Goal: Task Accomplishment & Management: Use online tool/utility

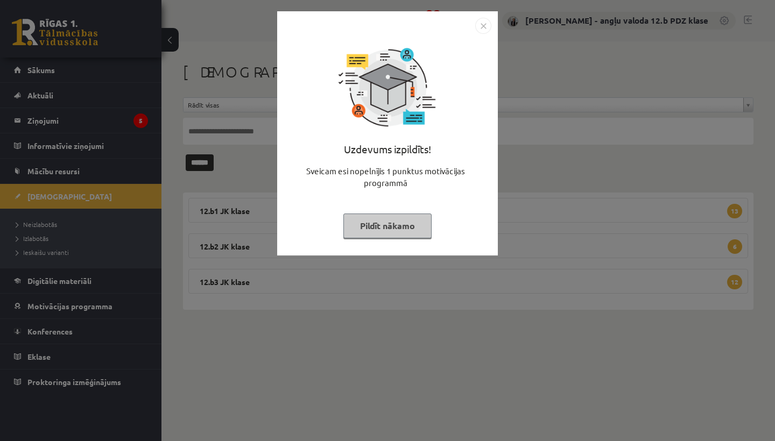
click at [484, 22] on img "Close" at bounding box center [483, 26] width 16 height 16
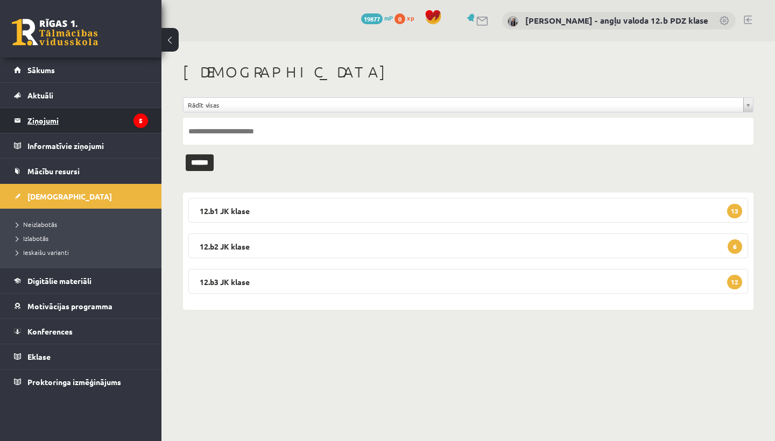
click at [66, 122] on legend "Ziņojumi 5" at bounding box center [87, 120] width 121 height 25
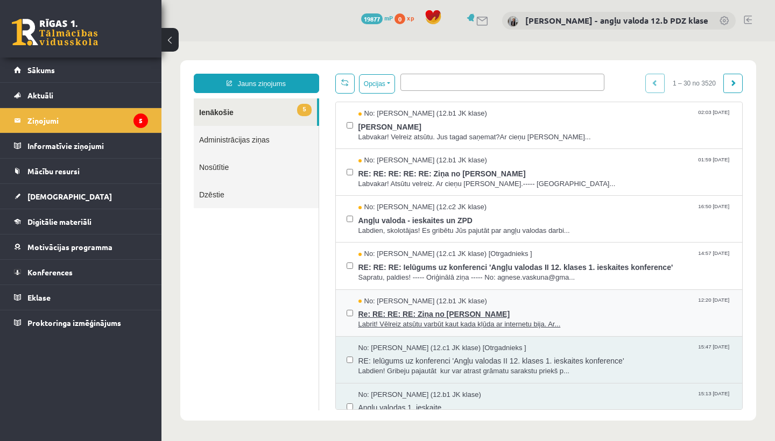
click at [495, 306] on span "Re: RE: RE: RE: Ziņa no Nikolassa Gabriūna" at bounding box center [544, 312] width 373 height 13
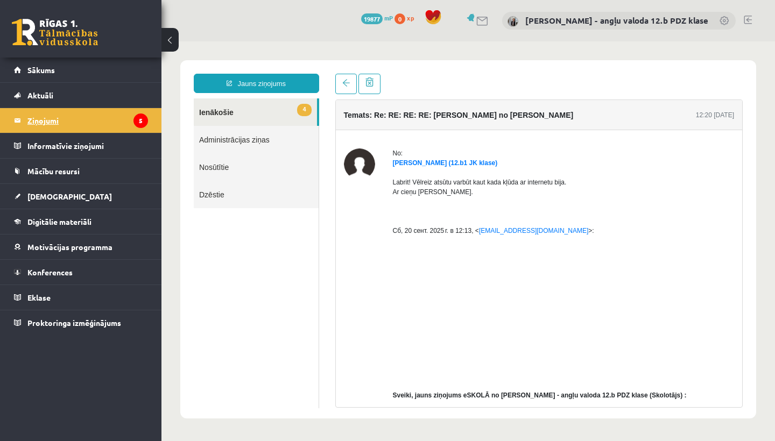
click at [61, 122] on legend "Ziņojumi 5" at bounding box center [87, 120] width 121 height 25
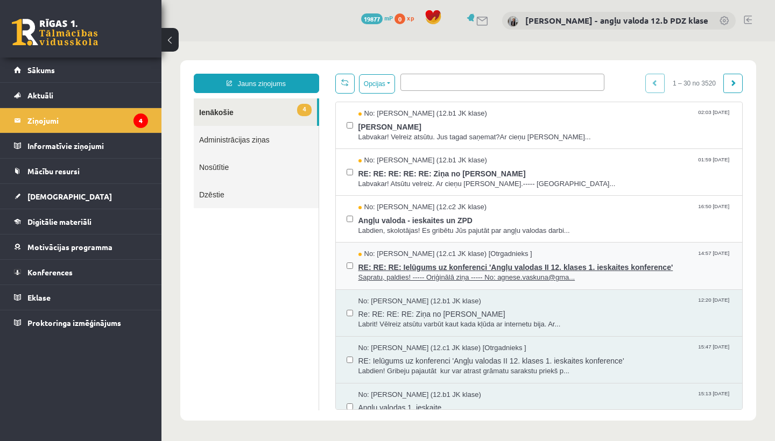
click at [455, 261] on span "RE: RE: RE: Ielūgums uz konferenci 'Angļu valodas II 12. klases 1. ieskaites ko…" at bounding box center [544, 265] width 373 height 13
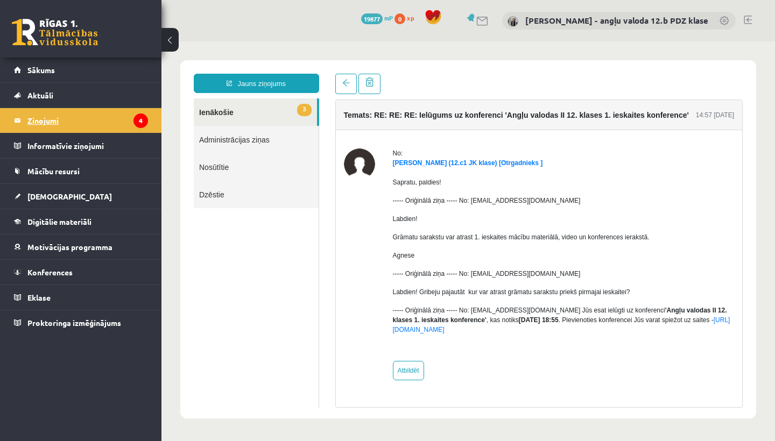
click at [47, 112] on legend "Ziņojumi 4" at bounding box center [87, 120] width 121 height 25
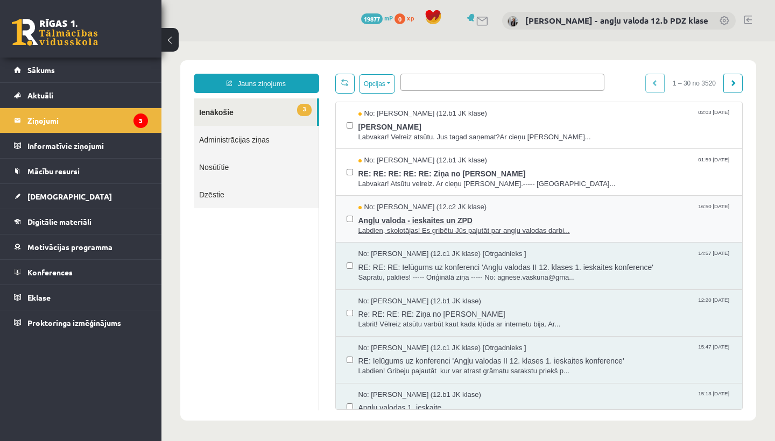
click at [422, 220] on span "Angļu valoda - ieskaites un ZPD" at bounding box center [544, 219] width 373 height 13
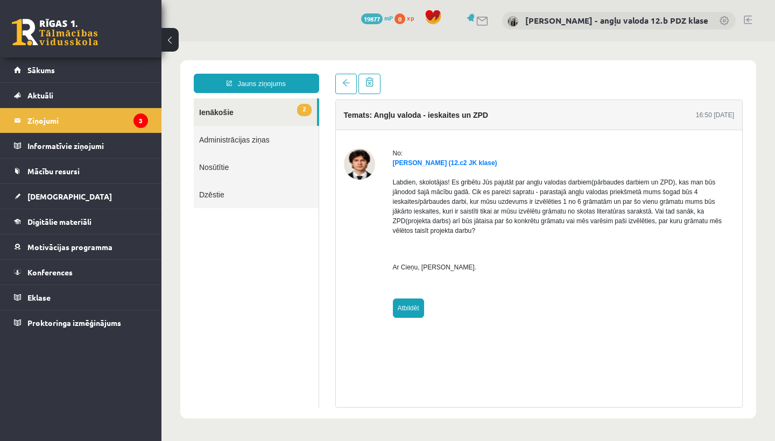
click at [404, 307] on link "Atbildēt" at bounding box center [408, 308] width 31 height 19
type input "**********"
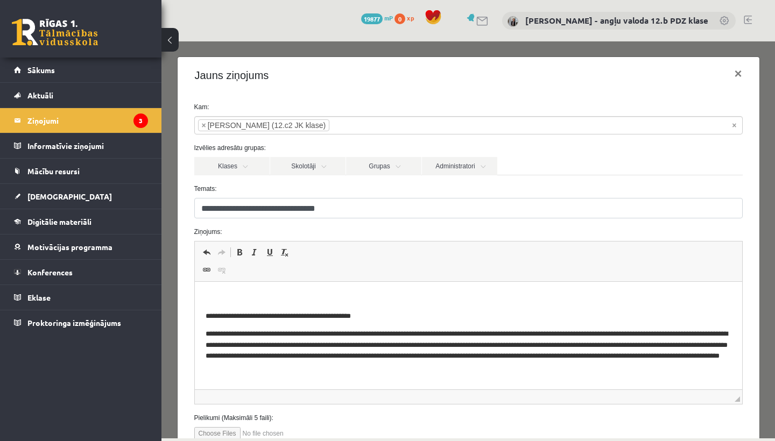
click at [229, 291] on html "**********" at bounding box center [467, 350] width 547 height 137
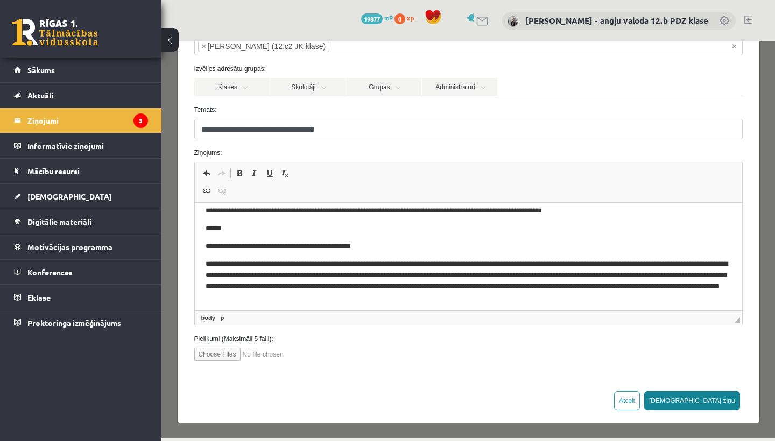
scroll to position [79, 0]
click at [723, 404] on button "[DEMOGRAPHIC_DATA] ziņu" at bounding box center [692, 401] width 96 height 19
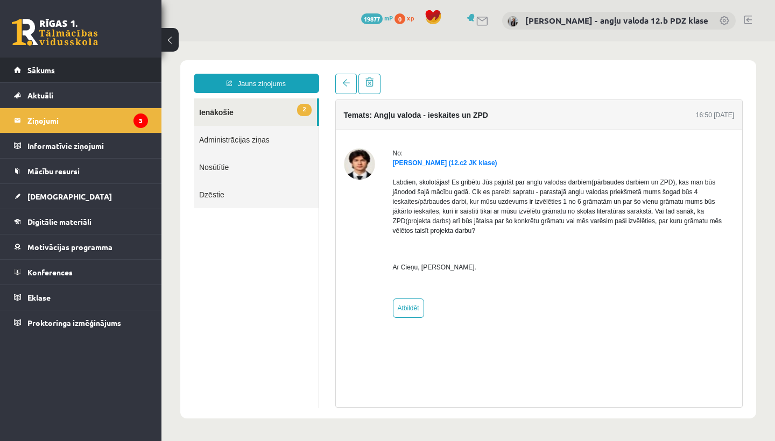
scroll to position [0, 0]
click at [54, 122] on legend "Ziņojumi 3" at bounding box center [87, 120] width 121 height 25
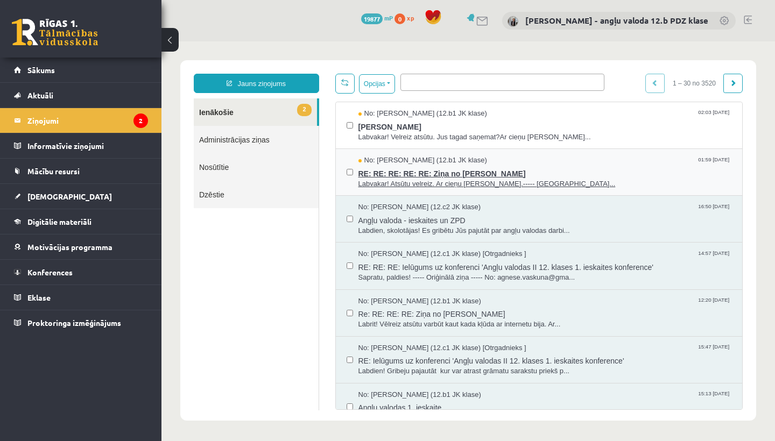
click at [435, 173] on span "RE: RE: RE: RE: RE: Ziņa no Nikolassa Gabriūna" at bounding box center [544, 172] width 373 height 13
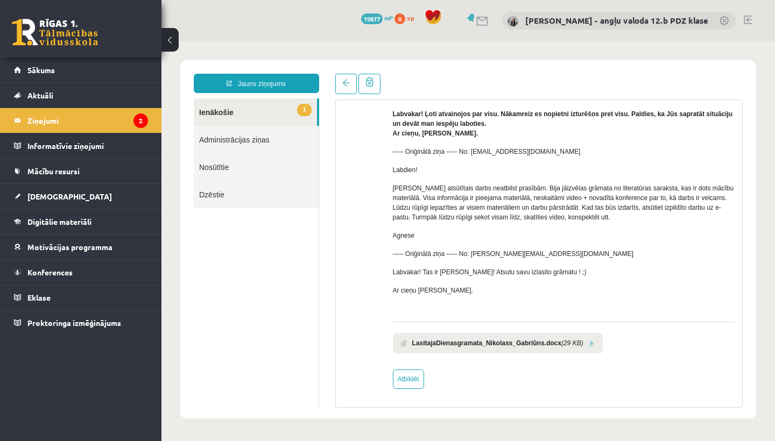
scroll to position [261, 0]
click at [595, 341] on link at bounding box center [592, 343] width 6 height 7
click at [44, 195] on span "[DEMOGRAPHIC_DATA]" at bounding box center [69, 197] width 84 height 10
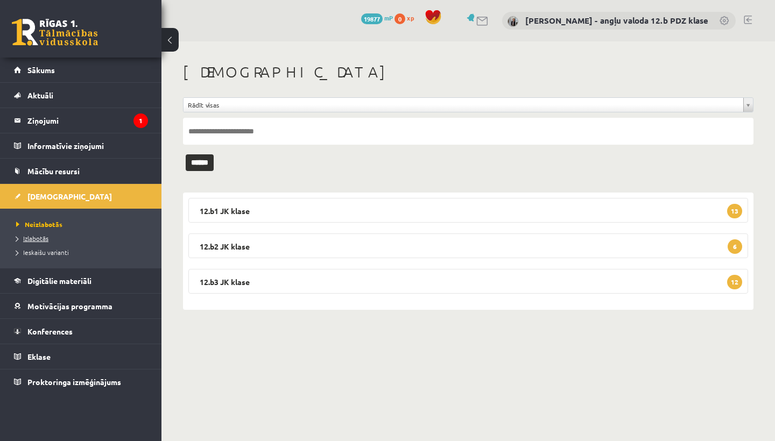
click at [41, 237] on span "Izlabotās" at bounding box center [32, 238] width 32 height 9
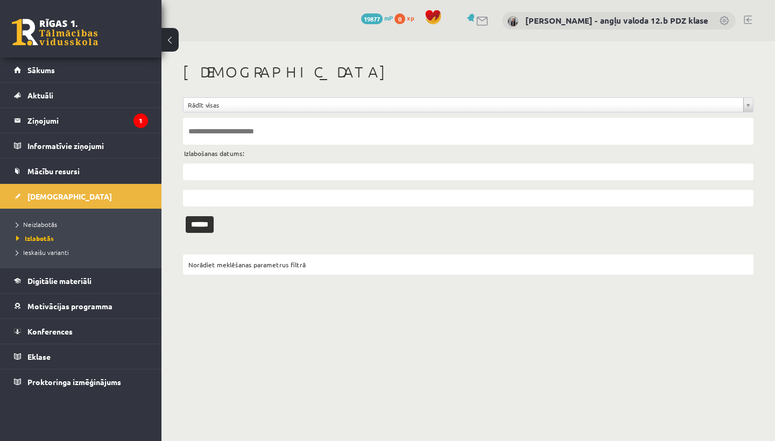
click at [199, 128] on input "text" at bounding box center [468, 131] width 570 height 27
type input "********"
click at [203, 224] on input "******" at bounding box center [200, 224] width 28 height 17
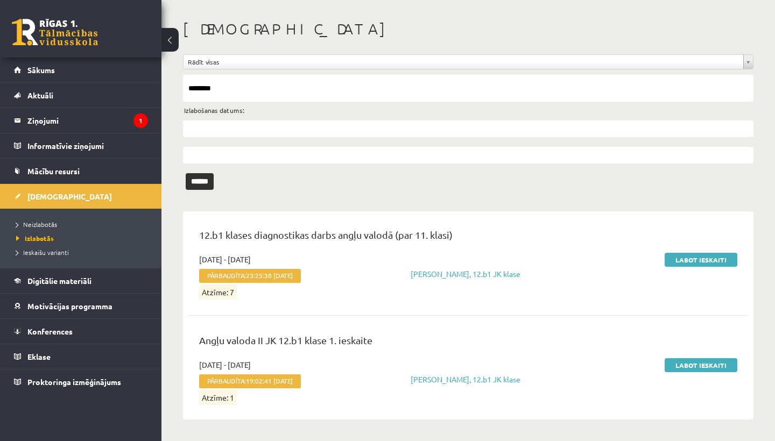
scroll to position [43, 0]
click at [725, 364] on link "Labot ieskaiti" at bounding box center [701, 366] width 73 height 14
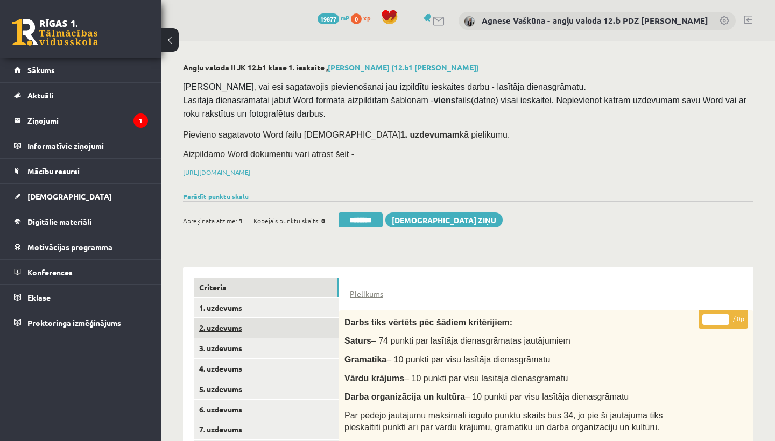
click at [245, 334] on link "2. uzdevums" at bounding box center [266, 328] width 145 height 20
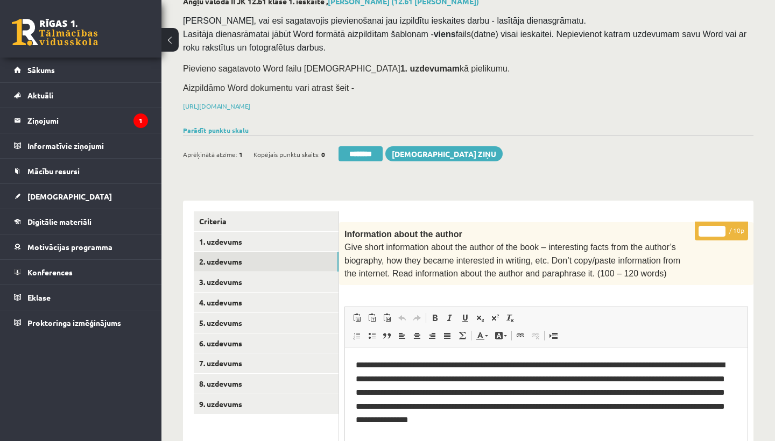
scroll to position [29, 0]
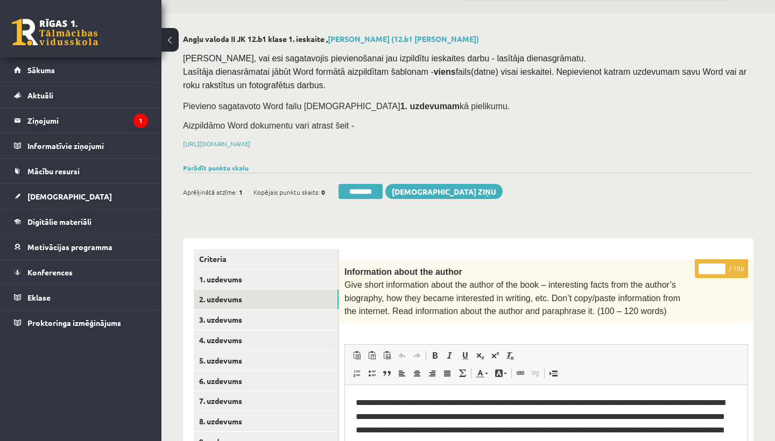
click at [714, 267] on input "*" at bounding box center [711, 269] width 27 height 11
type input "**"
click at [231, 312] on link "3. uzdevums" at bounding box center [266, 320] width 145 height 20
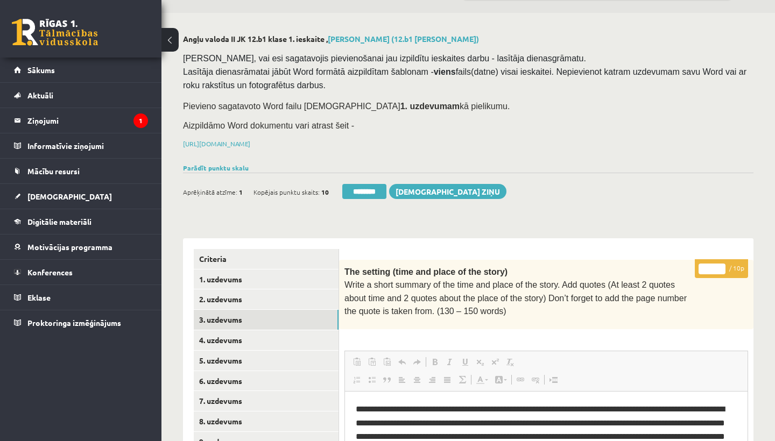
scroll to position [0, 0]
click at [713, 265] on input "*" at bounding box center [711, 269] width 27 height 11
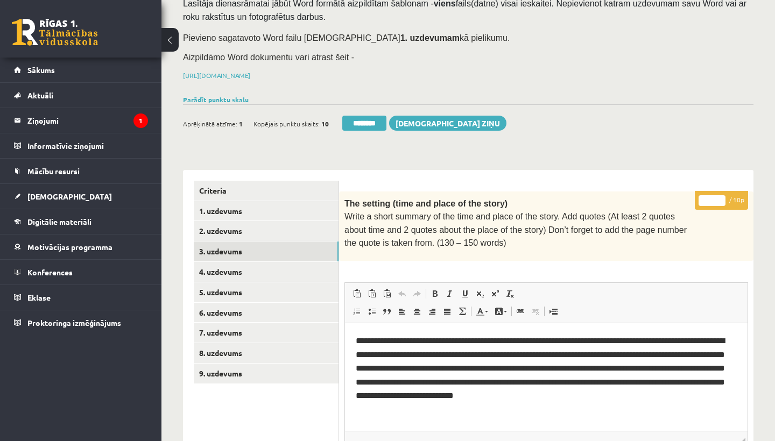
scroll to position [131, 0]
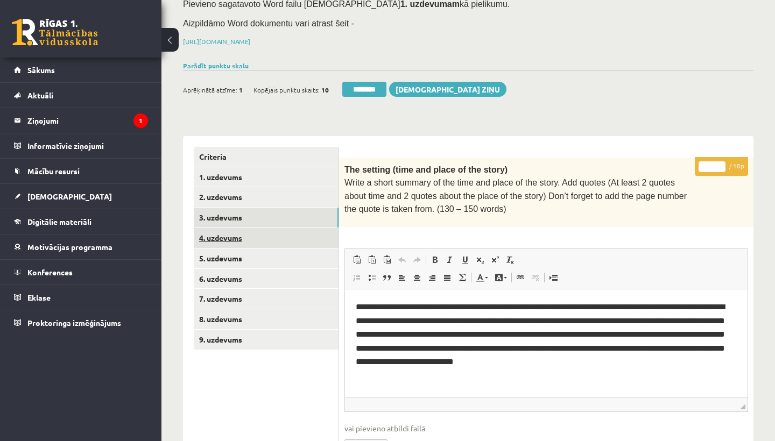
type input "*"
click at [236, 233] on link "4. uzdevums" at bounding box center [266, 238] width 145 height 20
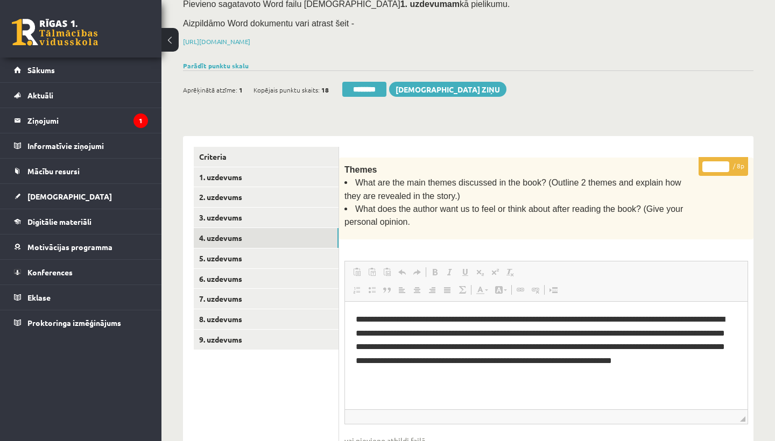
scroll to position [0, 0]
click at [717, 163] on input "*" at bounding box center [715, 166] width 27 height 11
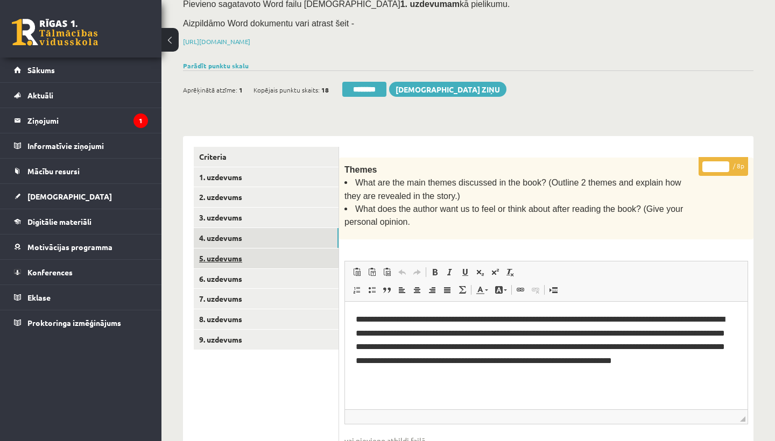
type input "*"
click at [244, 257] on link "5. uzdevums" at bounding box center [266, 259] width 145 height 20
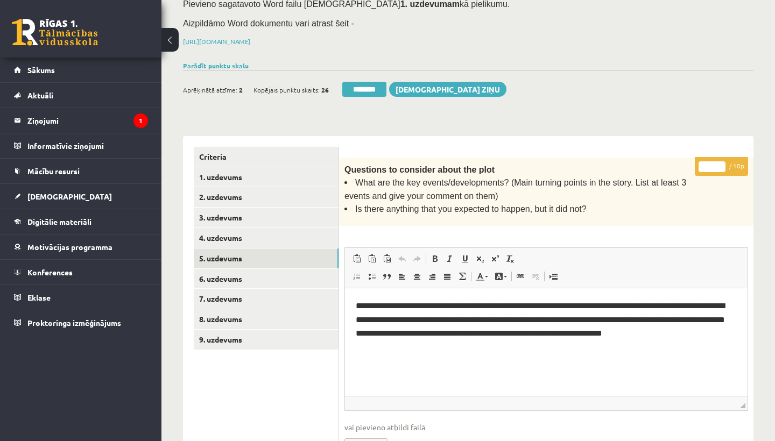
click at [711, 161] on input "*" at bounding box center [711, 166] width 27 height 11
type input "*"
click at [235, 272] on link "6. uzdevums" at bounding box center [266, 279] width 145 height 20
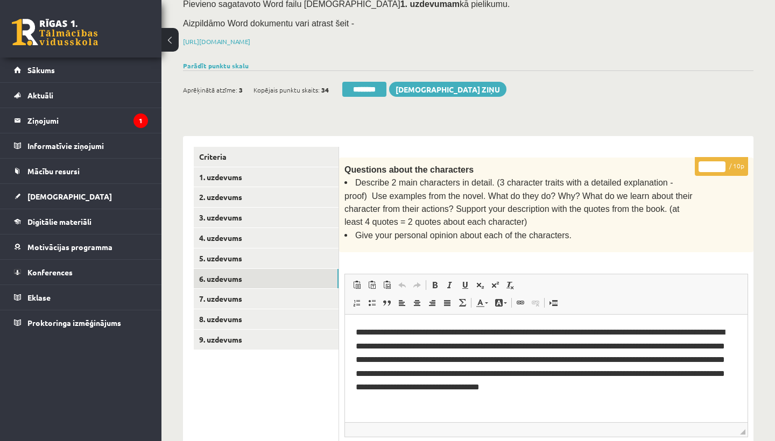
click at [712, 164] on input "*" at bounding box center [711, 166] width 27 height 11
type input "*"
click at [245, 291] on link "7. uzdevums" at bounding box center [266, 299] width 145 height 20
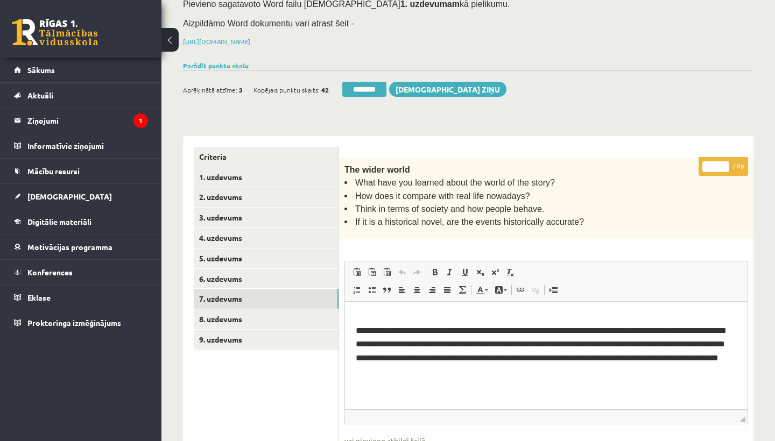
click at [715, 163] on input "*" at bounding box center [715, 166] width 27 height 11
type input "*"
click at [242, 313] on link "8. uzdevums" at bounding box center [266, 319] width 145 height 20
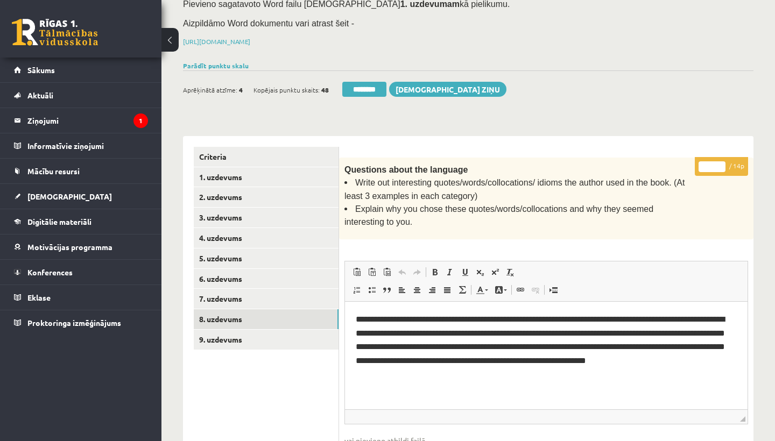
click at [713, 161] on input "*" at bounding box center [711, 166] width 27 height 11
type input "**"
click at [239, 330] on link "9. uzdevums" at bounding box center [266, 340] width 145 height 20
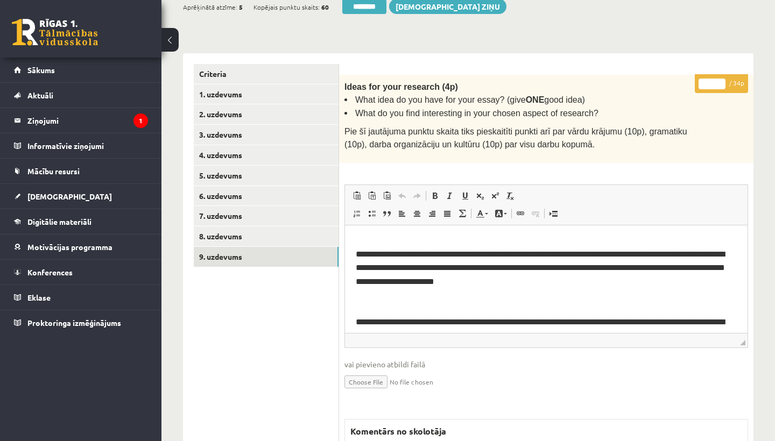
scroll to position [213, 0]
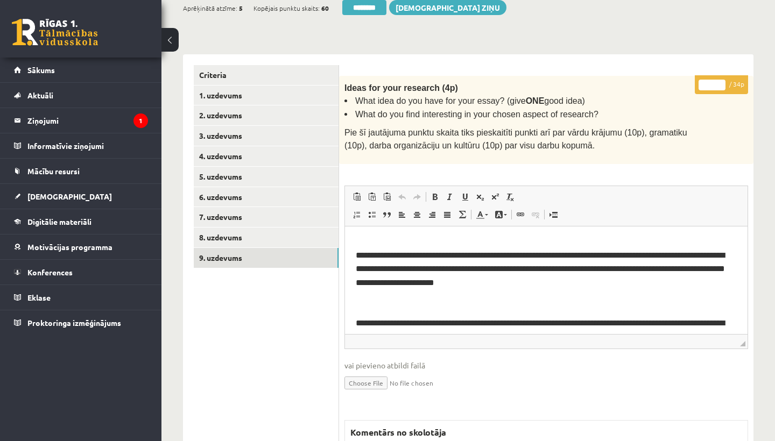
click at [714, 82] on input "*" at bounding box center [711, 85] width 27 height 11
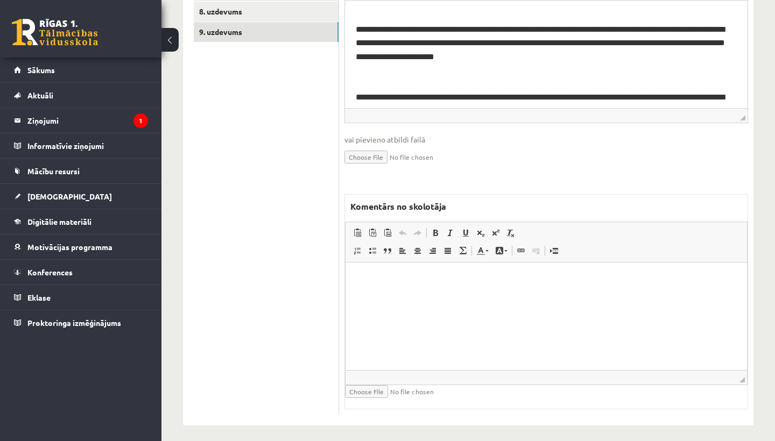
scroll to position [438, 0]
type input "**"
click at [425, 295] on html at bounding box center [545, 279] width 401 height 33
drag, startPoint x: 357, startPoint y: 279, endPoint x: 516, endPoint y: 285, distance: 158.9
click at [516, 285] on html "**********" at bounding box center [545, 279] width 401 height 32
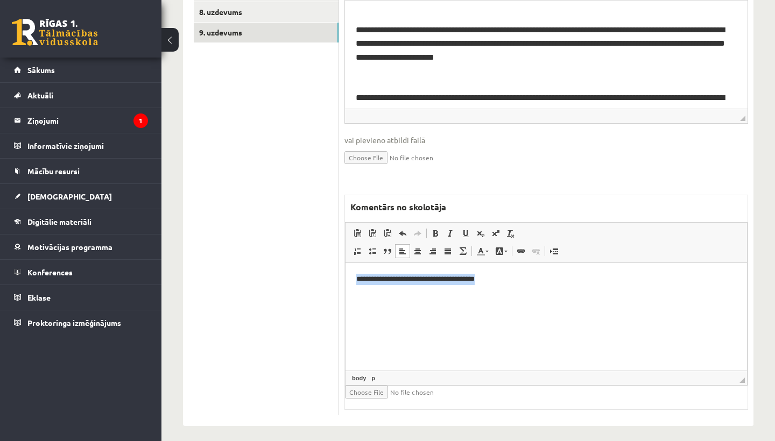
copy p "**********"
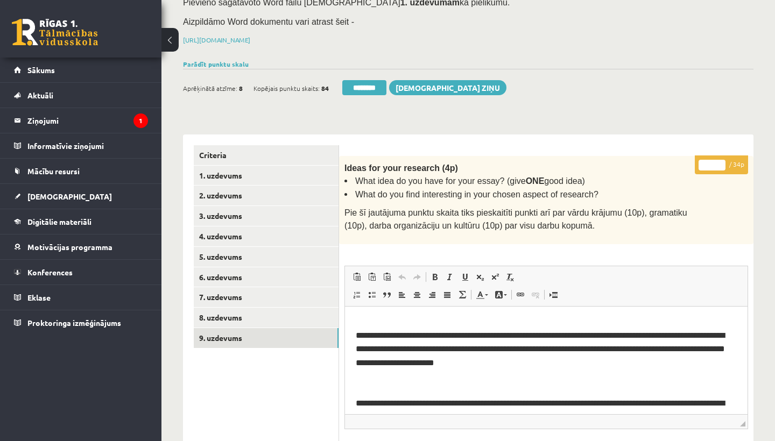
scroll to position [113, 0]
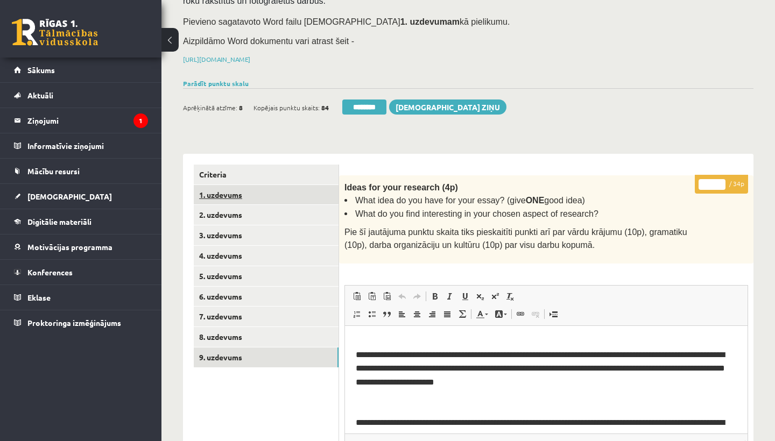
click at [224, 192] on link "1. uzdevums" at bounding box center [266, 195] width 145 height 20
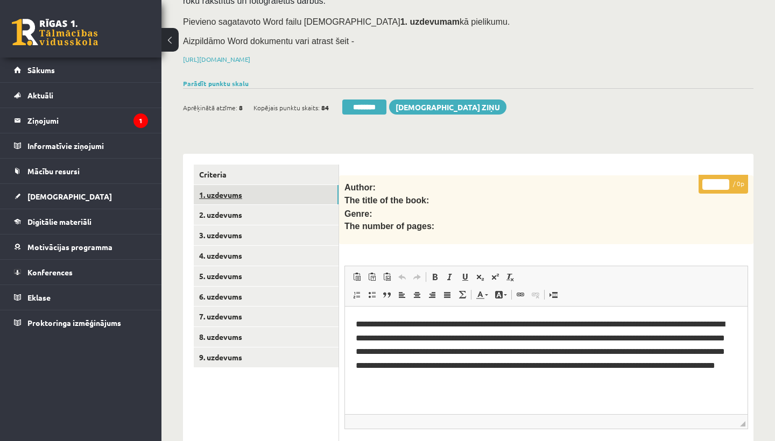
scroll to position [0, 0]
click at [224, 192] on link "1. uzdevums" at bounding box center [266, 195] width 145 height 20
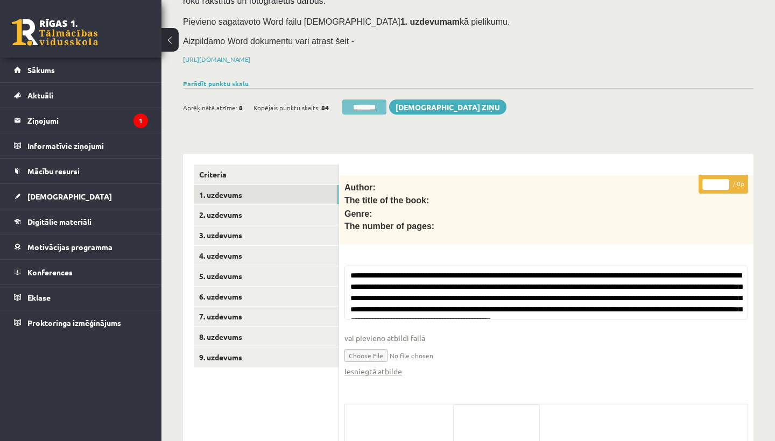
click at [366, 104] on input "********" at bounding box center [364, 107] width 44 height 15
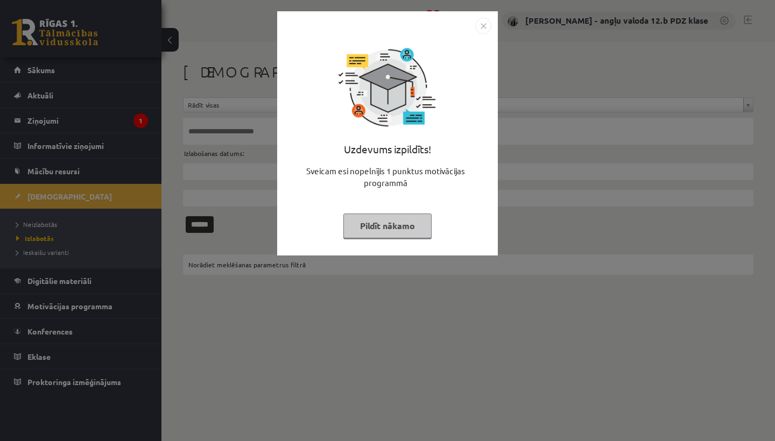
click at [486, 24] on img "Close" at bounding box center [483, 26] width 16 height 16
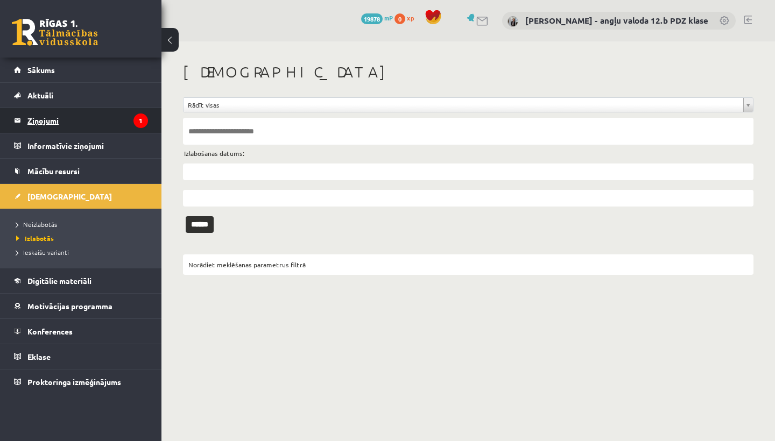
click at [47, 123] on legend "Ziņojumi 1" at bounding box center [87, 120] width 121 height 25
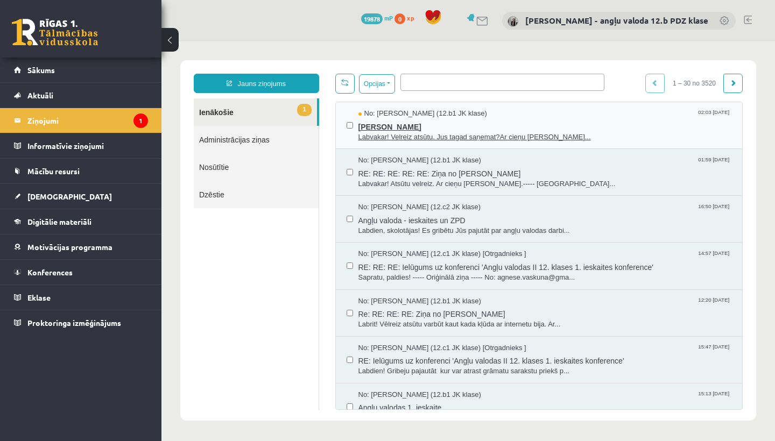
click at [401, 126] on span "Nikolasa Darbs" at bounding box center [544, 125] width 373 height 13
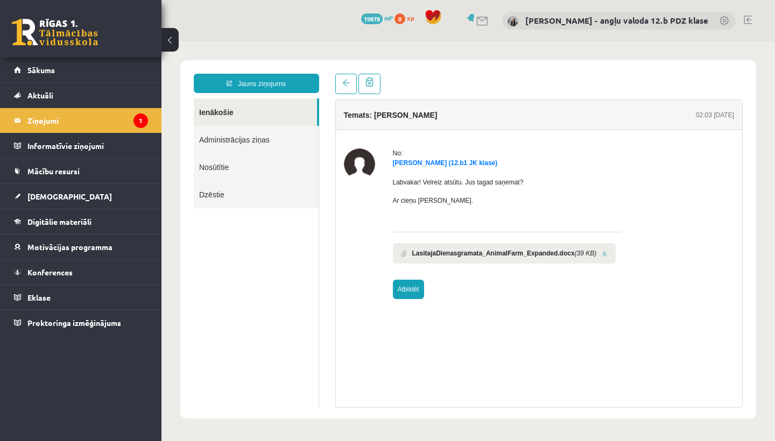
click at [416, 286] on link "Atbildēt" at bounding box center [408, 289] width 31 height 19
type input "**********"
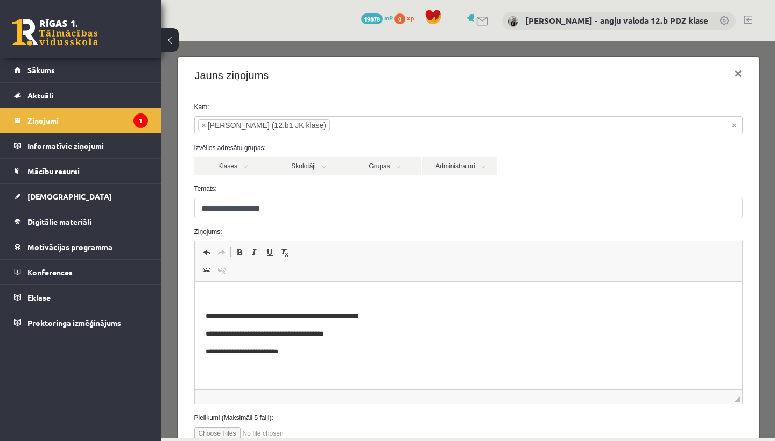
click at [264, 294] on p "Rich Text Editor, wiswyg-editor-47433860226140-1758439188-182" at bounding box center [468, 298] width 526 height 11
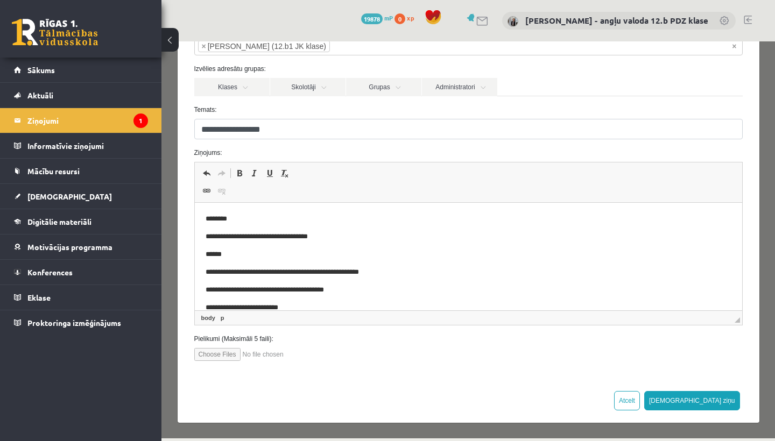
scroll to position [79, 0]
click at [712, 400] on button "[DEMOGRAPHIC_DATA] ziņu" at bounding box center [692, 401] width 96 height 19
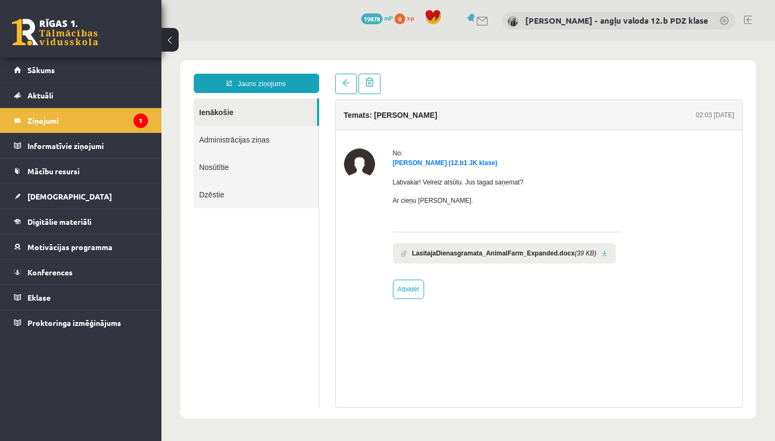
scroll to position [0, 0]
click at [34, 196] on span "[DEMOGRAPHIC_DATA]" at bounding box center [69, 197] width 84 height 10
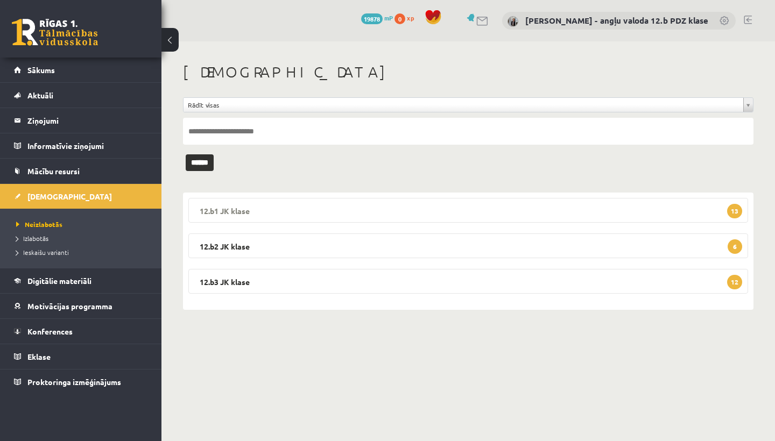
click at [279, 202] on legend "12.b1 JK klase 13" at bounding box center [468, 210] width 560 height 25
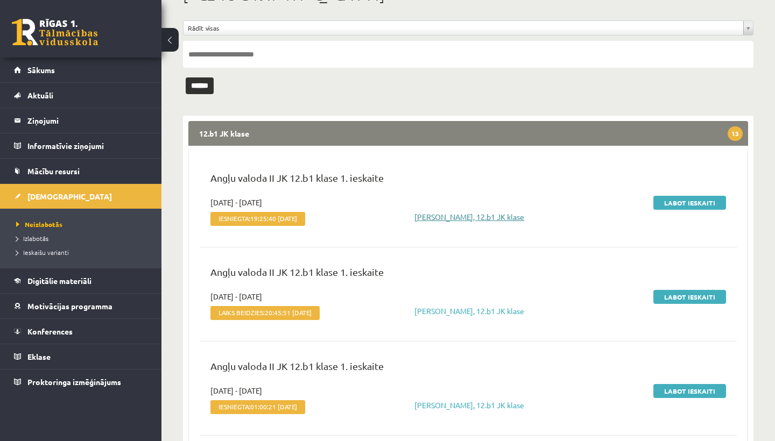
scroll to position [85, 0]
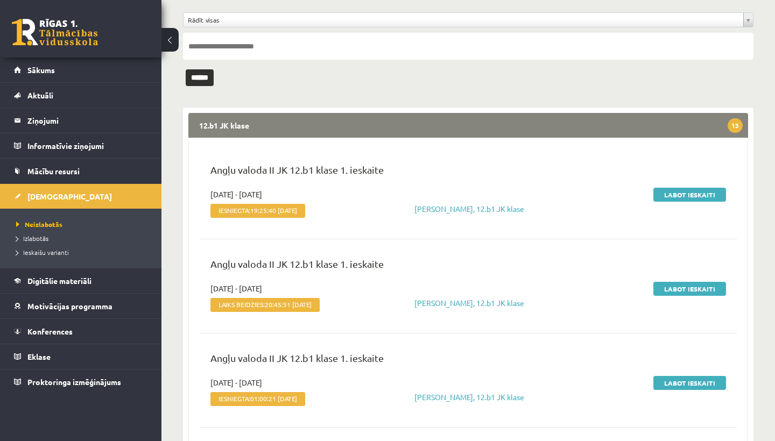
click at [352, 126] on legend "12.b1 JK klase 13" at bounding box center [468, 125] width 560 height 25
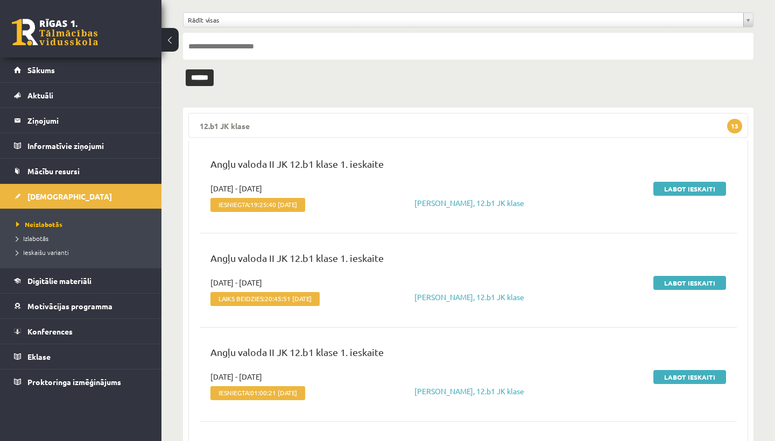
scroll to position [0, 0]
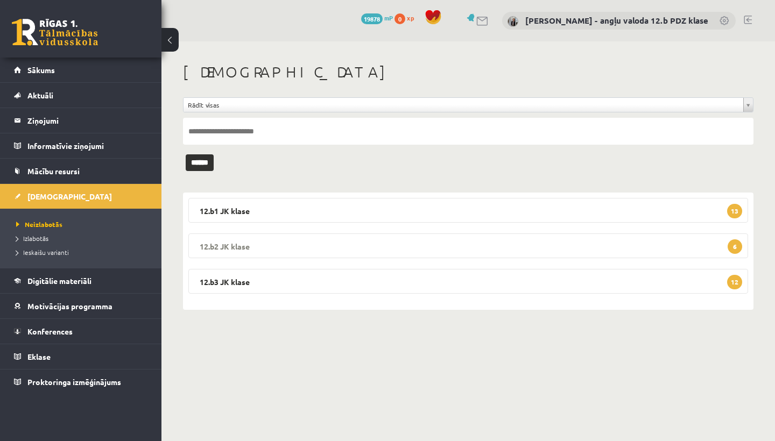
click at [300, 240] on legend "12.b2 JK klase 6" at bounding box center [468, 246] width 560 height 25
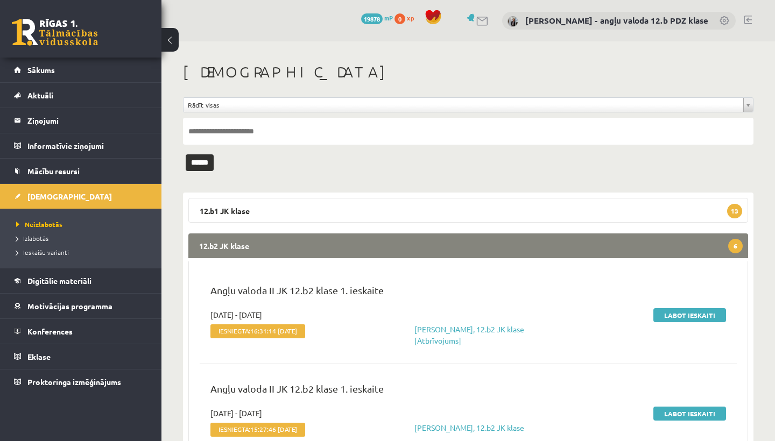
click at [348, 253] on legend "12.b2 JK klase 6" at bounding box center [468, 246] width 560 height 25
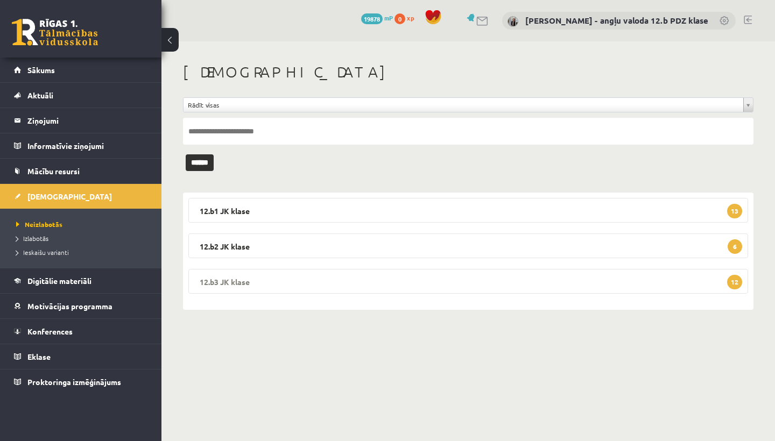
click at [337, 286] on legend "12.b3 JK klase 12" at bounding box center [468, 281] width 560 height 25
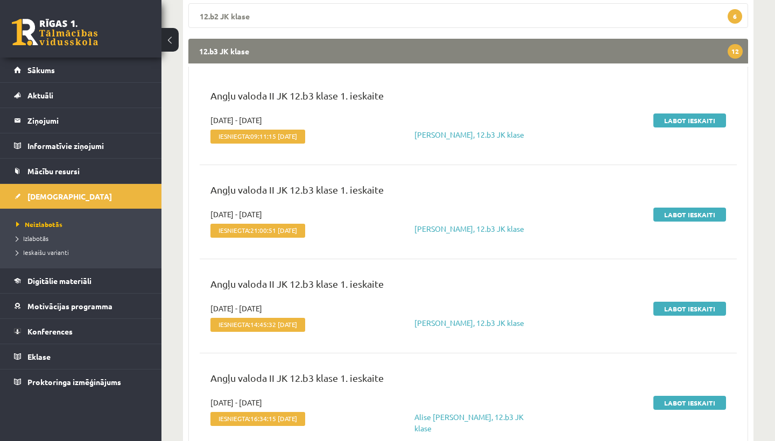
scroll to position [234, 0]
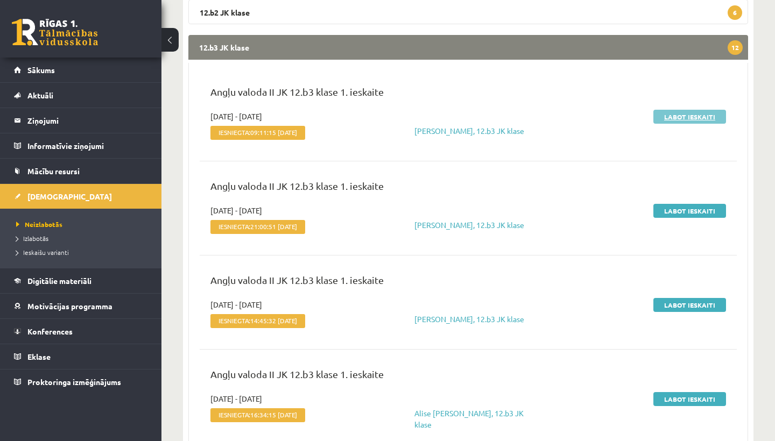
click at [696, 115] on link "Labot ieskaiti" at bounding box center [689, 117] width 73 height 14
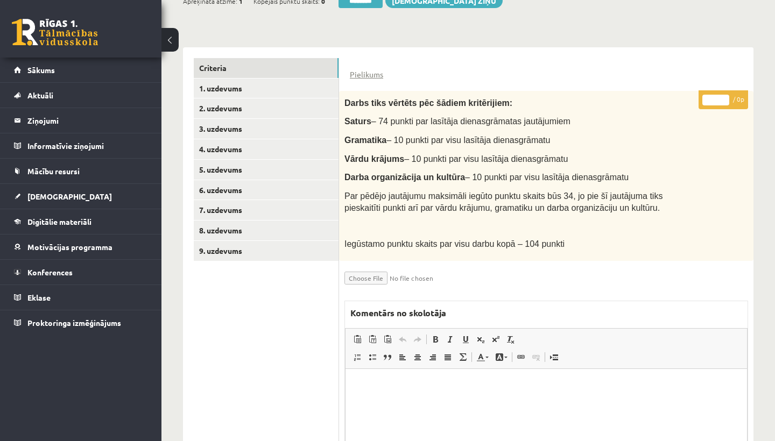
scroll to position [219, 0]
click at [241, 88] on link "1. uzdevums" at bounding box center [266, 89] width 145 height 20
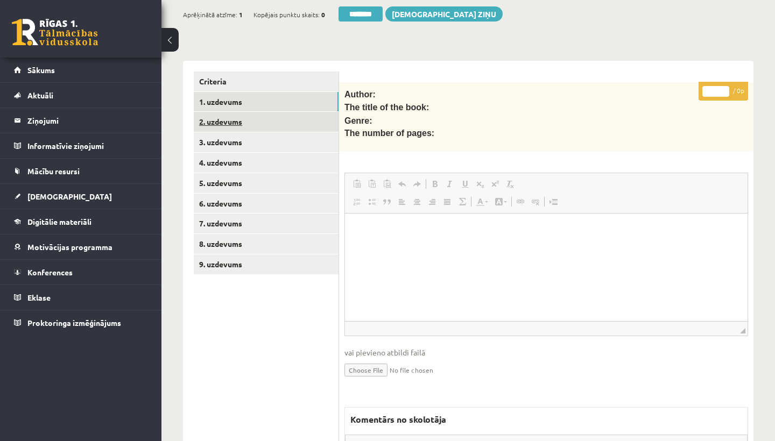
scroll to position [0, 0]
click at [230, 121] on link "2. uzdevums" at bounding box center [266, 122] width 145 height 20
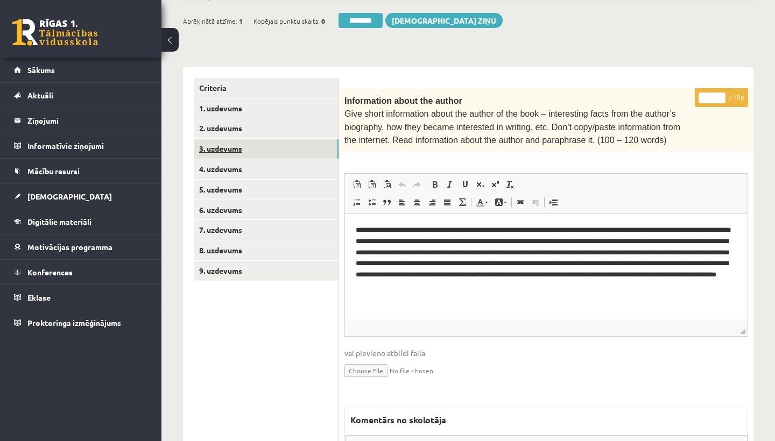
click at [252, 150] on link "3. uzdevums" at bounding box center [266, 149] width 145 height 20
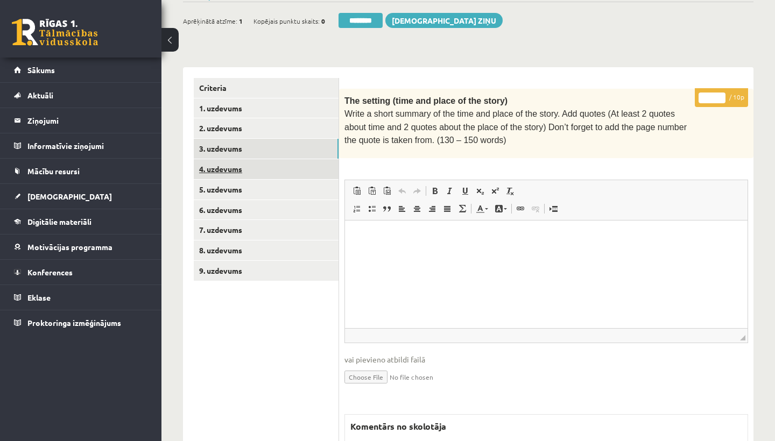
click at [230, 168] on link "4. uzdevums" at bounding box center [266, 169] width 145 height 20
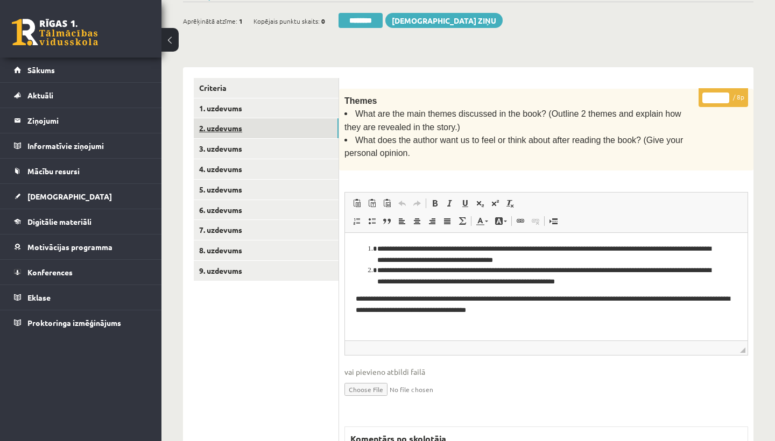
click at [214, 125] on link "2. uzdevums" at bounding box center [266, 128] width 145 height 20
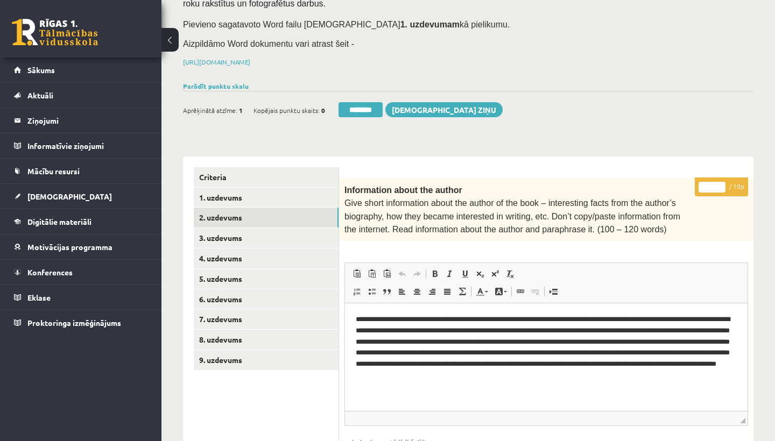
scroll to position [124, 0]
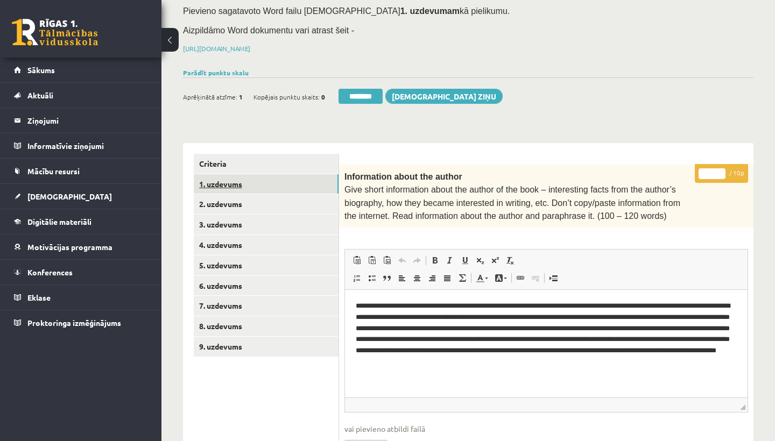
click at [262, 177] on link "1. uzdevums" at bounding box center [266, 184] width 145 height 20
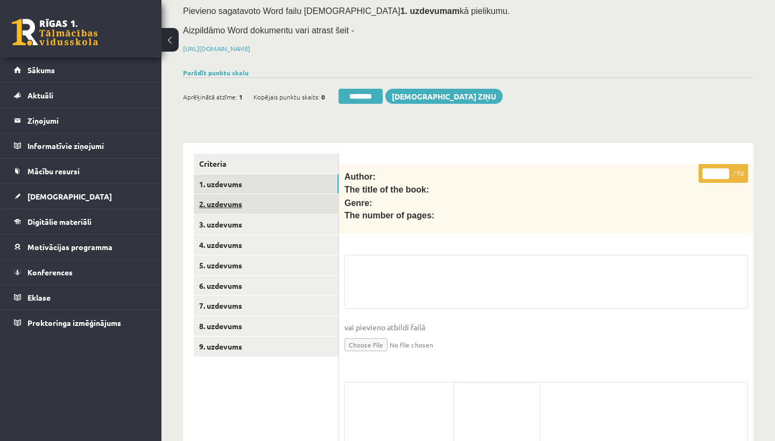
click at [239, 196] on link "2. uzdevums" at bounding box center [266, 204] width 145 height 20
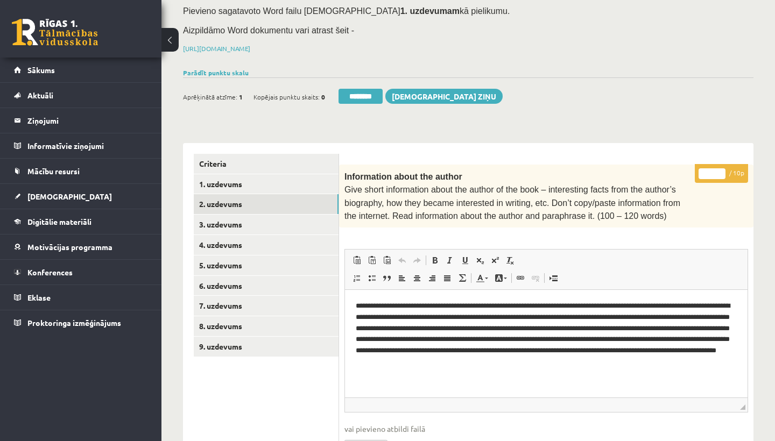
scroll to position [0, 0]
click at [712, 171] on input "*" at bounding box center [711, 173] width 27 height 11
type input "*"
click at [222, 218] on link "3. uzdevums" at bounding box center [266, 225] width 145 height 20
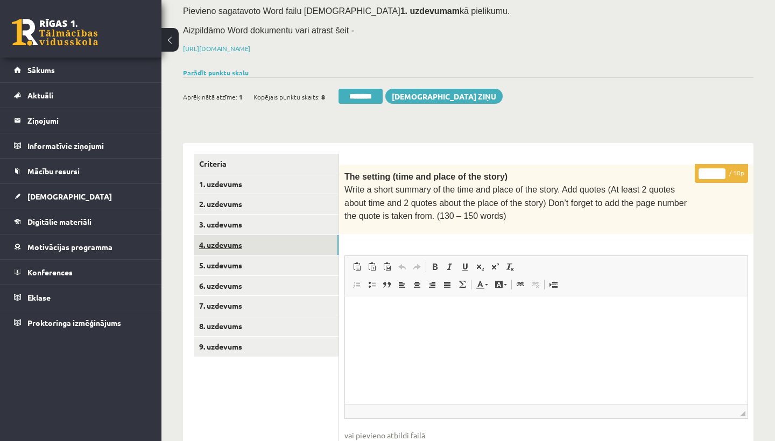
click at [231, 237] on link "4. uzdevums" at bounding box center [266, 245] width 145 height 20
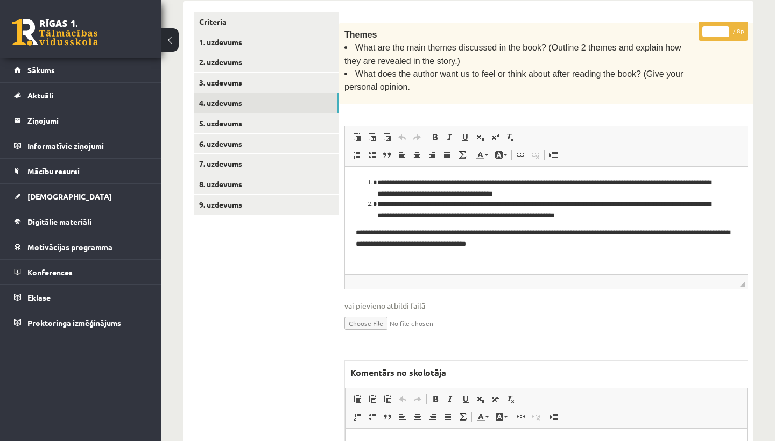
scroll to position [267, 0]
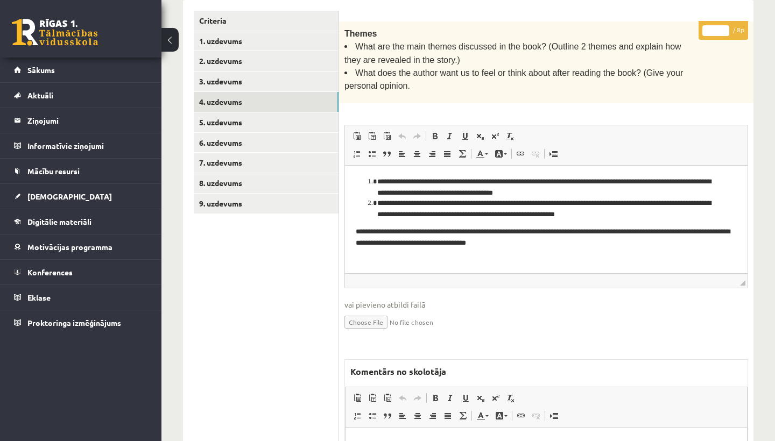
click at [718, 26] on input "*" at bounding box center [715, 30] width 27 height 11
type input "*"
click at [229, 121] on link "5. uzdevums" at bounding box center [266, 122] width 145 height 20
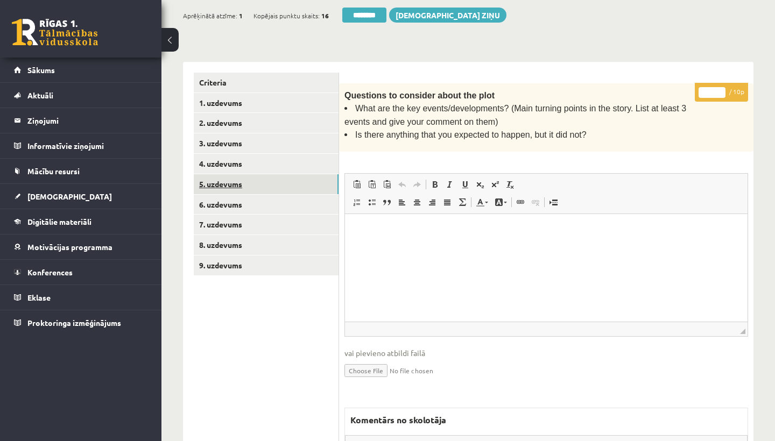
scroll to position [0, 0]
click at [229, 195] on link "6. uzdevums" at bounding box center [266, 205] width 145 height 20
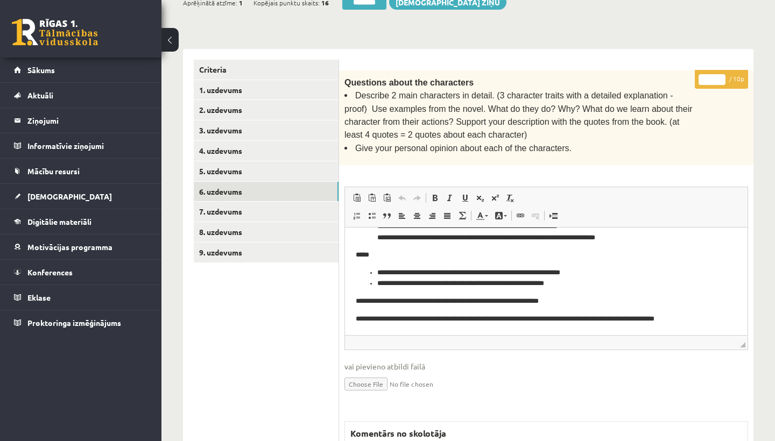
scroll to position [219, 0]
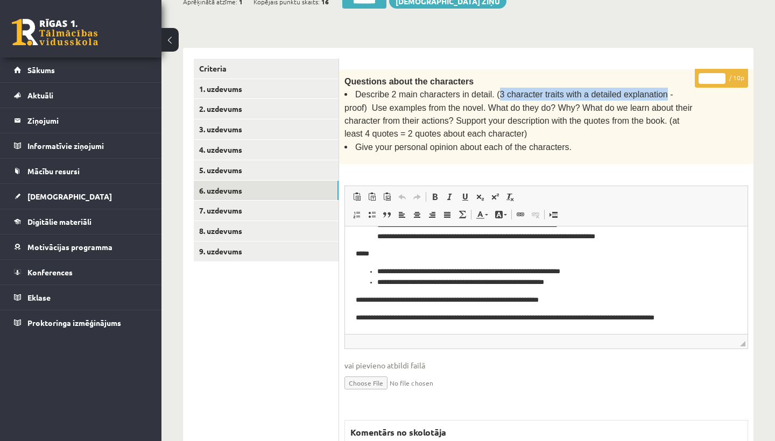
drag, startPoint x: 496, startPoint y: 90, endPoint x: 665, endPoint y: 90, distance: 169.0
click at [665, 90] on span "Describe 2 main characters in detail. (3 character traits with a detailed expla…" at bounding box center [518, 114] width 348 height 48
copy span "3 character traits with a detailed explanation"
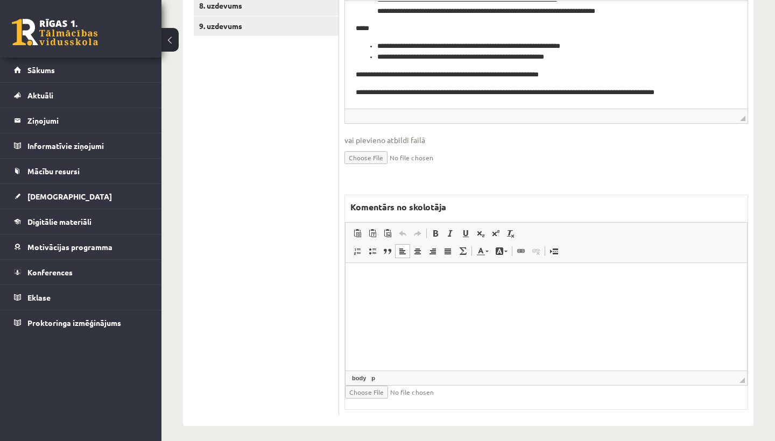
click at [373, 296] on html at bounding box center [545, 279] width 401 height 33
drag, startPoint x: 411, startPoint y: 279, endPoint x: 493, endPoint y: 276, distance: 82.4
click at [493, 276] on p "**********" at bounding box center [546, 279] width 380 height 11
click at [434, 230] on span at bounding box center [435, 234] width 9 height 9
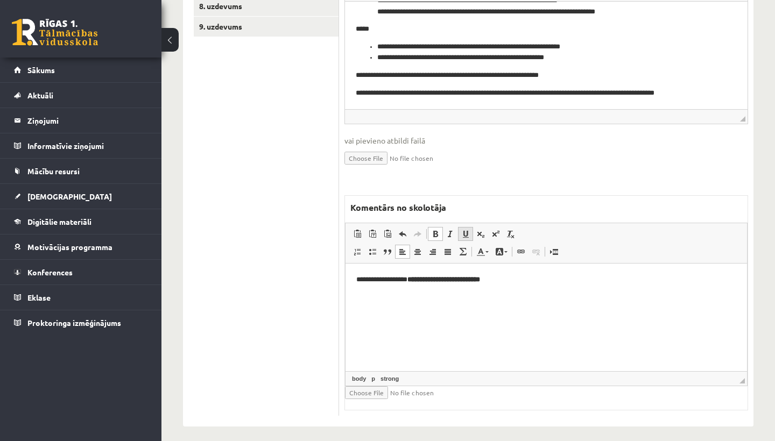
drag, startPoint x: 468, startPoint y: 225, endPoint x: 182, endPoint y: 26, distance: 348.3
click at [468, 230] on span at bounding box center [465, 234] width 9 height 9
click at [540, 287] on html "**********" at bounding box center [545, 280] width 401 height 32
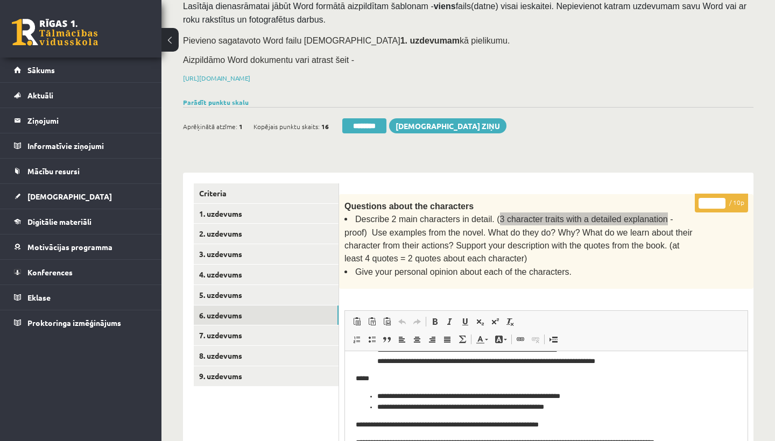
scroll to position [81, 0]
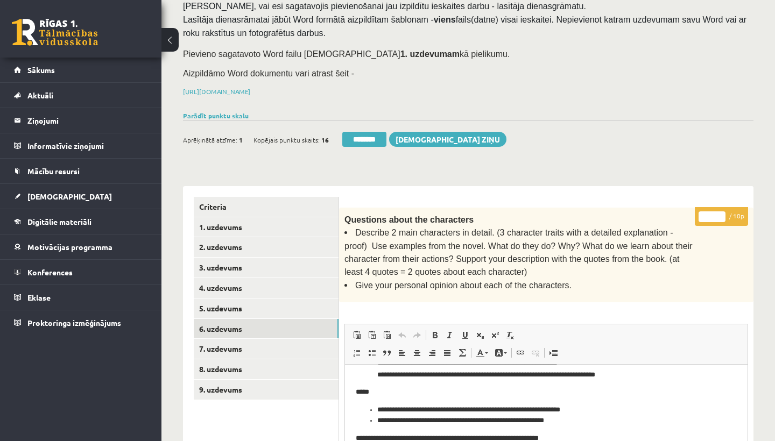
click at [713, 214] on input "*" at bounding box center [711, 216] width 27 height 11
type input "*"
click at [228, 341] on link "7. uzdevums" at bounding box center [266, 349] width 145 height 20
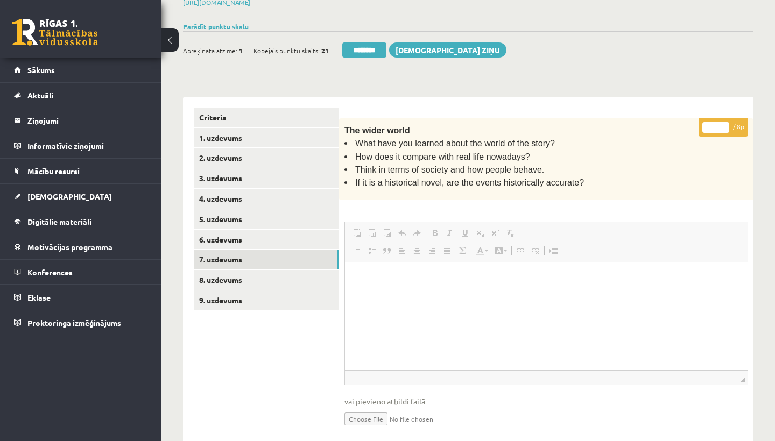
scroll to position [194, 0]
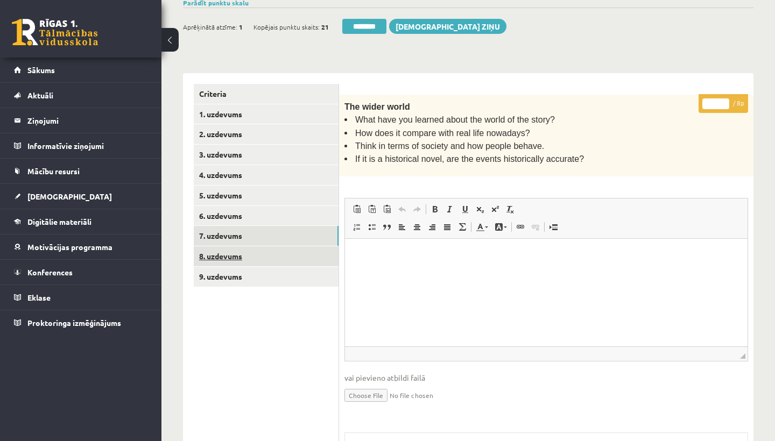
click at [234, 246] on link "8. uzdevums" at bounding box center [266, 256] width 145 height 20
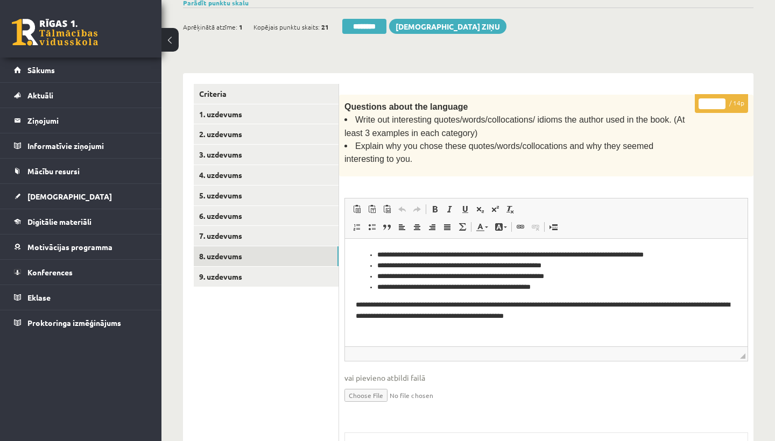
scroll to position [0, 0]
click at [712, 102] on input "*" at bounding box center [711, 103] width 27 height 11
type input "*"
type input "**"
click at [224, 268] on link "9. uzdevums" at bounding box center [266, 277] width 145 height 20
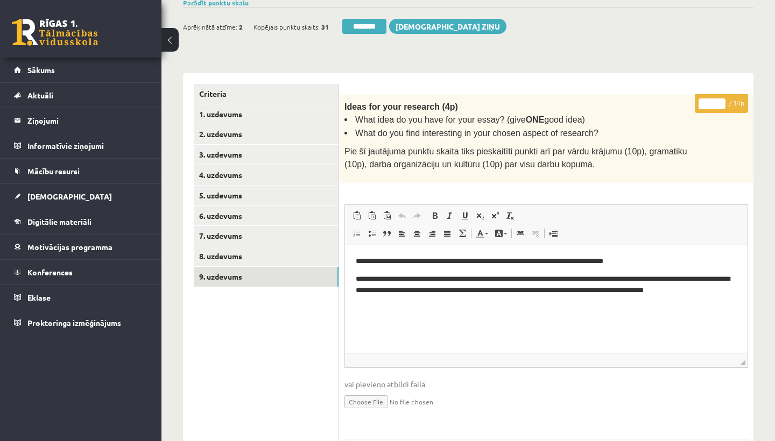
click at [713, 102] on input "*" at bounding box center [711, 103] width 27 height 11
type input "**"
click at [234, 107] on link "1. uzdevums" at bounding box center [266, 114] width 145 height 20
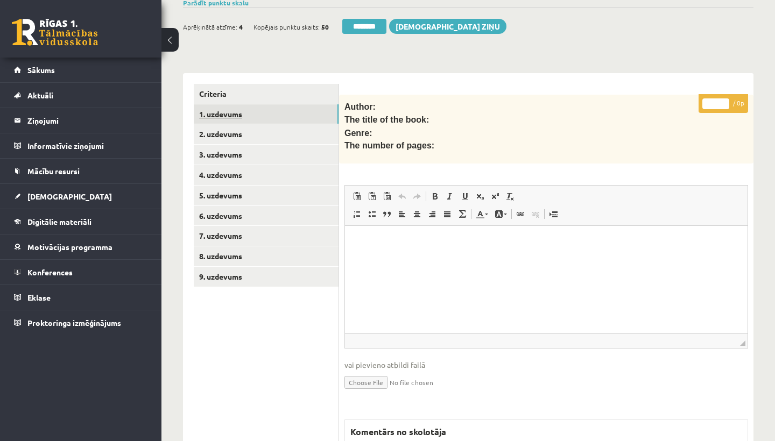
click at [234, 107] on link "1. uzdevums" at bounding box center [266, 114] width 145 height 20
click at [248, 267] on link "9. uzdevums" at bounding box center [266, 277] width 145 height 20
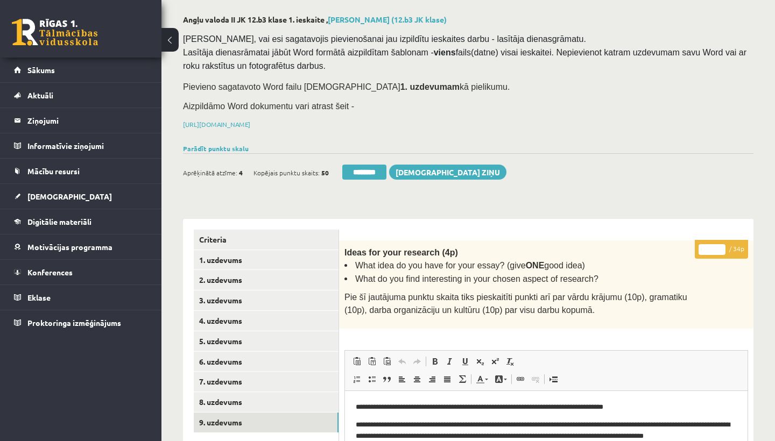
scroll to position [23, 0]
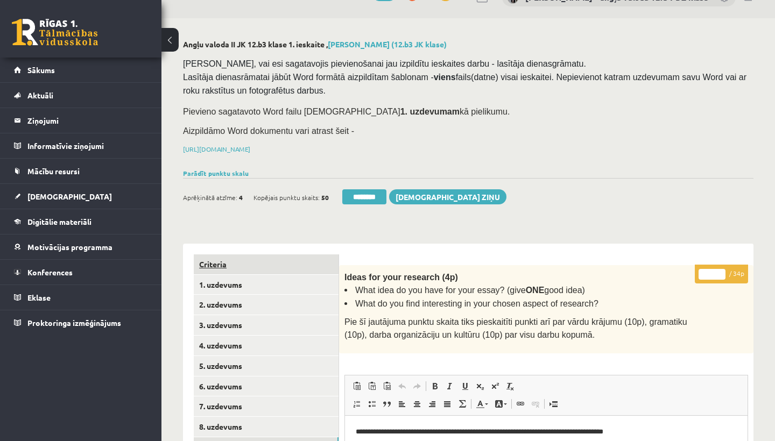
click at [218, 261] on link "Criteria" at bounding box center [266, 265] width 145 height 20
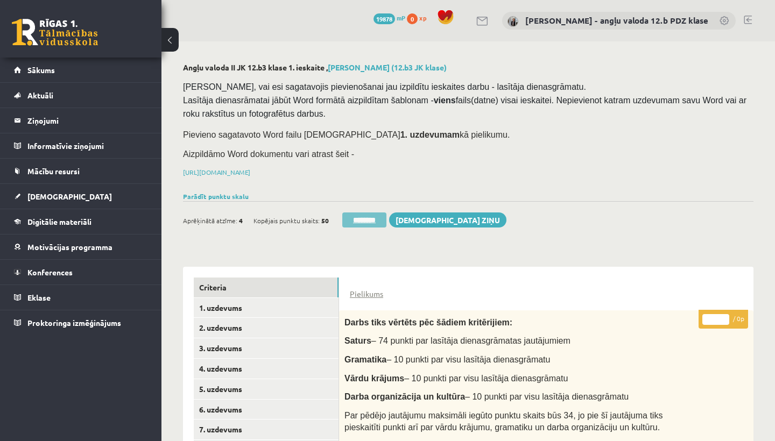
scroll to position [0, 0]
click at [362, 213] on input "********" at bounding box center [364, 220] width 44 height 15
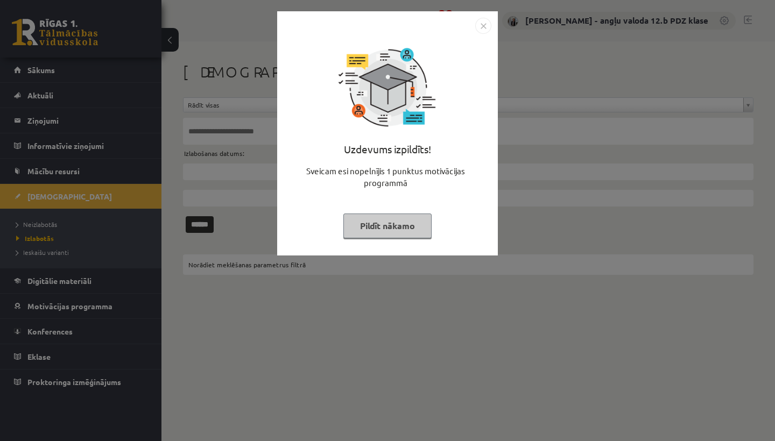
click at [482, 22] on img "Close" at bounding box center [483, 26] width 16 height 16
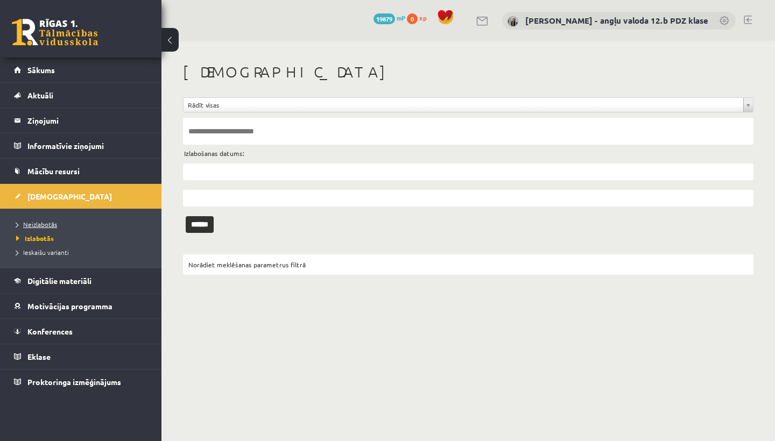
click at [58, 224] on link "Neizlabotās" at bounding box center [83, 225] width 135 height 10
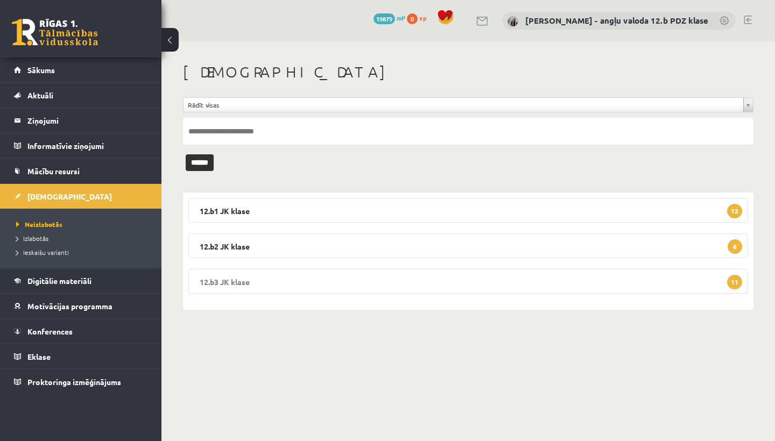
click at [297, 272] on legend "12.b3 JK klase 11" at bounding box center [468, 281] width 560 height 25
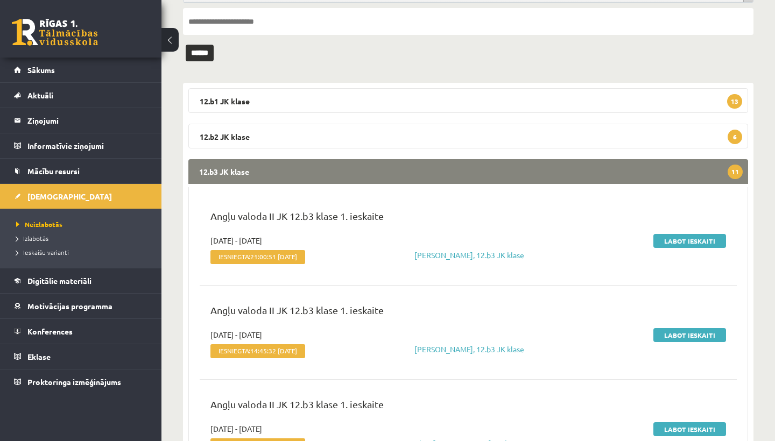
scroll to position [111, 0]
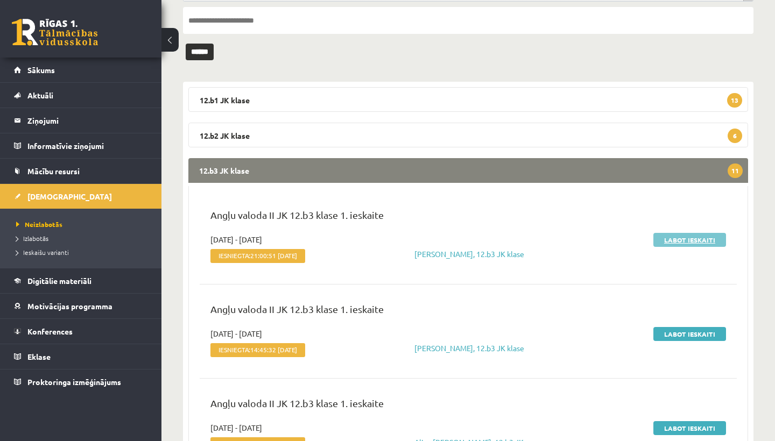
click at [676, 239] on link "Labot ieskaiti" at bounding box center [689, 240] width 73 height 14
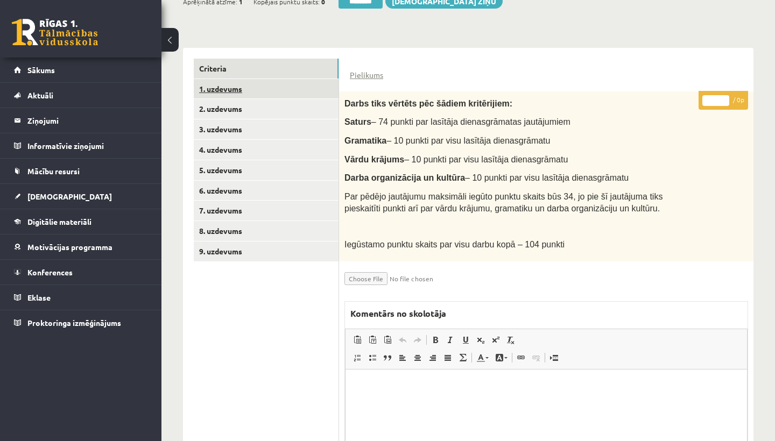
click at [230, 89] on link "1. uzdevums" at bounding box center [266, 89] width 145 height 20
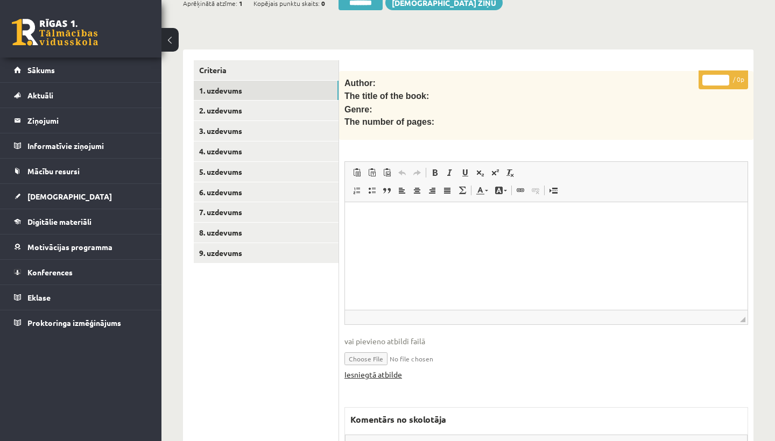
click at [369, 371] on link "Iesniegtā atbilde" at bounding box center [373, 374] width 58 height 11
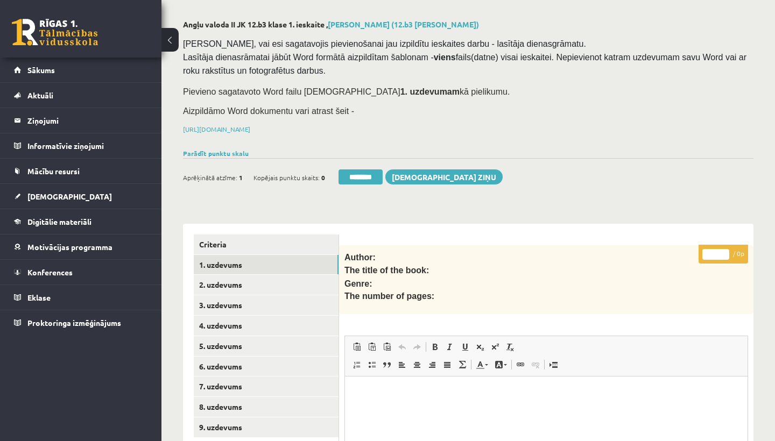
scroll to position [67, 0]
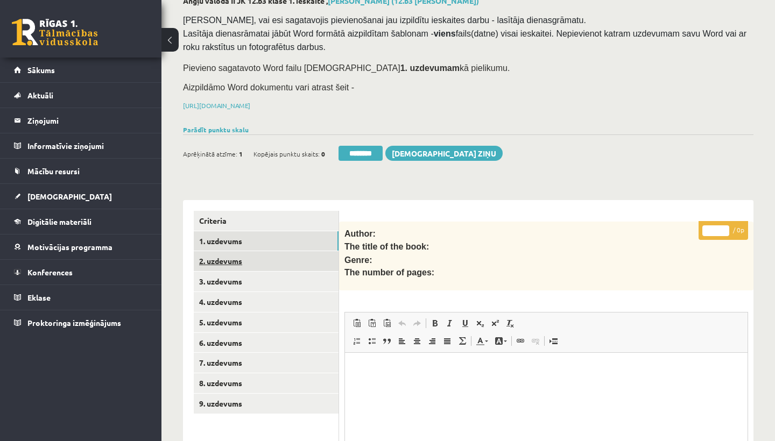
click at [235, 256] on link "2. uzdevums" at bounding box center [266, 261] width 145 height 20
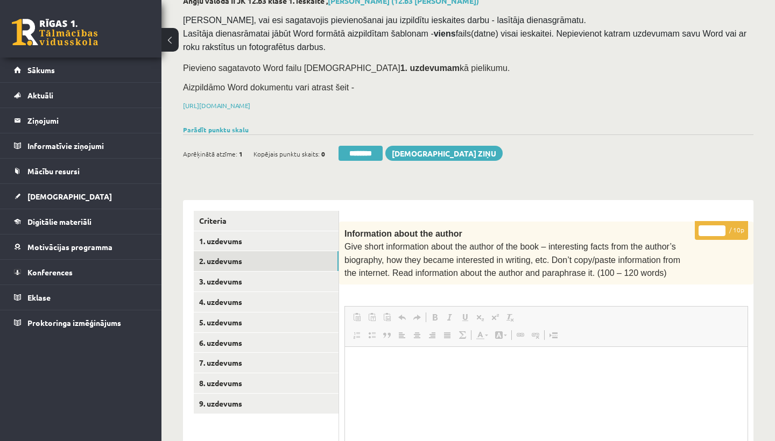
scroll to position [0, 0]
click at [714, 228] on input "*" at bounding box center [711, 230] width 27 height 11
type input "**"
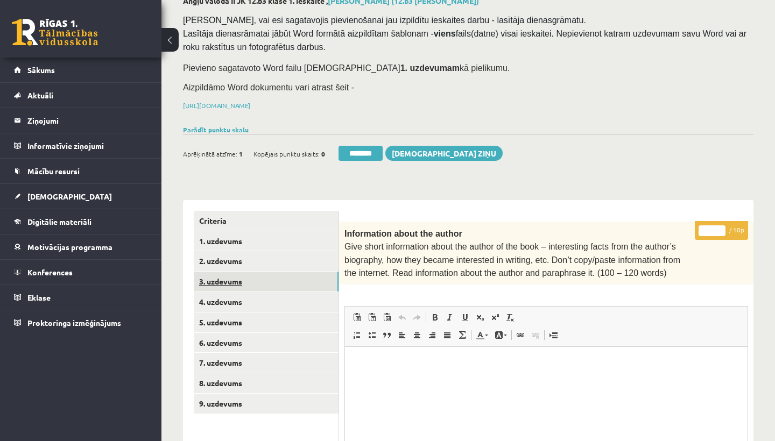
click at [258, 281] on link "3. uzdevums" at bounding box center [266, 282] width 145 height 20
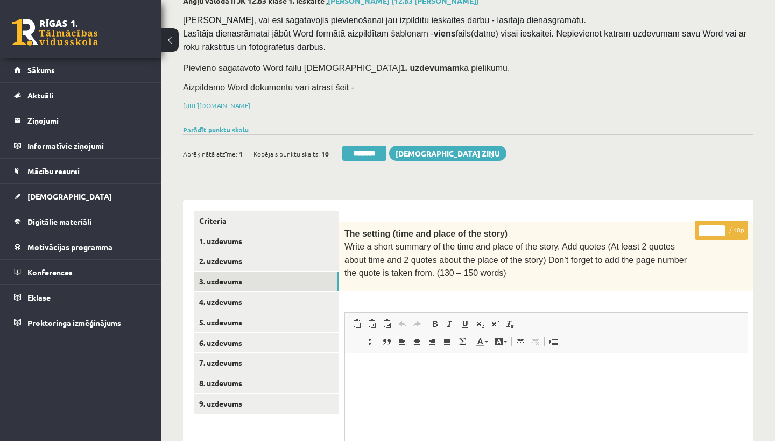
click at [711, 229] on input "*" at bounding box center [711, 230] width 27 height 11
type input "*"
click at [244, 303] on link "4. uzdevums" at bounding box center [266, 302] width 145 height 20
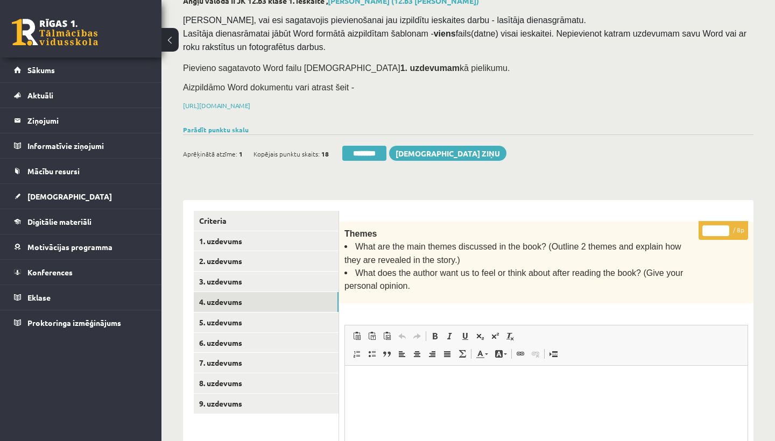
click at [717, 229] on input "*" at bounding box center [715, 230] width 27 height 11
type input "*"
click at [242, 319] on link "5. uzdevums" at bounding box center [266, 323] width 145 height 20
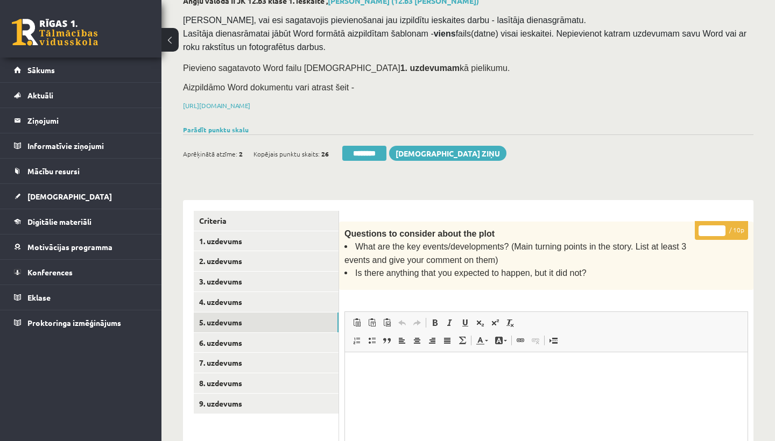
click at [712, 228] on input "*" at bounding box center [711, 230] width 27 height 11
type input "**"
click at [224, 338] on link "6. uzdevums" at bounding box center [266, 343] width 145 height 20
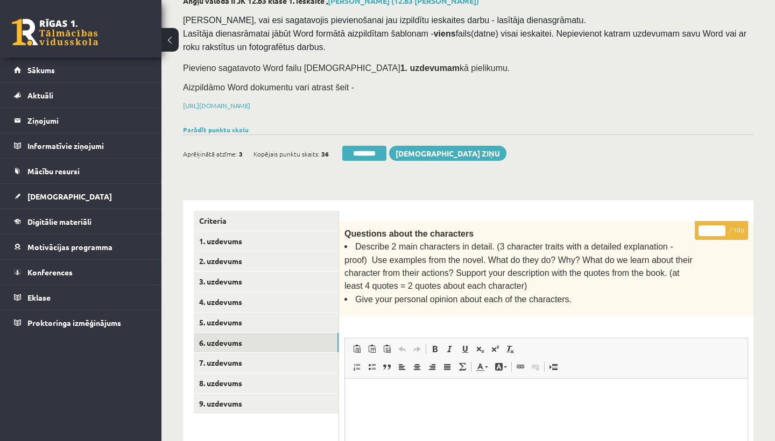
click at [711, 227] on input "*" at bounding box center [711, 230] width 27 height 11
type input "**"
click at [248, 358] on link "7. uzdevums" at bounding box center [266, 363] width 145 height 20
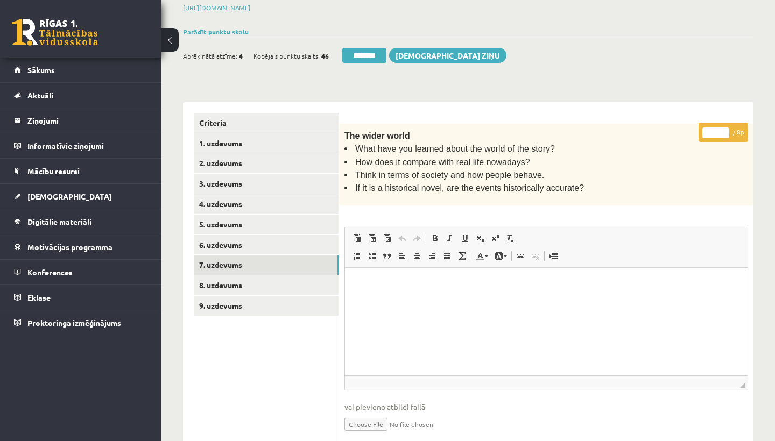
click at [715, 130] on input "*" at bounding box center [715, 133] width 27 height 11
type input "*"
click at [241, 276] on link "8. uzdevums" at bounding box center [266, 286] width 145 height 20
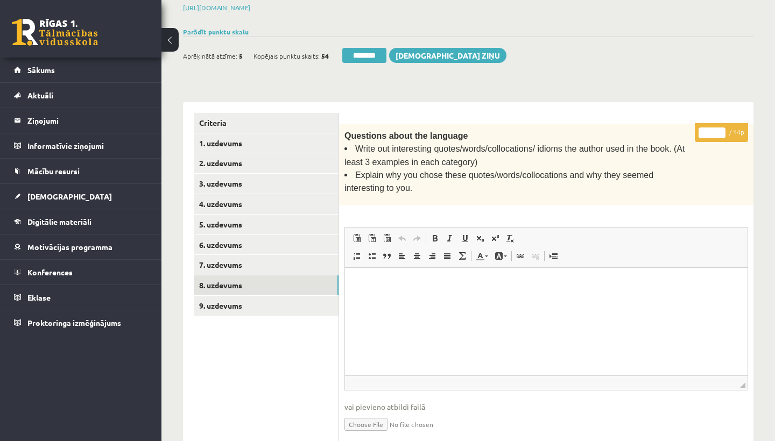
click at [714, 130] on input "*" at bounding box center [711, 133] width 27 height 11
type input "**"
click at [232, 297] on link "9. uzdevums" at bounding box center [266, 306] width 145 height 20
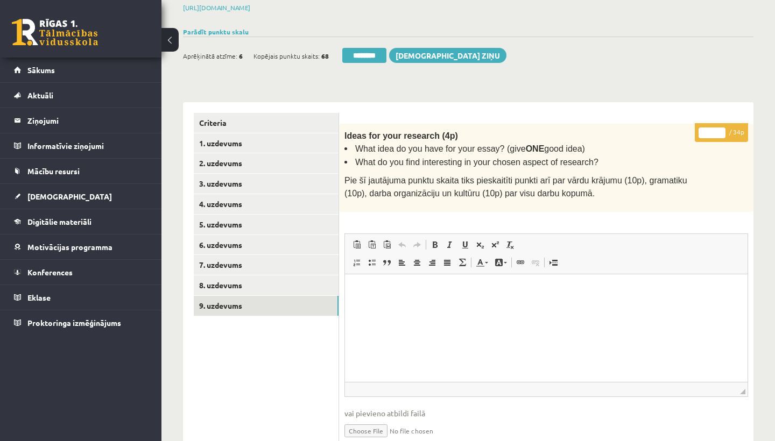
click at [710, 132] on input "*" at bounding box center [711, 133] width 27 height 11
type input "**"
click at [237, 136] on link "1. uzdevums" at bounding box center [266, 143] width 145 height 20
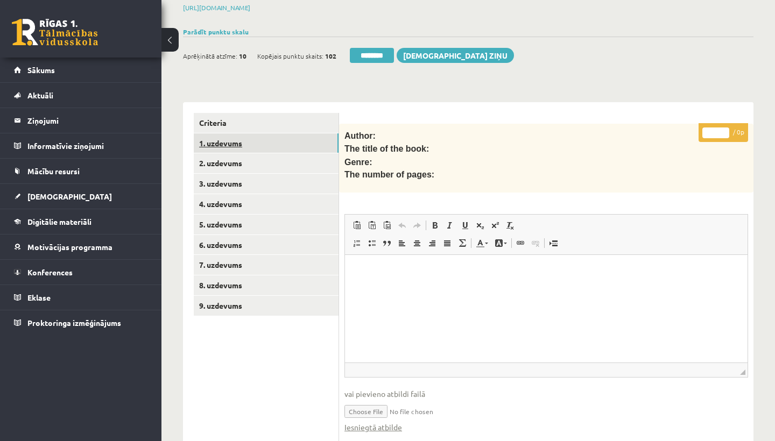
click at [222, 134] on link "1. uzdevums" at bounding box center [266, 143] width 145 height 20
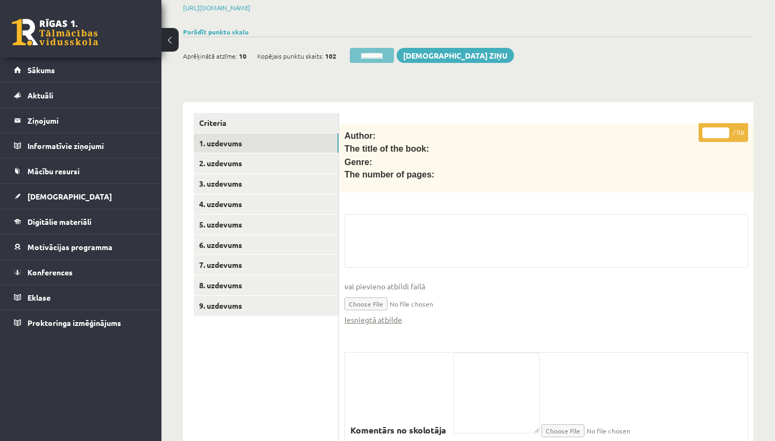
click at [366, 54] on input "********" at bounding box center [372, 55] width 44 height 15
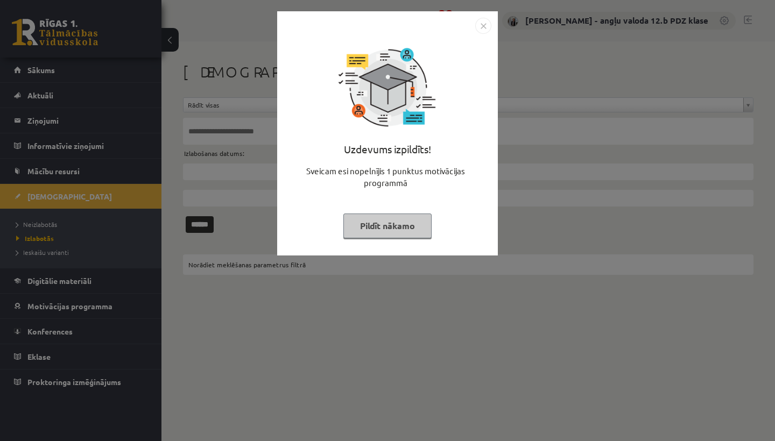
click at [482, 23] on img "Close" at bounding box center [483, 26] width 16 height 16
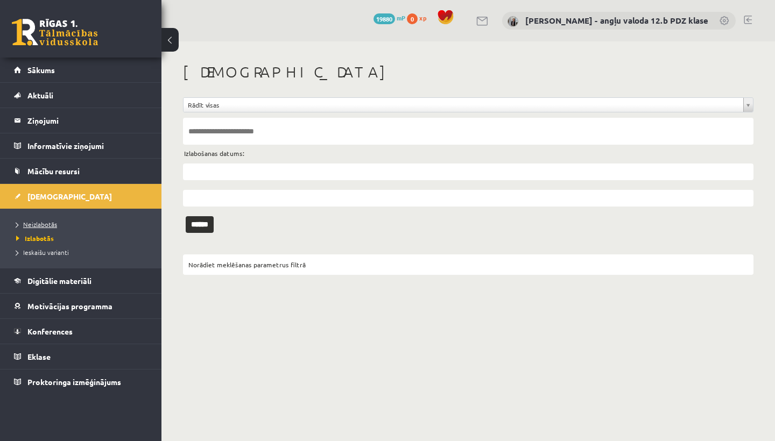
click at [31, 222] on span "Neizlabotās" at bounding box center [36, 224] width 41 height 9
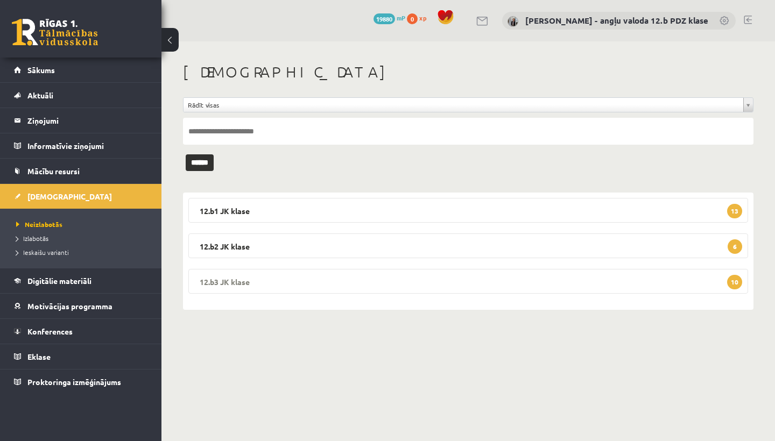
click at [278, 278] on legend "12.b3 JK klase 10" at bounding box center [468, 281] width 560 height 25
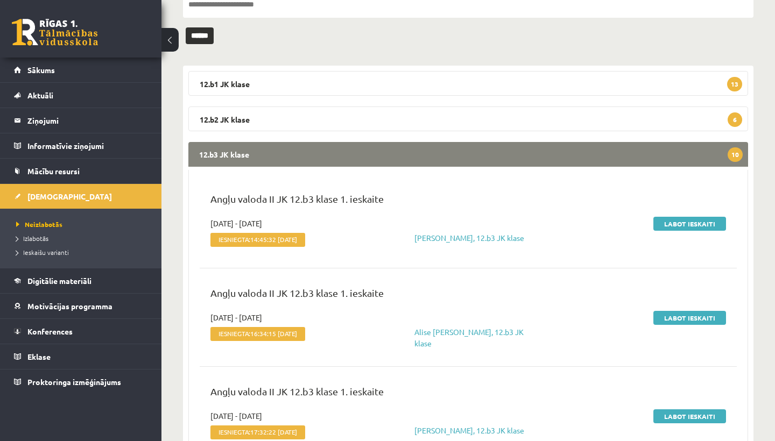
scroll to position [104, 0]
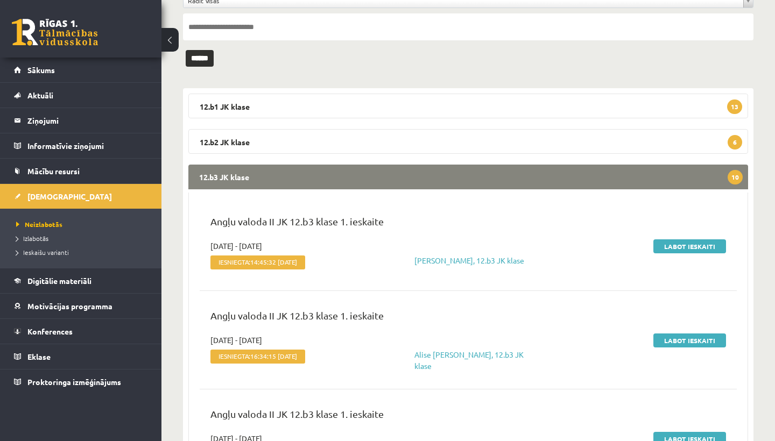
click at [482, 177] on legend "12.b3 JK klase 10" at bounding box center [468, 177] width 560 height 25
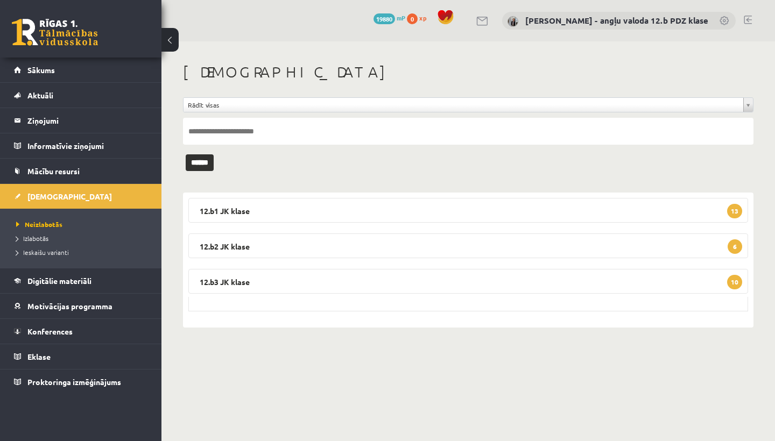
scroll to position [0, 0]
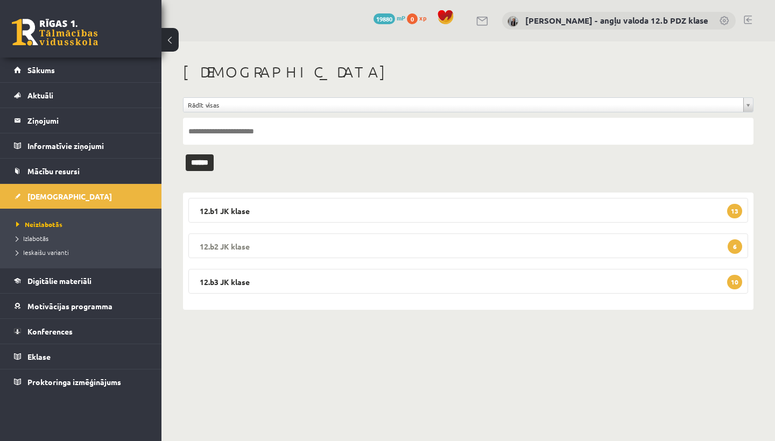
click at [286, 247] on legend "12.b2 JK klase 6" at bounding box center [468, 246] width 560 height 25
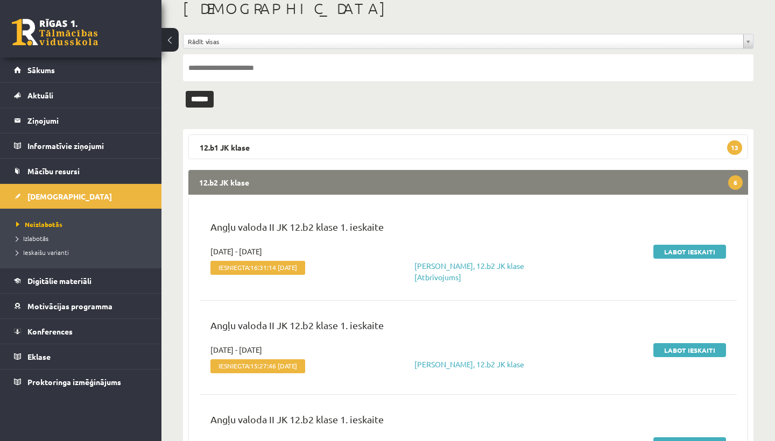
scroll to position [68, 0]
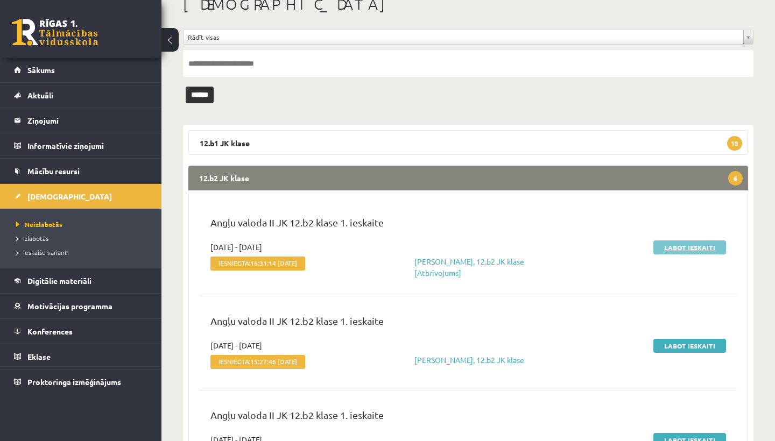
click at [675, 250] on link "Labot ieskaiti" at bounding box center [689, 248] width 73 height 14
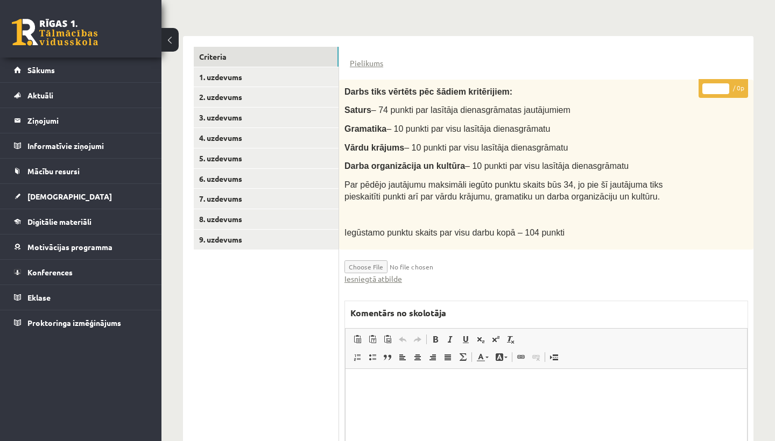
scroll to position [230, 0]
click at [390, 274] on link "Iesniegtā atbilde" at bounding box center [373, 279] width 58 height 11
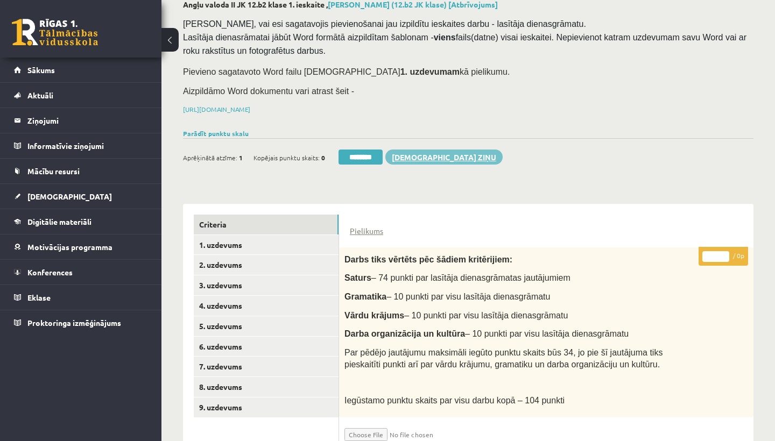
scroll to position [147, 0]
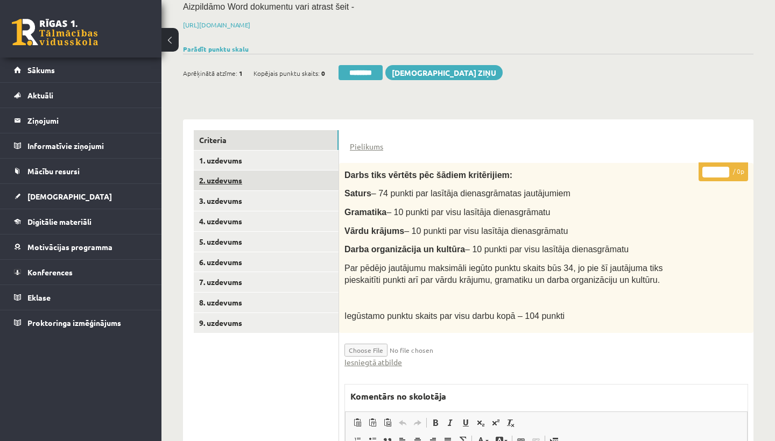
click at [217, 179] on link "2. uzdevums" at bounding box center [266, 181] width 145 height 20
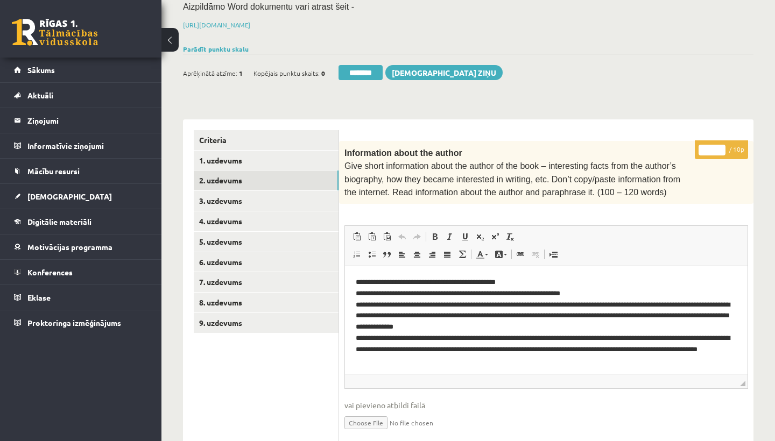
scroll to position [0, 0]
click at [711, 151] on input "*" at bounding box center [711, 150] width 27 height 11
type input "**"
click at [226, 194] on link "3. uzdevums" at bounding box center [266, 201] width 145 height 20
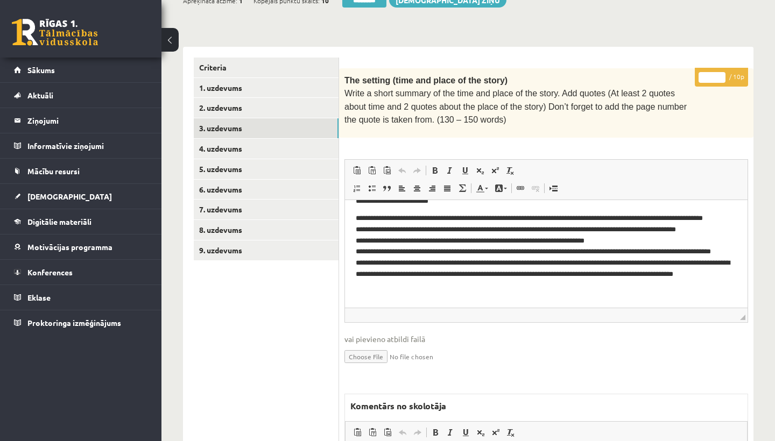
scroll to position [45, 0]
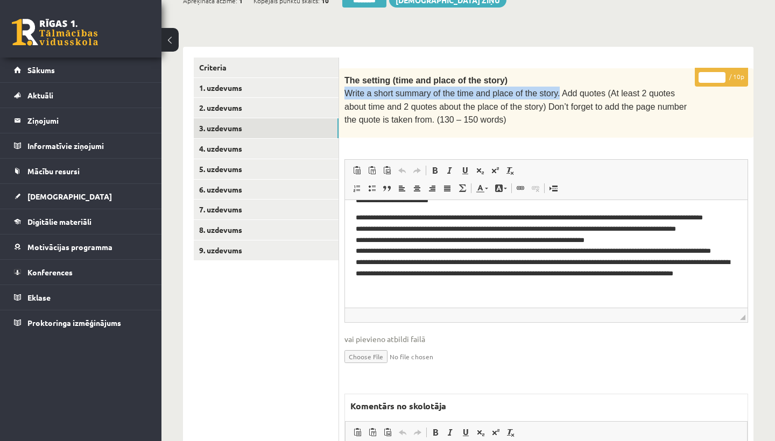
drag, startPoint x: 345, startPoint y: 89, endPoint x: 560, endPoint y: 90, distance: 214.7
click at [560, 90] on span "Write a short summary of the time and place of the story. Add quotes (At least …" at bounding box center [515, 107] width 342 height 36
copy span "Write a short summary of the time and place of the story."
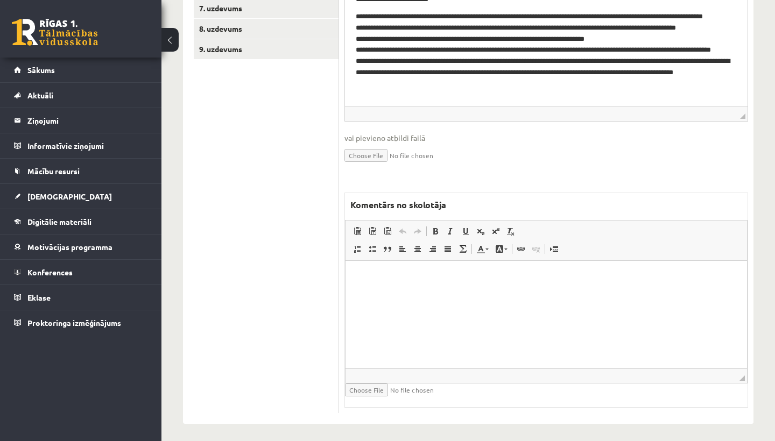
scroll to position [420, 0]
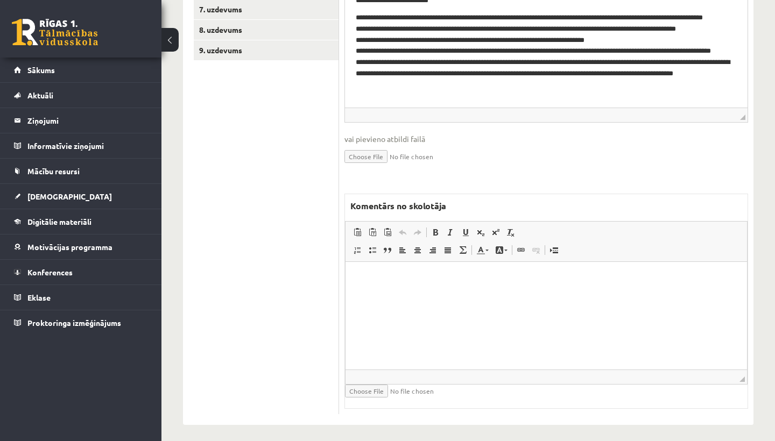
click at [393, 295] on html at bounding box center [545, 278] width 401 height 33
drag, startPoint x: 398, startPoint y: 278, endPoint x: 428, endPoint y: 278, distance: 29.6
click at [428, 278] on p "**********" at bounding box center [546, 278] width 380 height 11
click at [430, 227] on link "Bold Keyboard shortcut Command+B" at bounding box center [435, 232] width 15 height 14
click at [469, 228] on span at bounding box center [465, 232] width 9 height 9
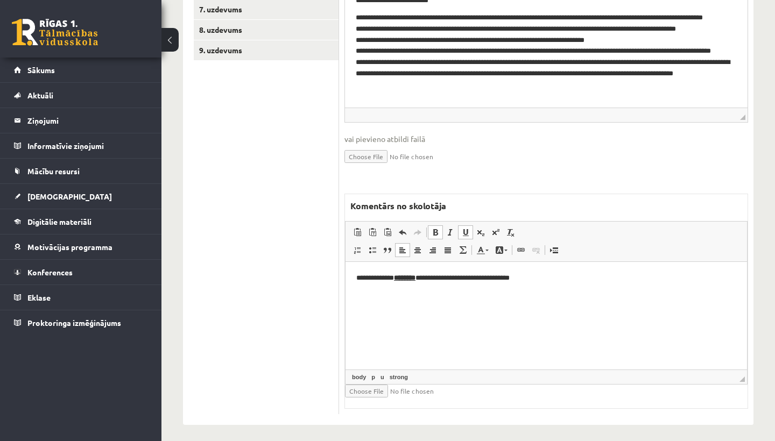
click at [556, 282] on p "**********" at bounding box center [546, 278] width 380 height 11
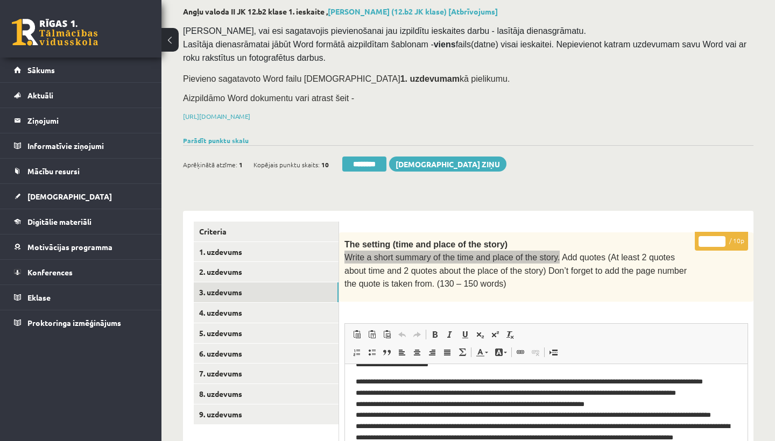
scroll to position [55, 0]
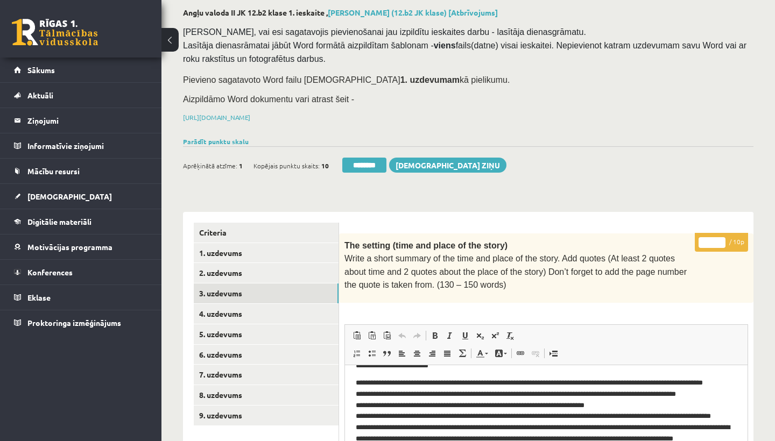
click at [710, 238] on input "*" at bounding box center [711, 242] width 27 height 11
type input "*"
click at [235, 307] on link "4. uzdevums" at bounding box center [266, 314] width 145 height 20
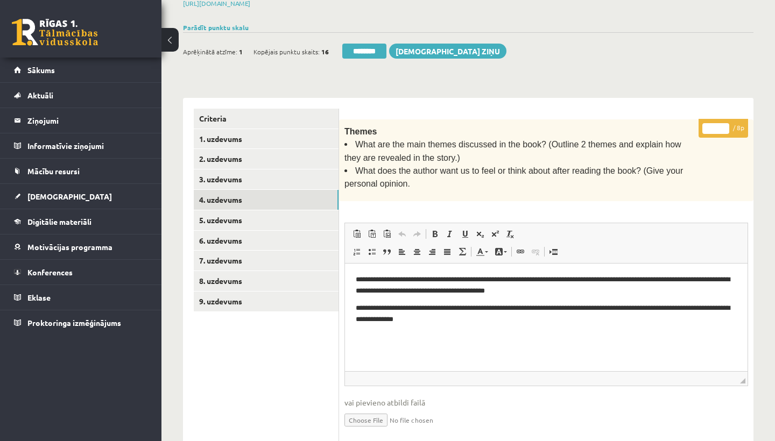
scroll to position [178, 0]
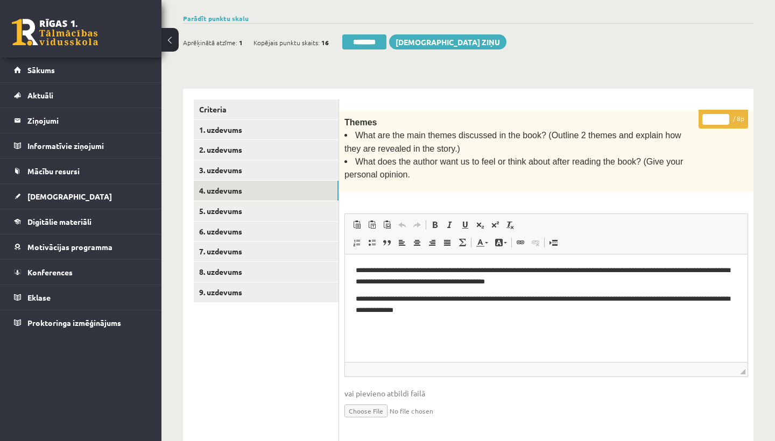
click at [717, 115] on input "*" at bounding box center [715, 119] width 27 height 11
type input "*"
click at [228, 208] on link "5. uzdevums" at bounding box center [266, 211] width 145 height 20
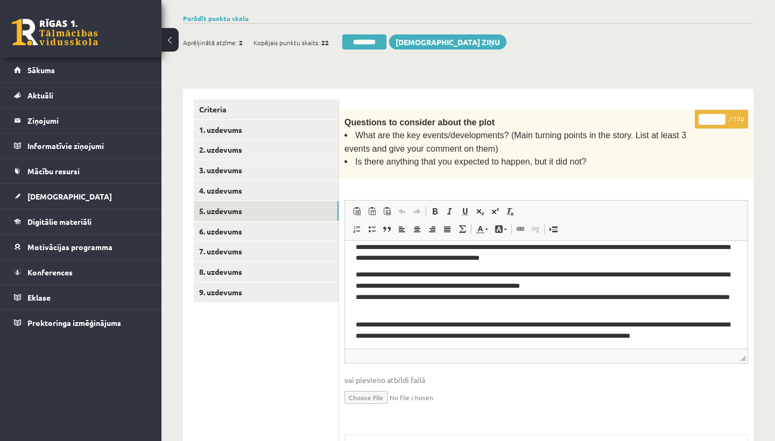
scroll to position [90, 0]
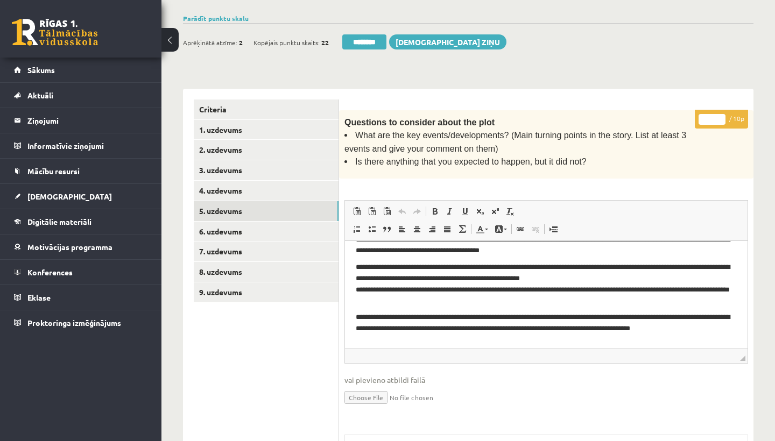
click at [715, 115] on input "*" at bounding box center [711, 119] width 27 height 11
type input "**"
click at [237, 227] on link "6. uzdevums" at bounding box center [266, 232] width 145 height 20
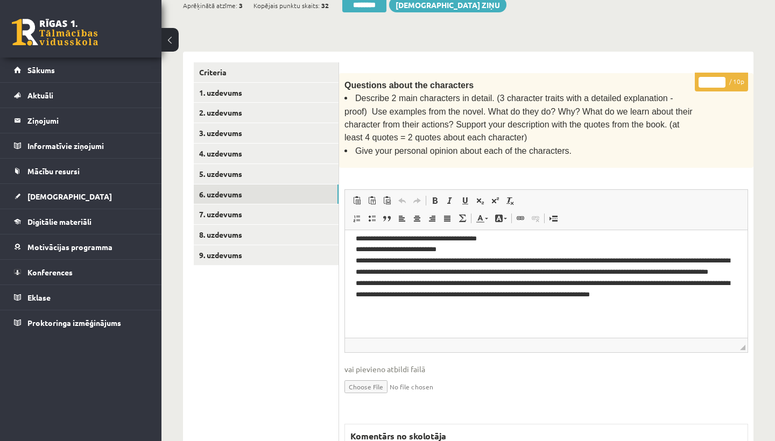
scroll to position [312, 0]
click at [714, 77] on input "*" at bounding box center [711, 82] width 27 height 11
type input "**"
click at [241, 206] on link "7. uzdevums" at bounding box center [266, 214] width 145 height 20
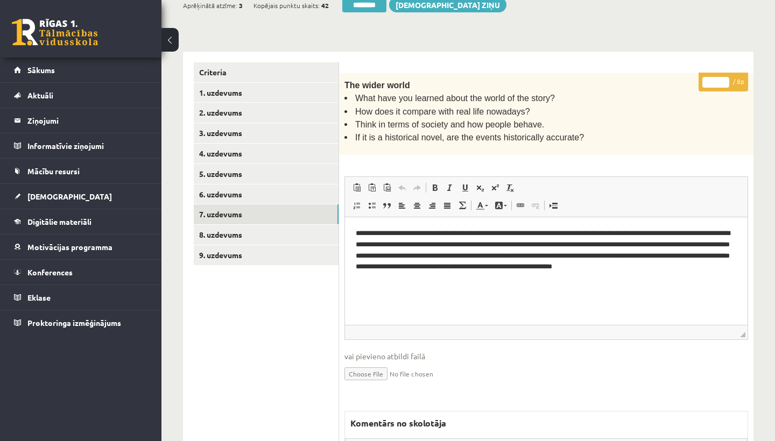
scroll to position [0, 0]
click at [715, 77] on input "*" at bounding box center [715, 82] width 27 height 11
type input "*"
click at [221, 228] on link "8. uzdevums" at bounding box center [266, 235] width 145 height 20
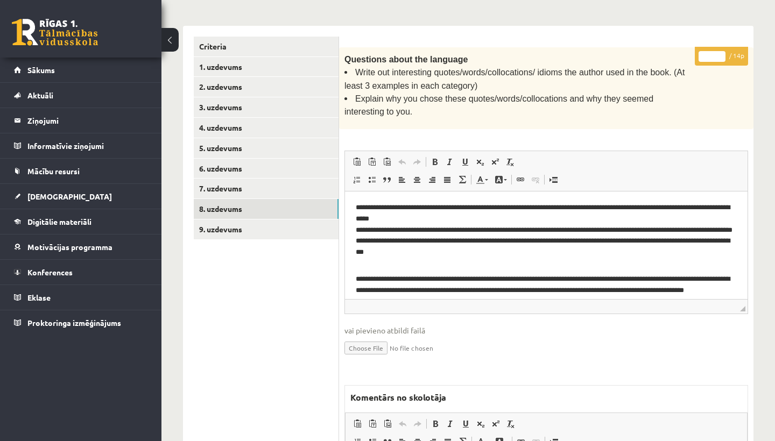
click at [717, 52] on input "*" at bounding box center [711, 56] width 27 height 11
type input "*"
click at [236, 220] on link "9. uzdevums" at bounding box center [266, 230] width 145 height 20
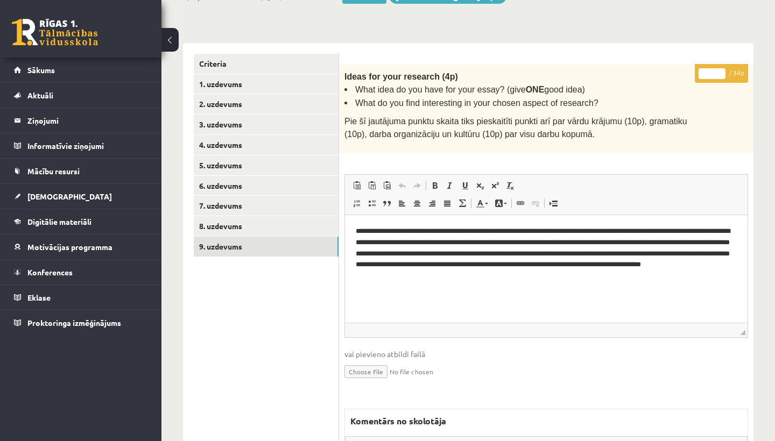
click at [713, 74] on input "*" at bounding box center [711, 73] width 27 height 11
type input "**"
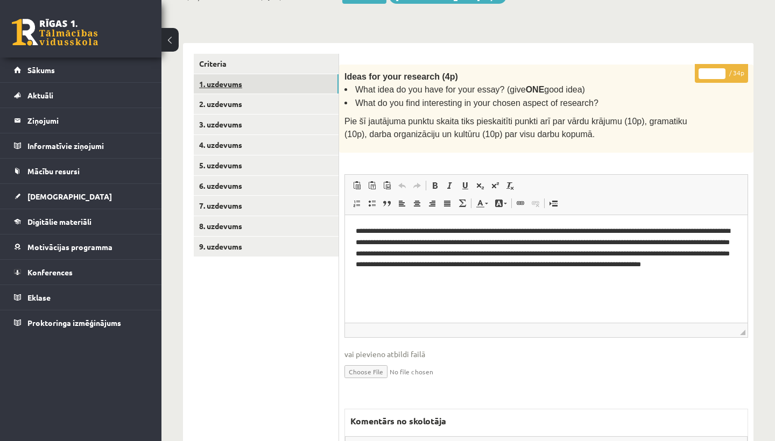
click at [220, 78] on link "1. uzdevums" at bounding box center [266, 84] width 145 height 20
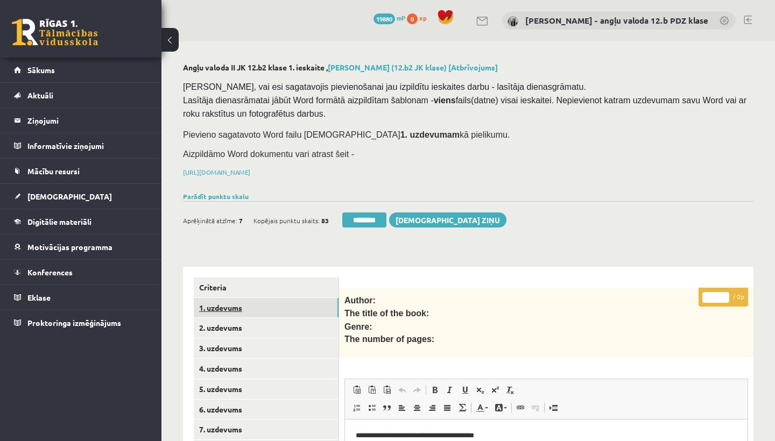
click at [216, 308] on link "1. uzdevums" at bounding box center [266, 308] width 145 height 20
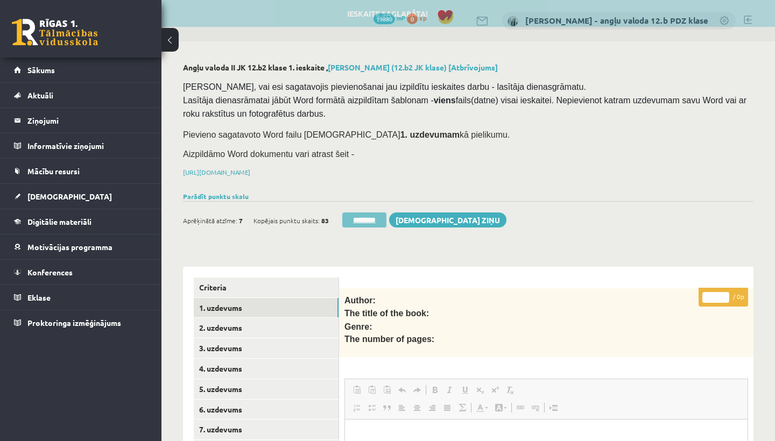
click at [363, 219] on input "********" at bounding box center [364, 220] width 44 height 15
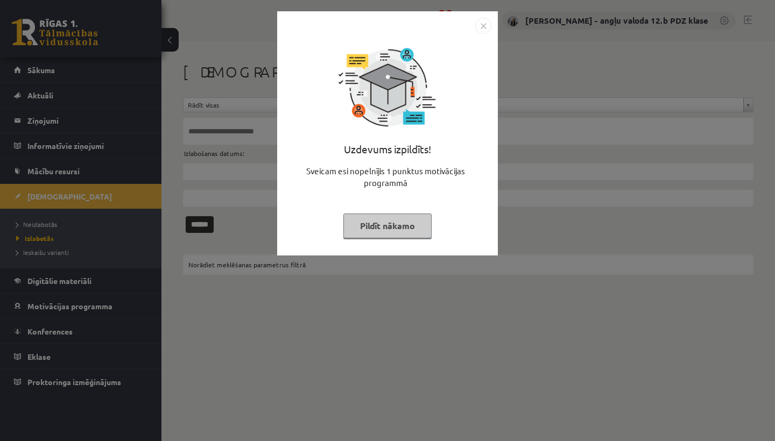
click at [482, 25] on img "Close" at bounding box center [483, 26] width 16 height 16
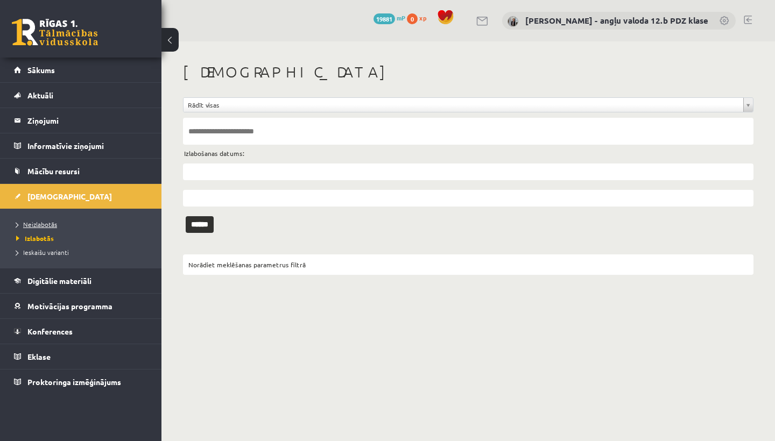
click at [49, 223] on span "Neizlabotās" at bounding box center [36, 224] width 41 height 9
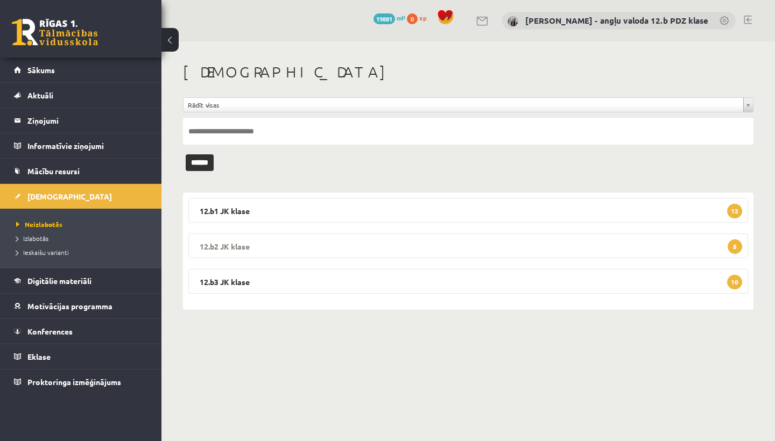
click at [299, 245] on legend "12.b2 JK klase 5" at bounding box center [468, 246] width 560 height 25
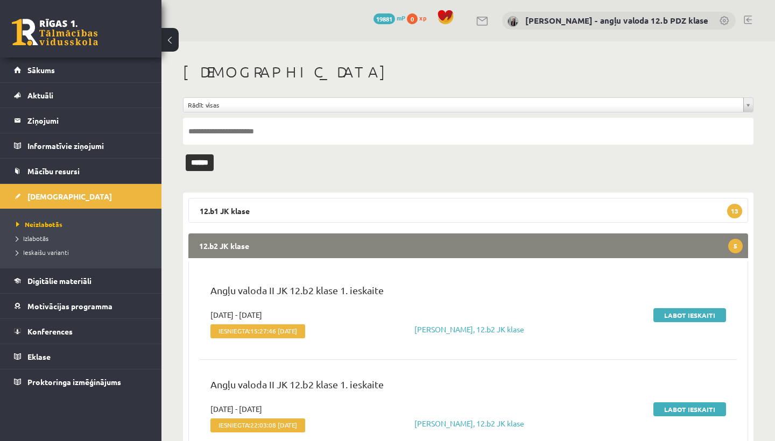
click at [299, 245] on legend "12.b2 JK klase 5" at bounding box center [468, 246] width 560 height 25
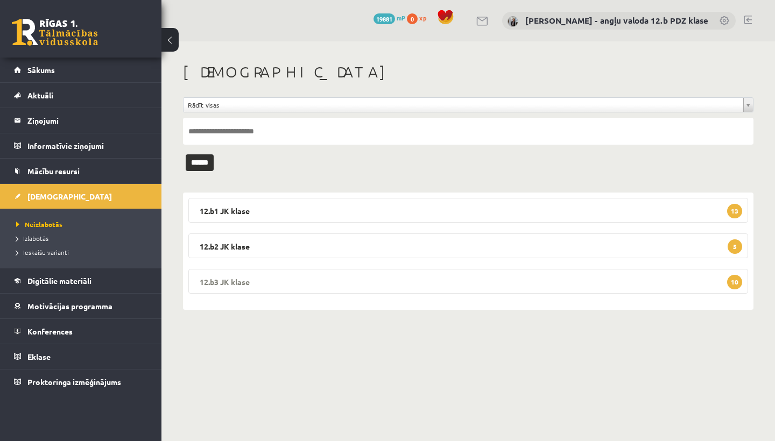
click at [288, 280] on legend "12.b3 JK klase 10" at bounding box center [468, 281] width 560 height 25
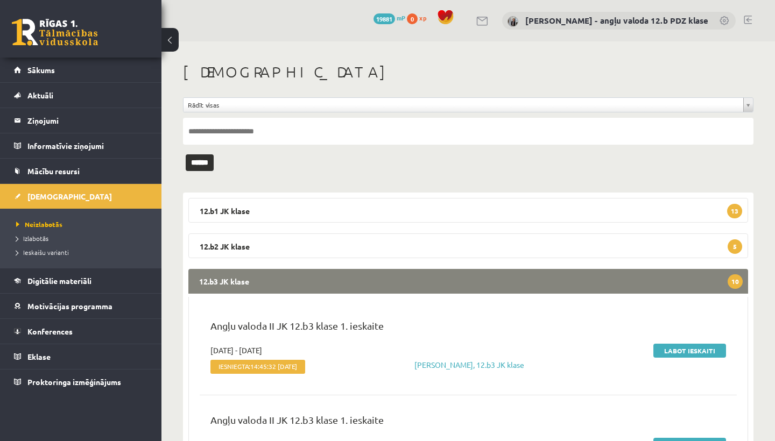
click at [288, 280] on legend "12.b3 JK klase 10" at bounding box center [468, 281] width 560 height 25
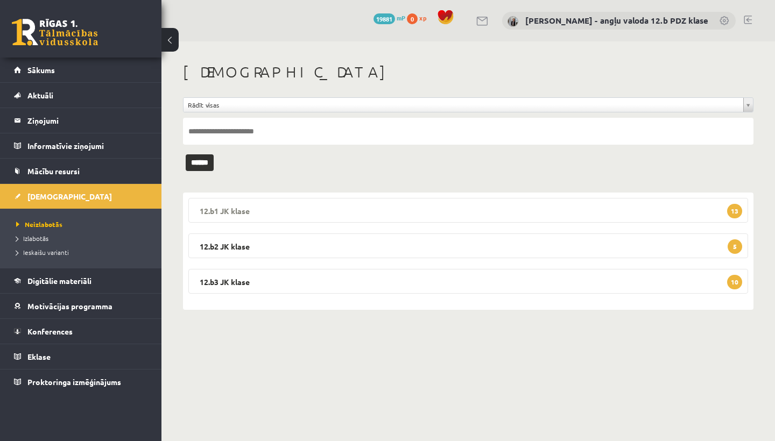
click at [262, 207] on legend "12.b1 JK klase 13" at bounding box center [468, 210] width 560 height 25
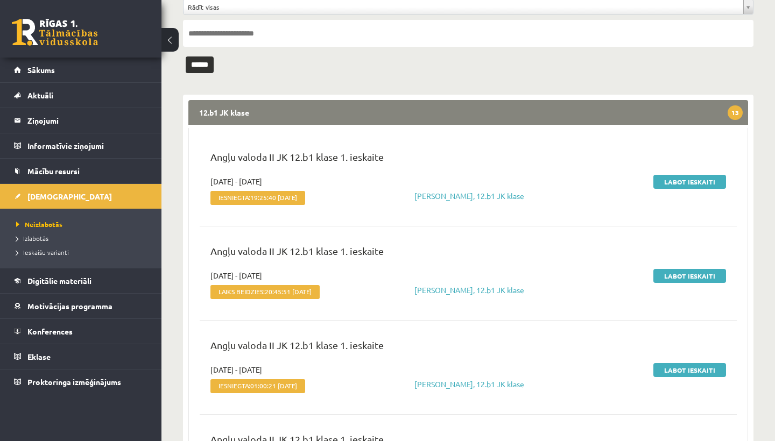
scroll to position [63, 0]
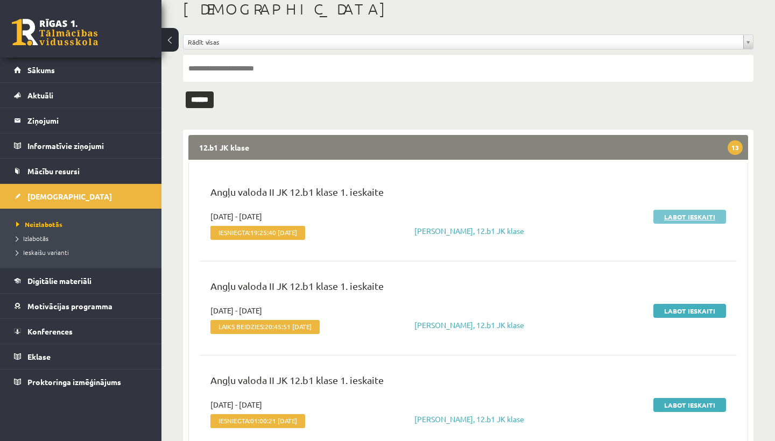
click at [686, 214] on link "Labot ieskaiti" at bounding box center [689, 217] width 73 height 14
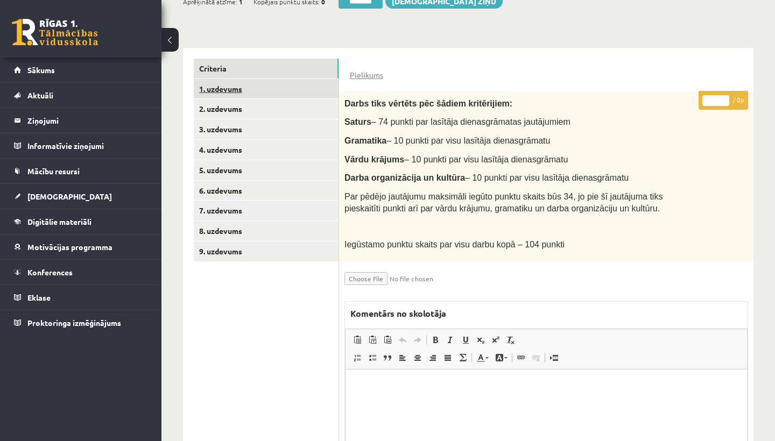
click at [231, 88] on link "1. uzdevums" at bounding box center [266, 89] width 145 height 20
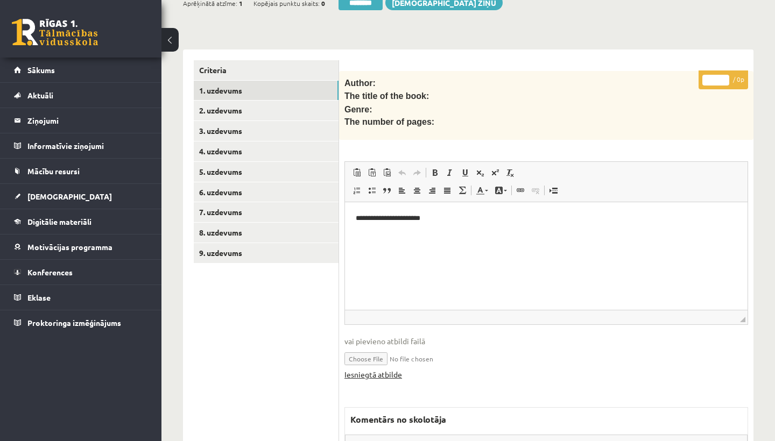
click at [382, 369] on link "Iesniegtā atbilde" at bounding box center [373, 374] width 58 height 11
click at [231, 109] on link "2. uzdevums" at bounding box center [266, 111] width 145 height 20
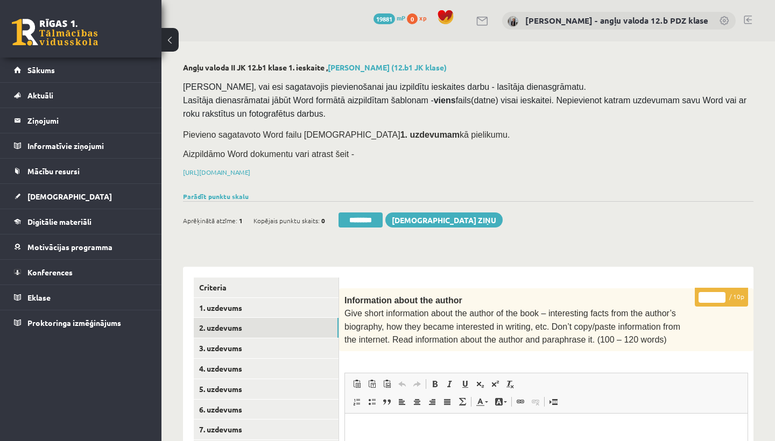
click at [714, 293] on input "*" at bounding box center [711, 297] width 27 height 11
type input "**"
click at [238, 344] on link "3. uzdevums" at bounding box center [266, 348] width 145 height 20
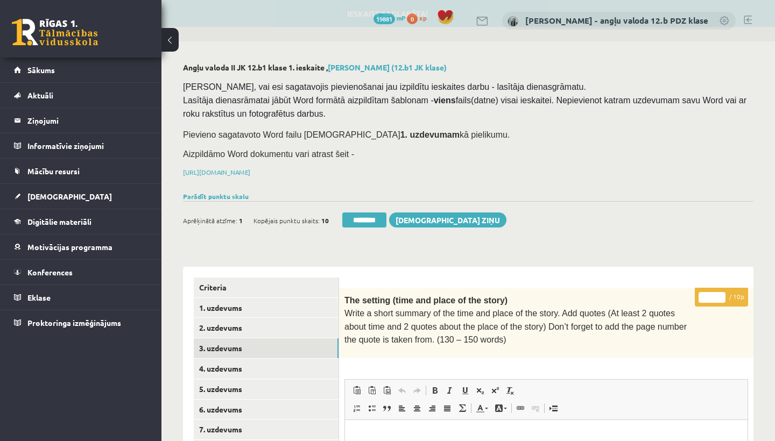
click at [712, 294] on input "*" at bounding box center [711, 297] width 27 height 11
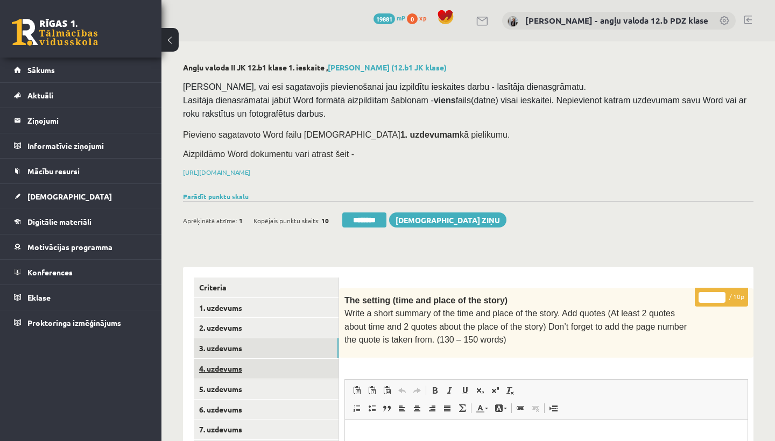
type input "**"
click at [243, 371] on link "4. uzdevums" at bounding box center [266, 369] width 145 height 20
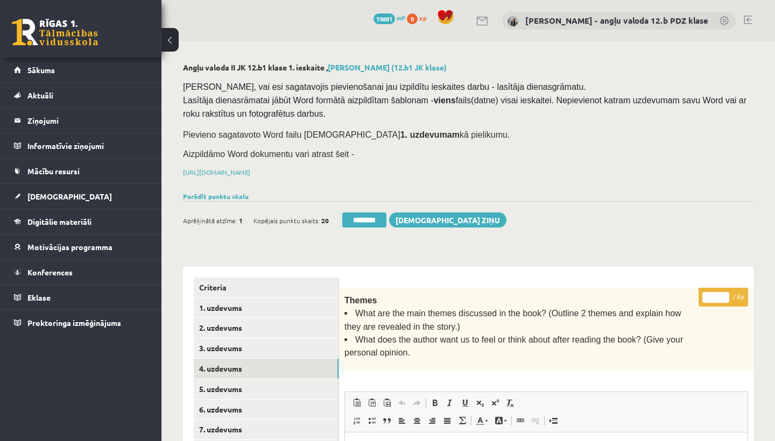
click at [716, 295] on input "*" at bounding box center [715, 297] width 27 height 11
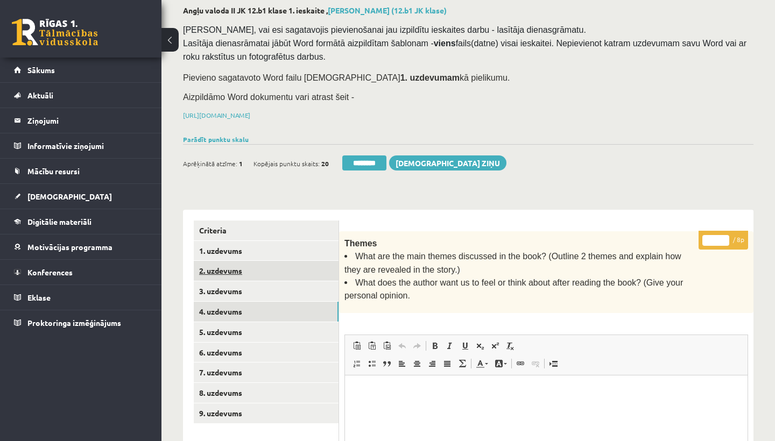
scroll to position [105, 0]
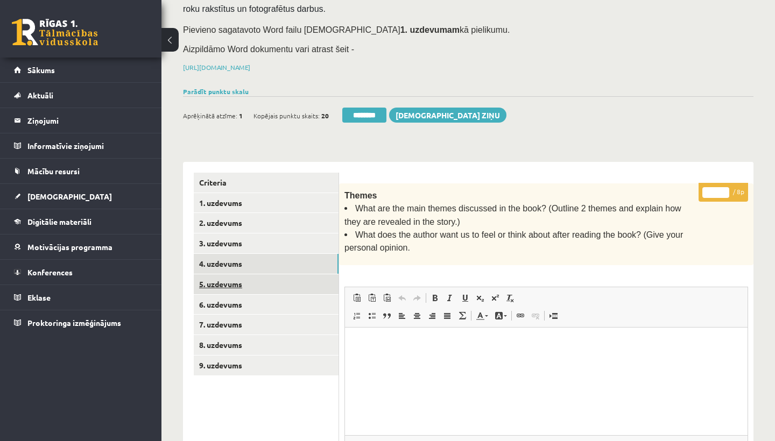
type input "*"
click at [237, 277] on link "5. uzdevums" at bounding box center [266, 284] width 145 height 20
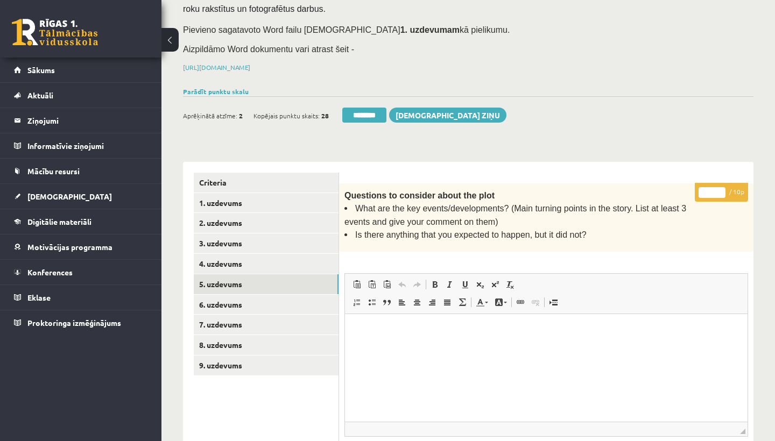
scroll to position [0, 0]
click at [713, 188] on input "*" at bounding box center [711, 192] width 27 height 11
type input "**"
click at [240, 303] on link "6. uzdevums" at bounding box center [266, 305] width 145 height 20
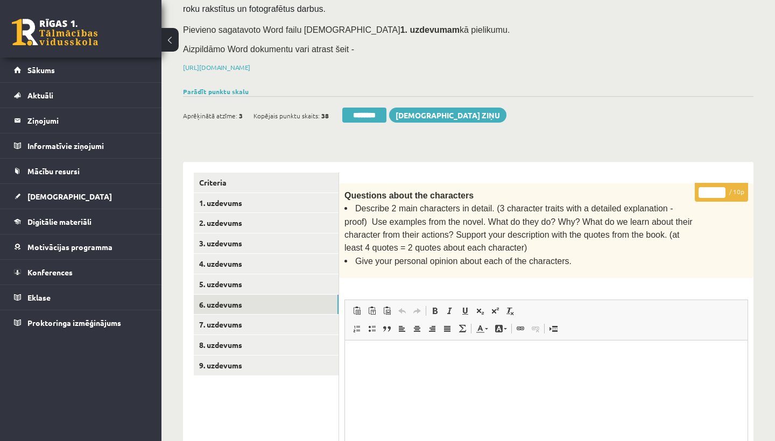
click at [715, 189] on input "*" at bounding box center [711, 192] width 27 height 11
type input "*"
click at [215, 319] on link "7. uzdevums" at bounding box center [266, 325] width 145 height 20
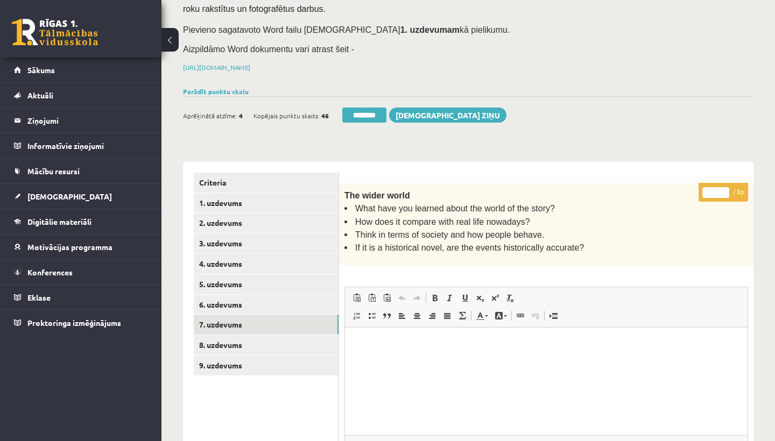
click at [718, 188] on input "*" at bounding box center [715, 192] width 27 height 11
type input "*"
click at [262, 338] on link "8. uzdevums" at bounding box center [266, 345] width 145 height 20
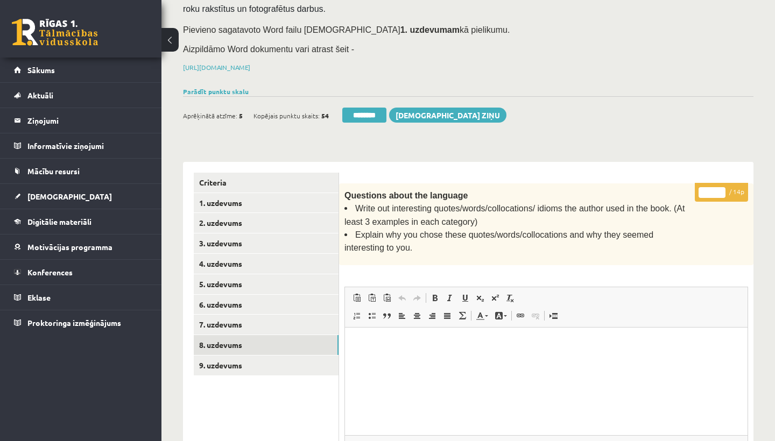
click at [714, 190] on input "*" at bounding box center [711, 192] width 27 height 11
type input "**"
click at [268, 359] on link "9. uzdevums" at bounding box center [266, 366] width 145 height 20
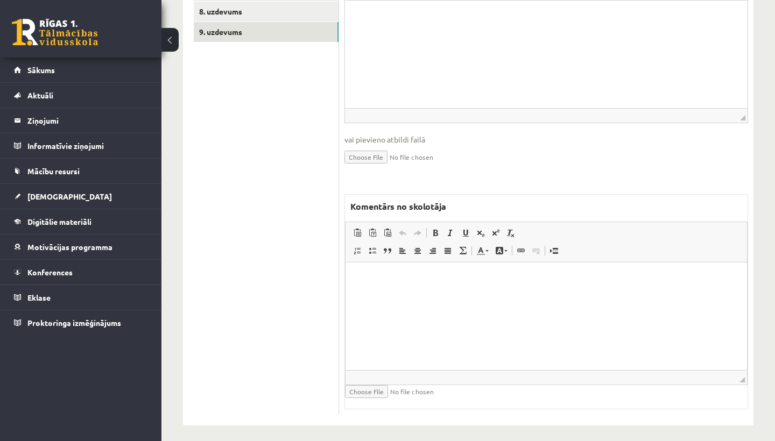
scroll to position [438, 0]
click at [416, 295] on html at bounding box center [545, 279] width 401 height 33
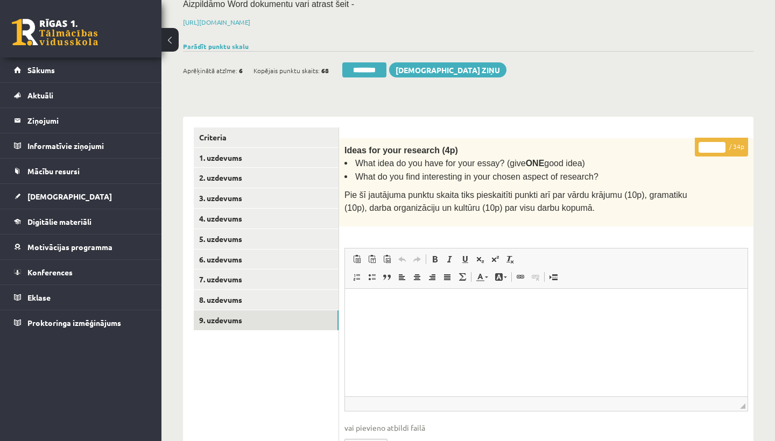
scroll to position [128, 0]
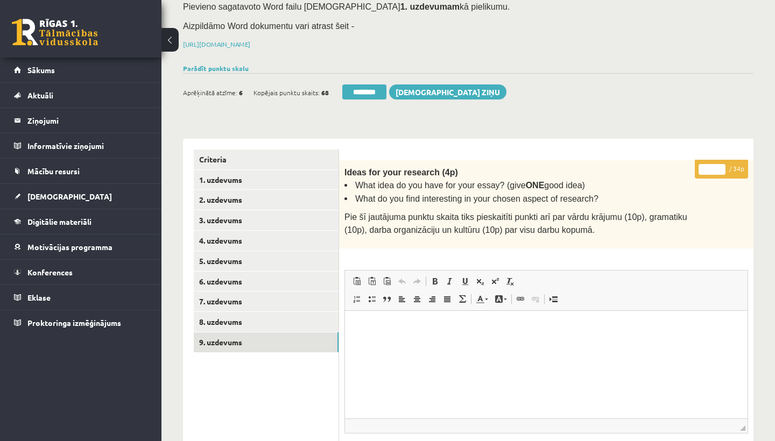
click at [714, 168] on input "*" at bounding box center [711, 169] width 27 height 11
type input "**"
click at [242, 175] on link "1. uzdevums" at bounding box center [266, 180] width 145 height 20
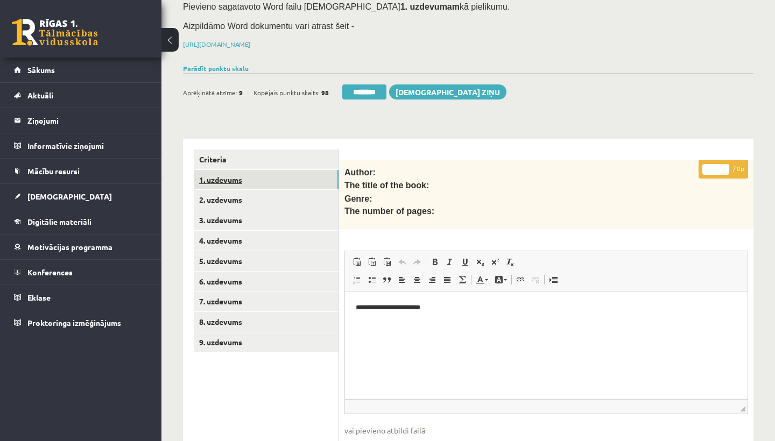
scroll to position [0, 0]
click at [242, 175] on link "1. uzdevums" at bounding box center [266, 180] width 145 height 20
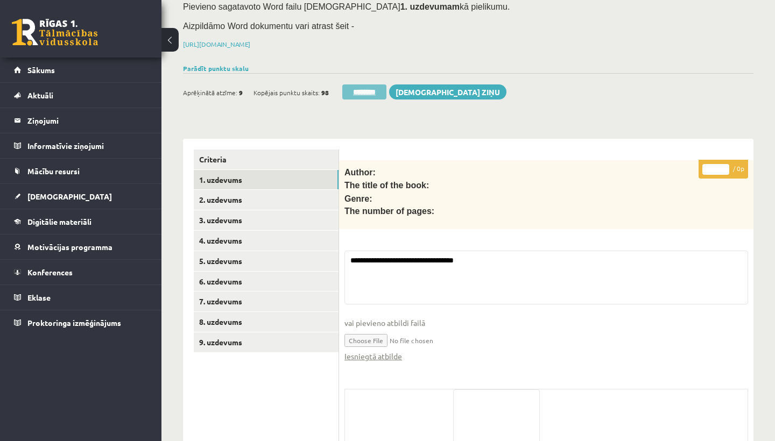
click at [364, 90] on input "********" at bounding box center [364, 91] width 44 height 15
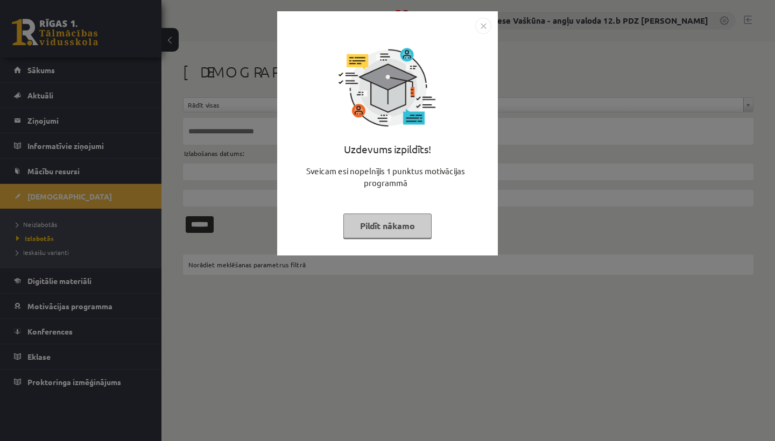
click at [485, 23] on img "Close" at bounding box center [483, 26] width 16 height 16
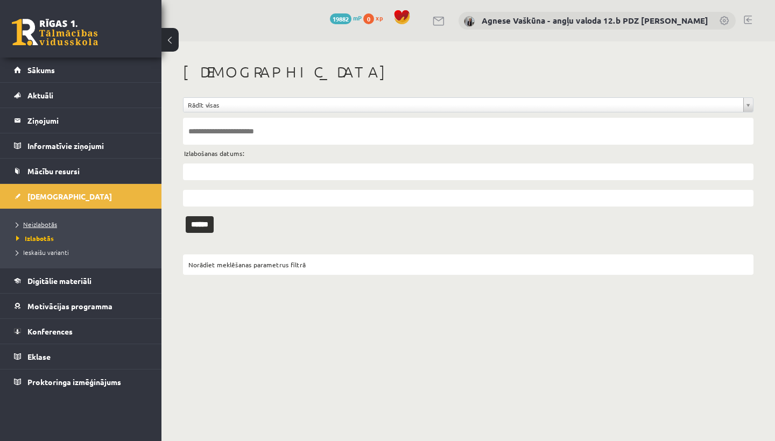
click at [40, 223] on span "Neizlabotās" at bounding box center [36, 224] width 41 height 9
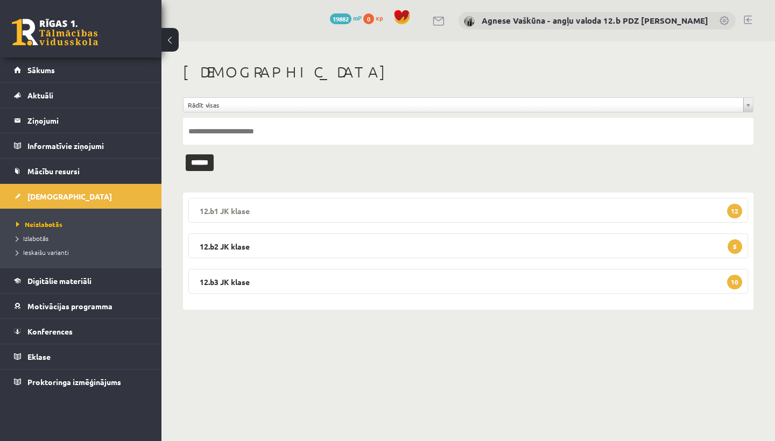
click at [281, 215] on legend "12.b1 JK klase 12" at bounding box center [468, 210] width 560 height 25
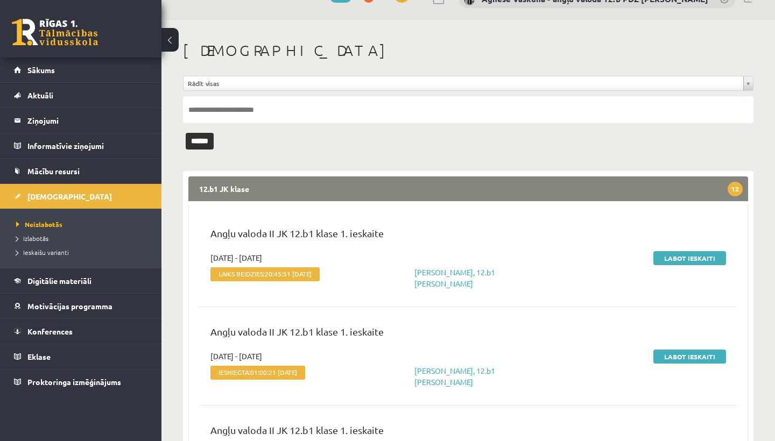
scroll to position [32, 0]
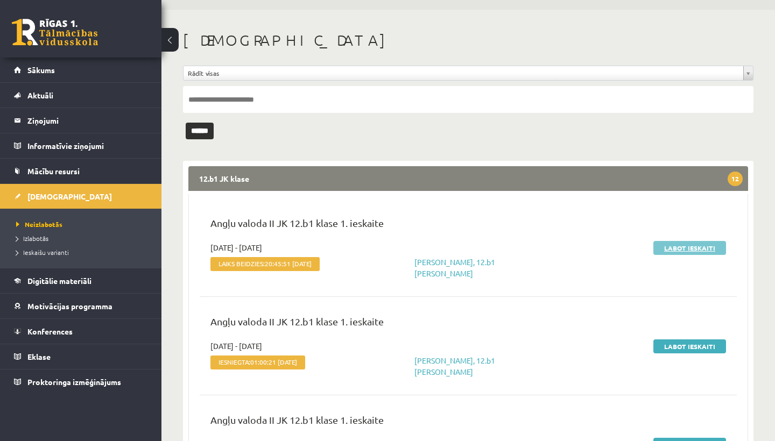
click at [670, 249] on link "Labot ieskaiti" at bounding box center [689, 248] width 73 height 14
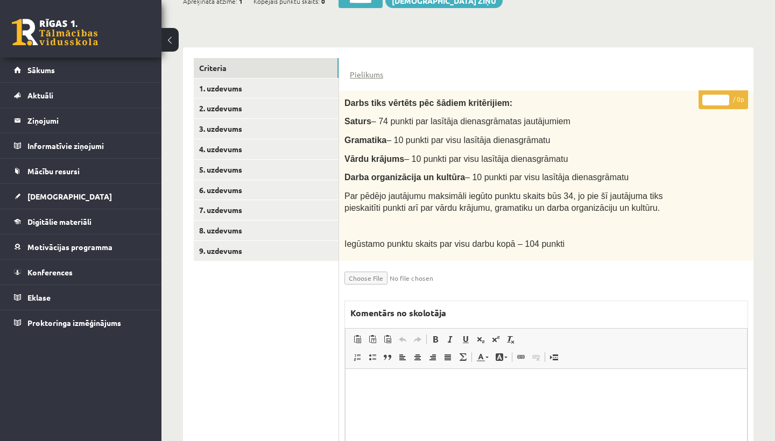
scroll to position [219, 0]
click at [237, 88] on link "1. uzdevums" at bounding box center [266, 89] width 145 height 20
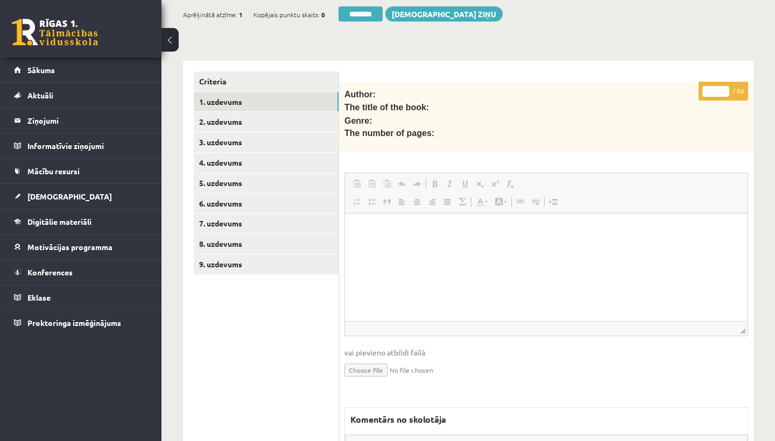
scroll to position [0, 0]
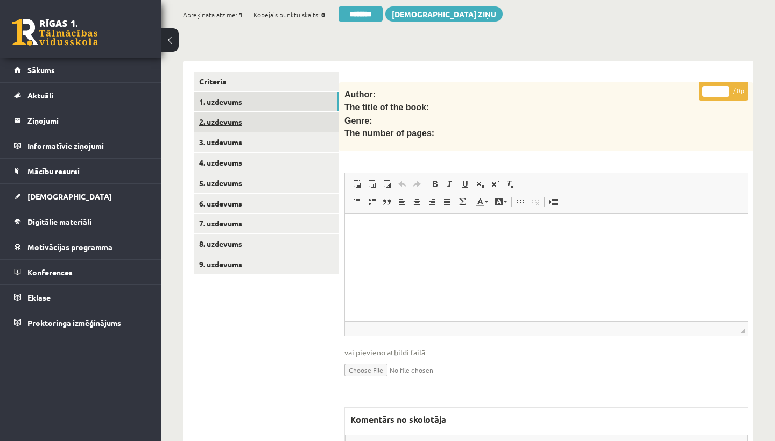
click at [234, 119] on link "2. uzdevums" at bounding box center [266, 122] width 145 height 20
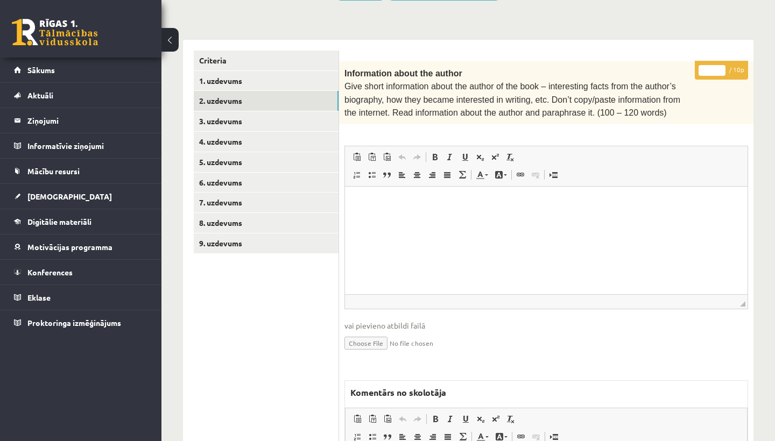
scroll to position [180, 0]
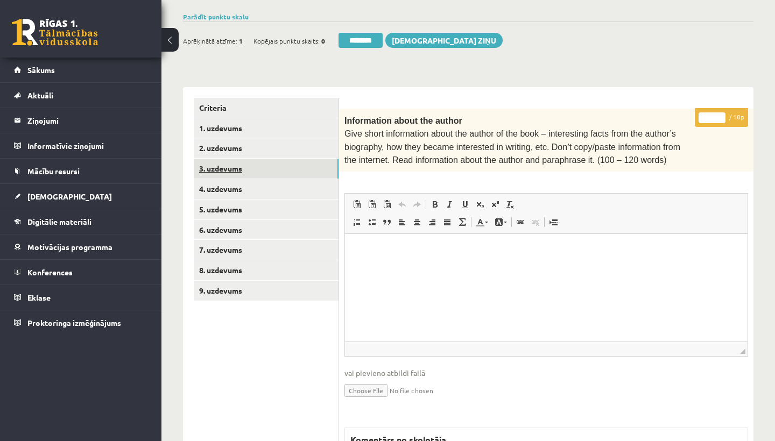
click at [245, 163] on link "3. uzdevums" at bounding box center [266, 169] width 145 height 20
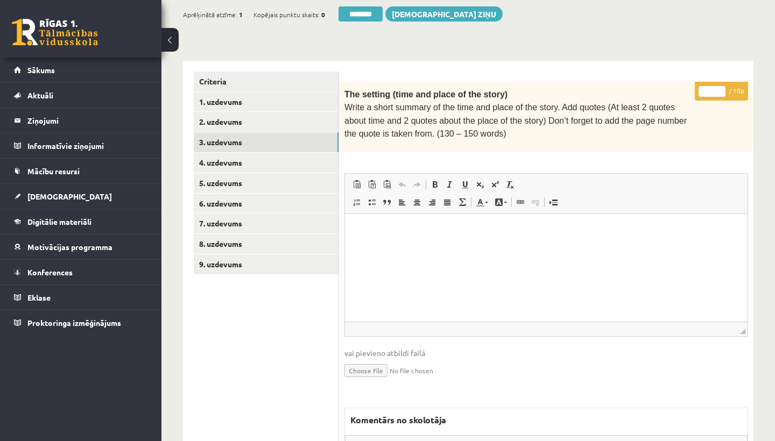
scroll to position [0, 0]
click at [239, 158] on link "4. uzdevums" at bounding box center [266, 163] width 145 height 20
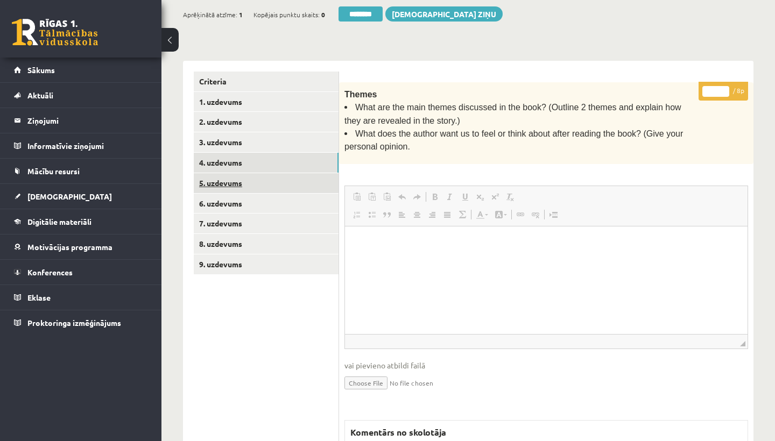
click at [232, 180] on link "5. uzdevums" at bounding box center [266, 183] width 145 height 20
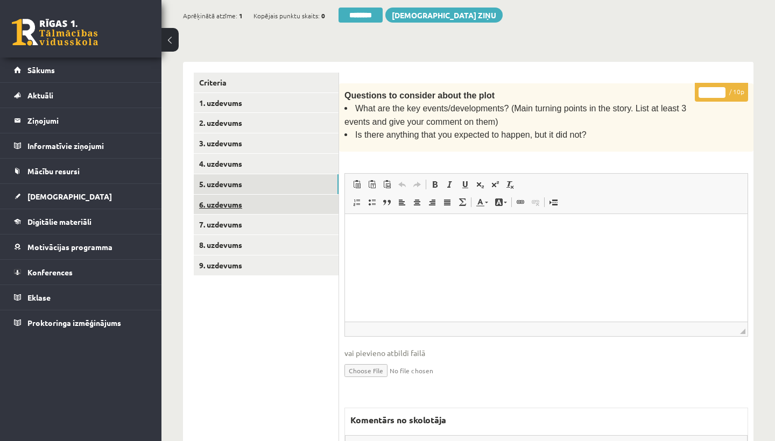
click at [241, 203] on link "6. uzdevums" at bounding box center [266, 205] width 145 height 20
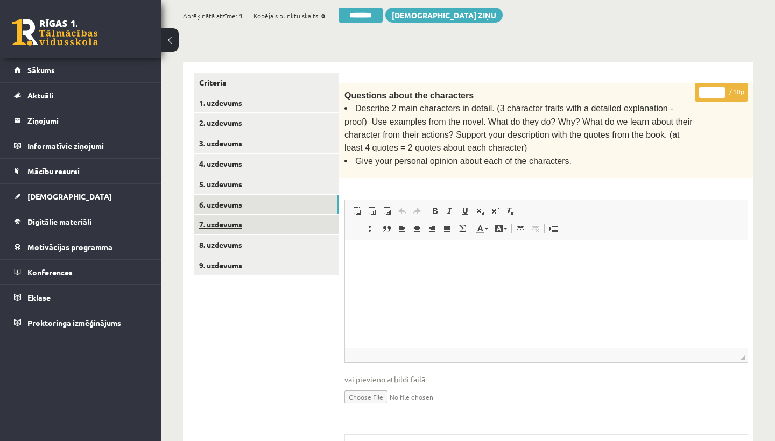
click at [232, 223] on link "7. uzdevums" at bounding box center [266, 225] width 145 height 20
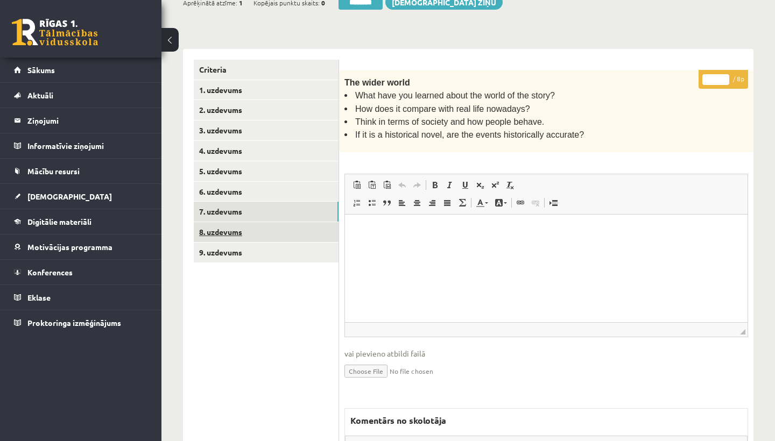
scroll to position [217, 0]
click at [236, 228] on link "8. uzdevums" at bounding box center [266, 233] width 145 height 20
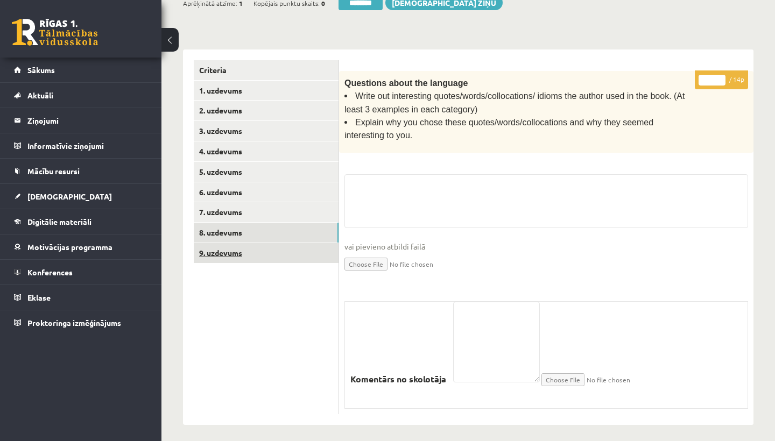
click at [229, 248] on link "9. uzdevums" at bounding box center [266, 253] width 145 height 20
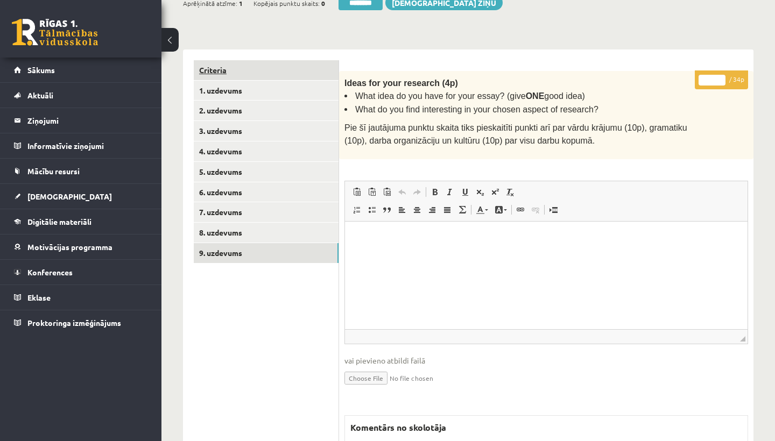
scroll to position [0, 0]
click at [213, 76] on link "Criteria" at bounding box center [266, 70] width 145 height 20
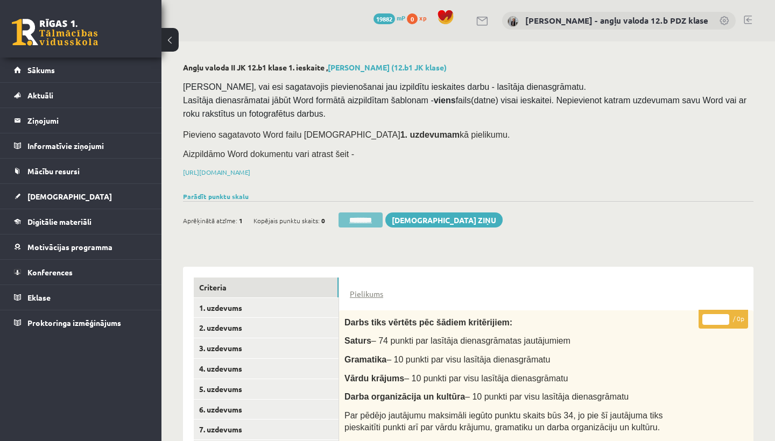
click at [364, 213] on input "********" at bounding box center [360, 220] width 44 height 15
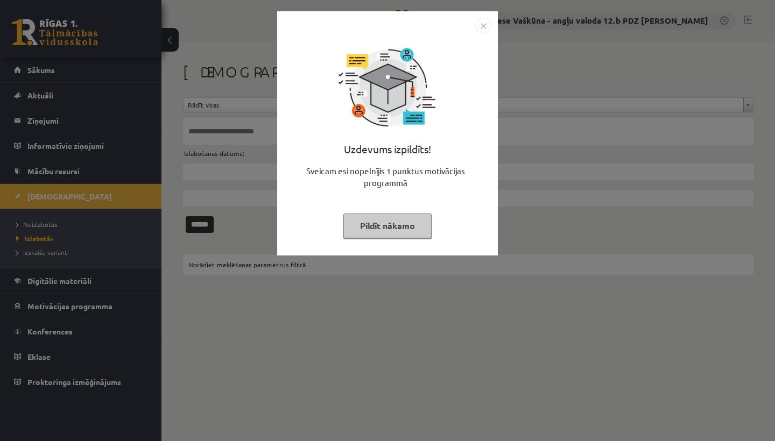
click at [484, 26] on img "Close" at bounding box center [483, 26] width 16 height 16
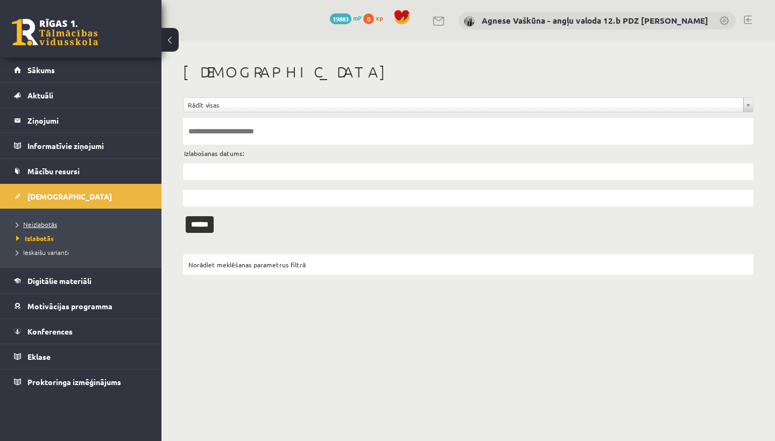
click at [40, 222] on span "Neizlabotās" at bounding box center [36, 224] width 41 height 9
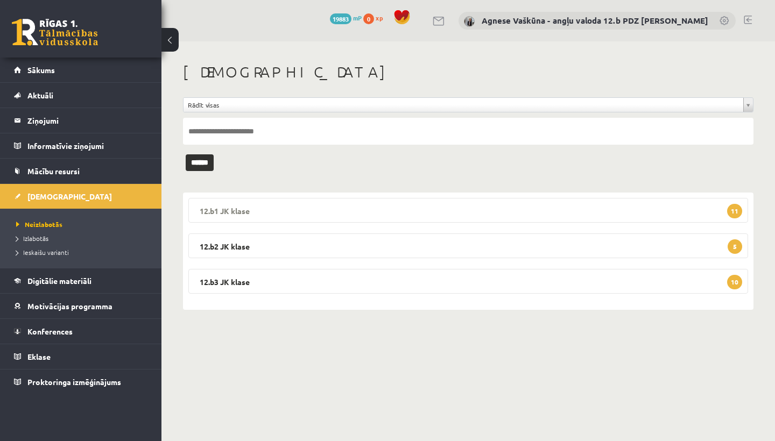
click at [263, 203] on legend "12.b1 JK klase 11" at bounding box center [468, 210] width 560 height 25
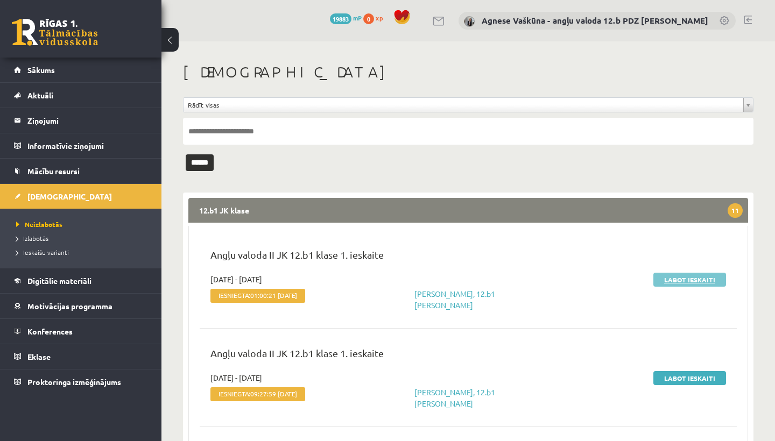
click at [667, 277] on link "Labot ieskaiti" at bounding box center [689, 280] width 73 height 14
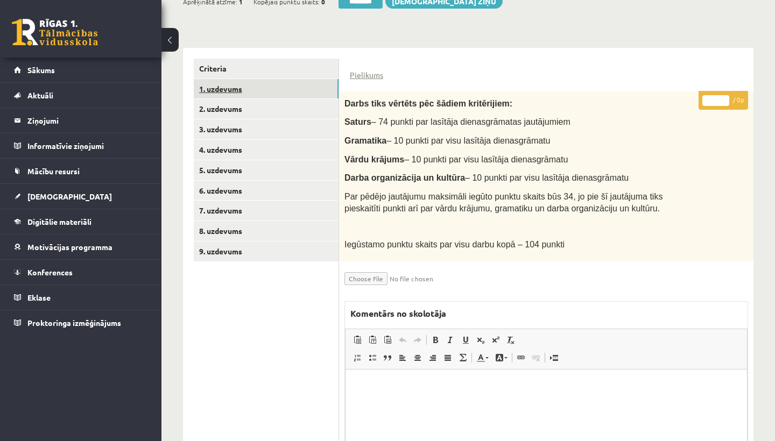
click at [238, 88] on link "1. uzdevums" at bounding box center [266, 89] width 145 height 20
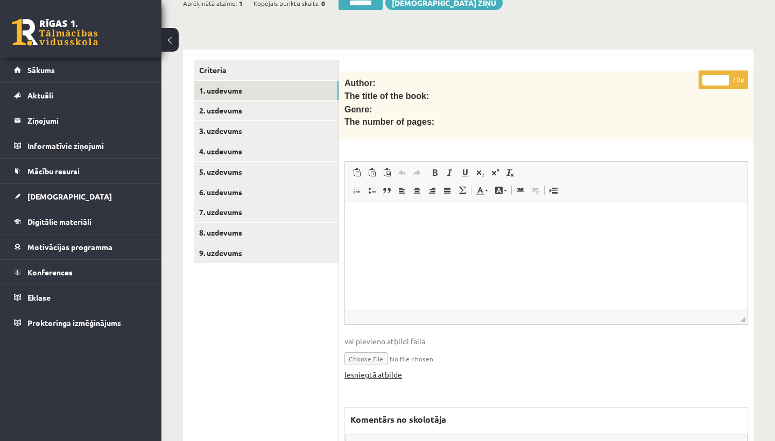
click at [376, 371] on link "Iesniegtā atbilde" at bounding box center [373, 374] width 58 height 11
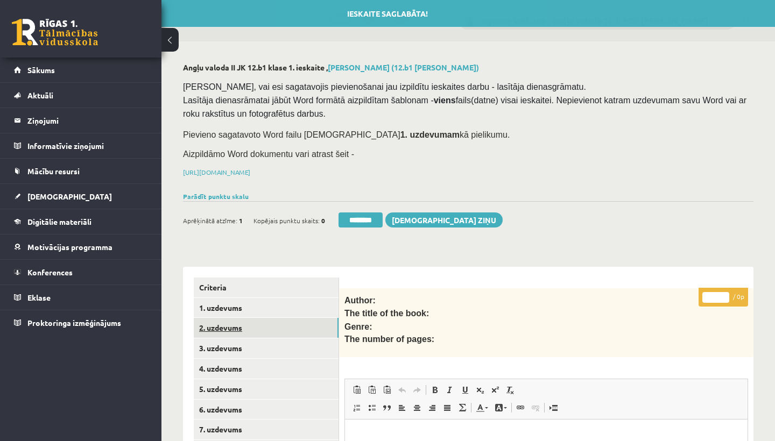
click at [233, 322] on link "2. uzdevums" at bounding box center [266, 328] width 145 height 20
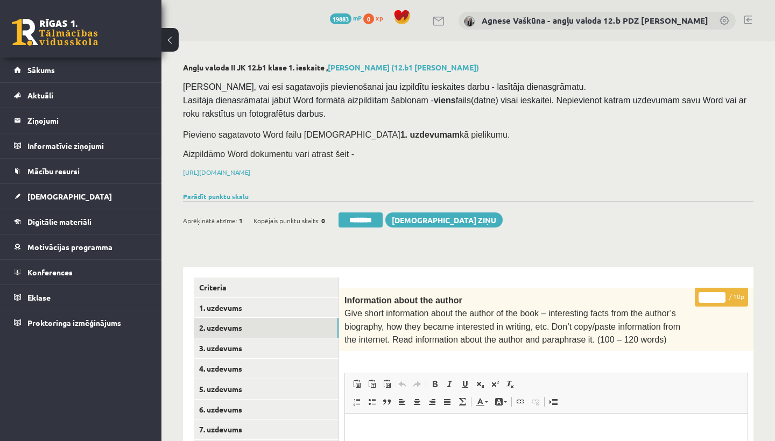
click at [710, 294] on input "*" at bounding box center [711, 297] width 27 height 11
type input "**"
click at [254, 342] on link "3. uzdevums" at bounding box center [266, 348] width 145 height 20
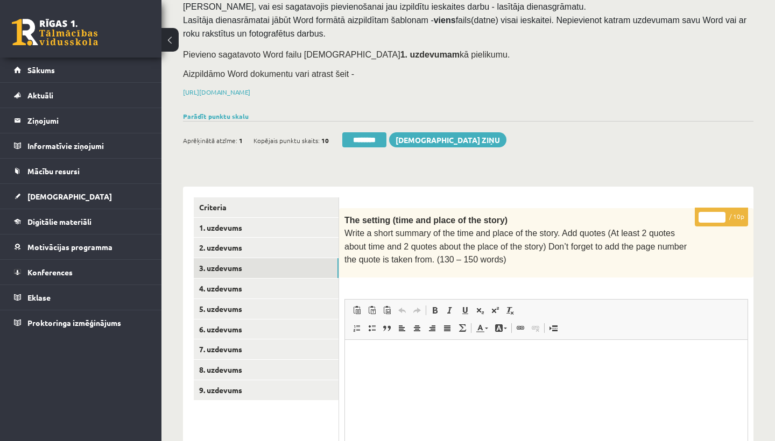
scroll to position [80, 0]
click at [715, 214] on input "*" at bounding box center [711, 217] width 27 height 11
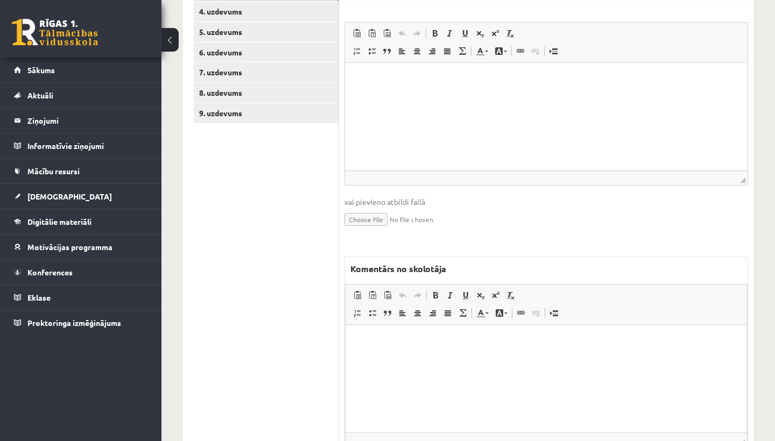
scroll to position [400, 0]
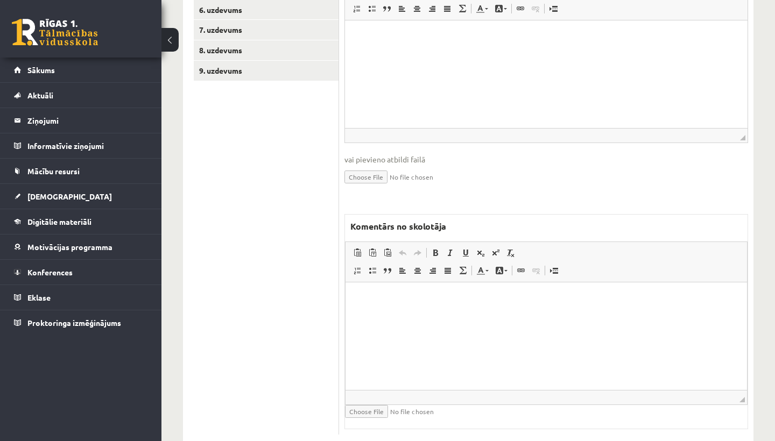
type input "*"
click at [413, 306] on html at bounding box center [545, 299] width 401 height 33
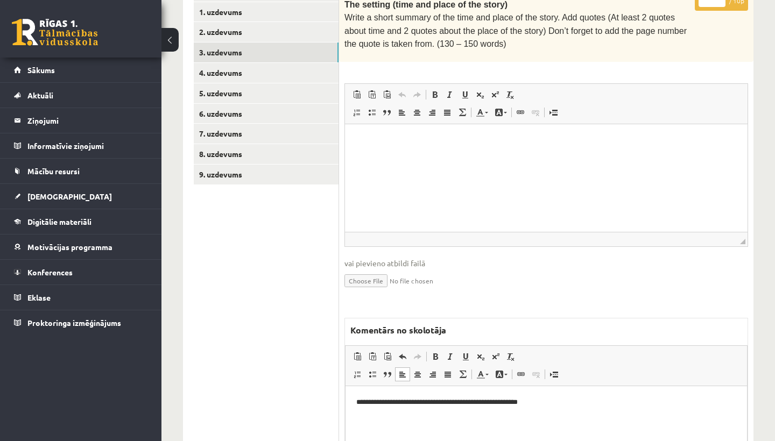
scroll to position [270, 0]
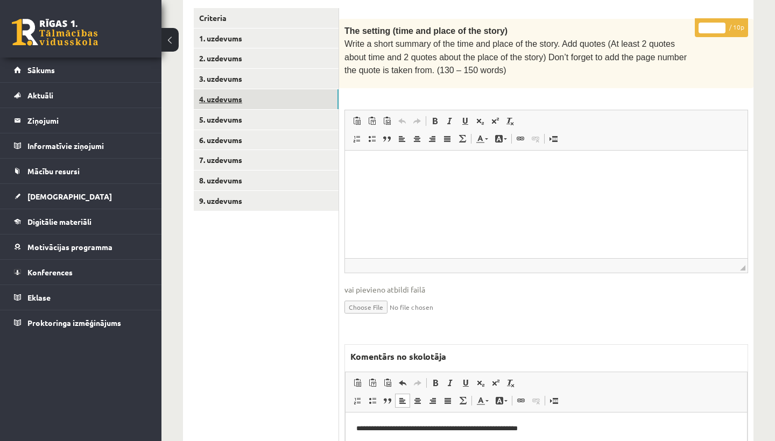
click at [229, 89] on link "4. uzdevums" at bounding box center [266, 99] width 145 height 20
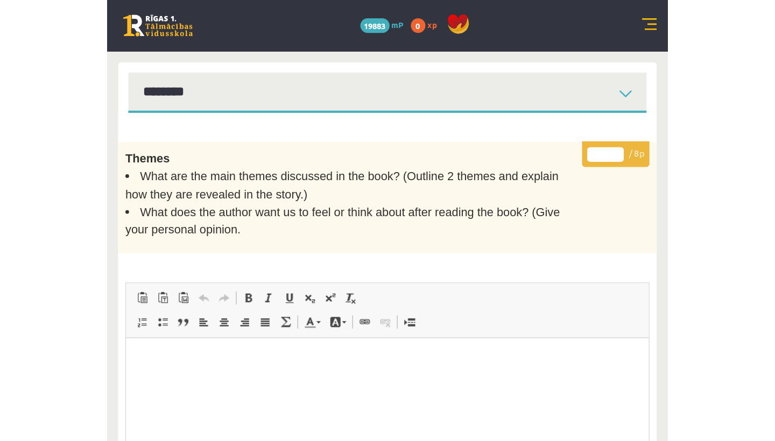
scroll to position [0, 0]
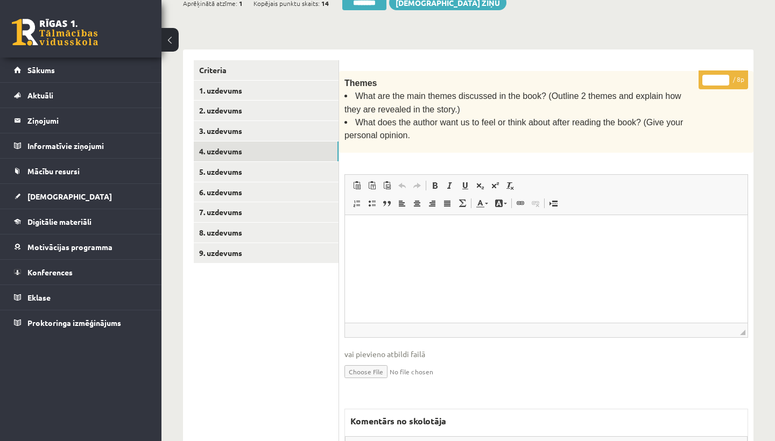
click at [718, 77] on input "*" at bounding box center [715, 80] width 27 height 11
type input "*"
click at [251, 162] on link "5. uzdevums" at bounding box center [266, 172] width 145 height 20
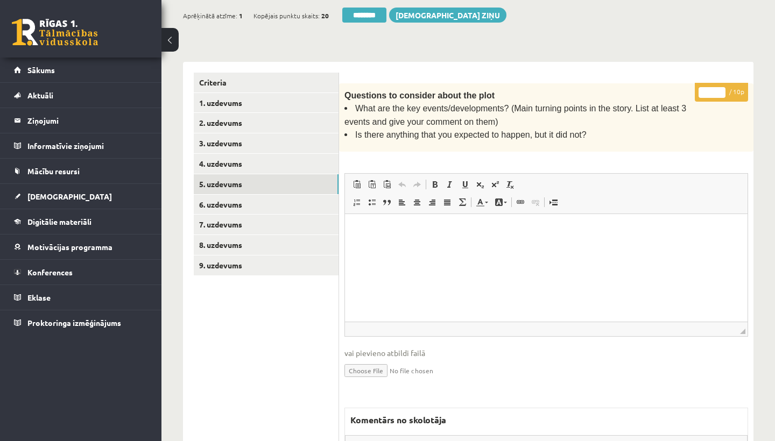
click at [712, 89] on input "*" at bounding box center [711, 92] width 27 height 11
type input "*"
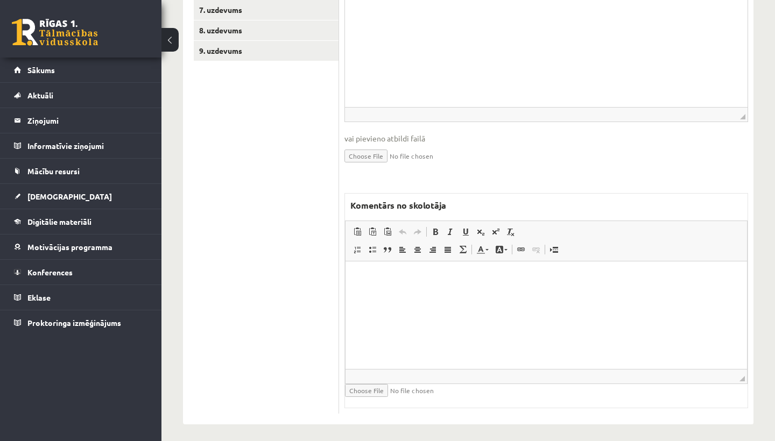
scroll to position [419, 0]
type input "*"
click at [398, 295] on html at bounding box center [545, 278] width 401 height 33
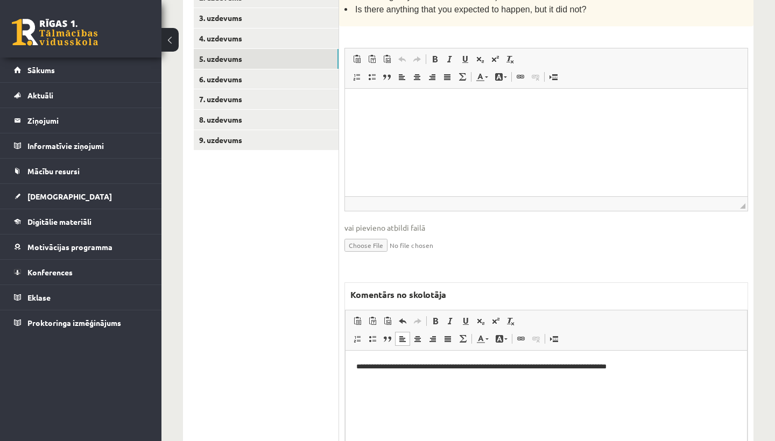
scroll to position [250, 0]
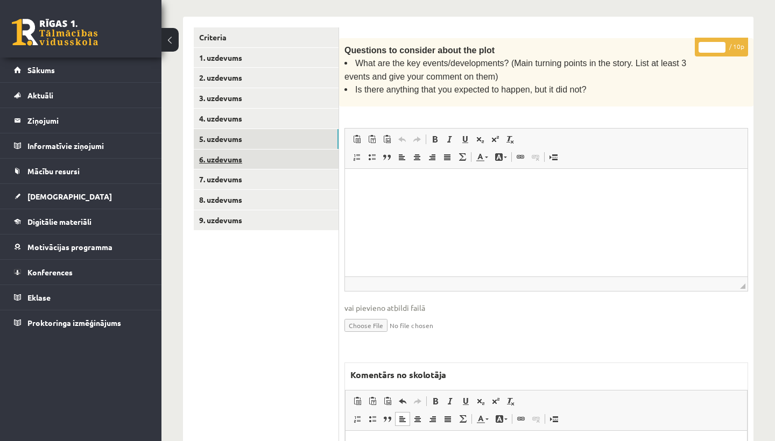
click at [231, 157] on link "6. uzdevums" at bounding box center [266, 160] width 145 height 20
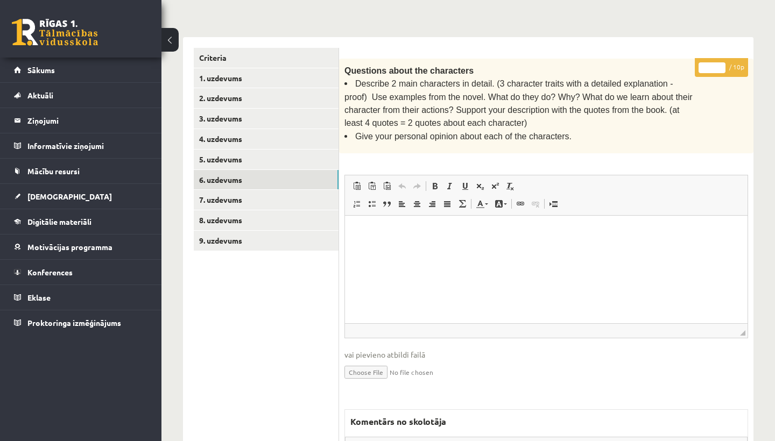
scroll to position [0, 0]
click at [714, 66] on input "*" at bounding box center [711, 67] width 27 height 11
type input "*"
click at [232, 195] on link "7. uzdevums" at bounding box center [266, 200] width 145 height 20
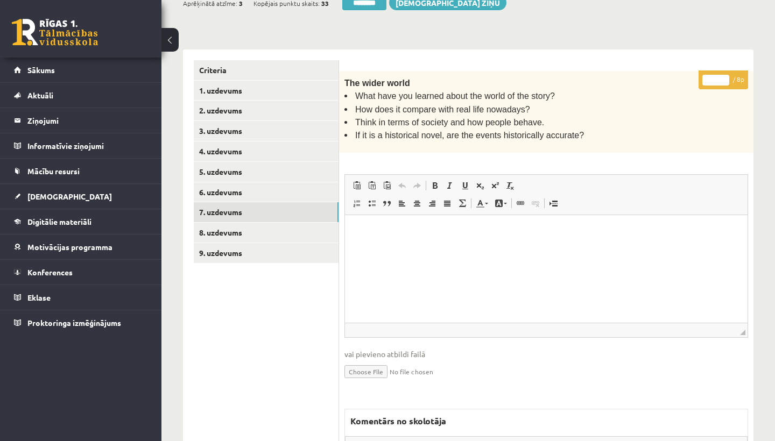
click at [717, 79] on input "*" at bounding box center [715, 80] width 27 height 11
type input "*"
click at [231, 227] on link "8. uzdevums" at bounding box center [266, 233] width 145 height 20
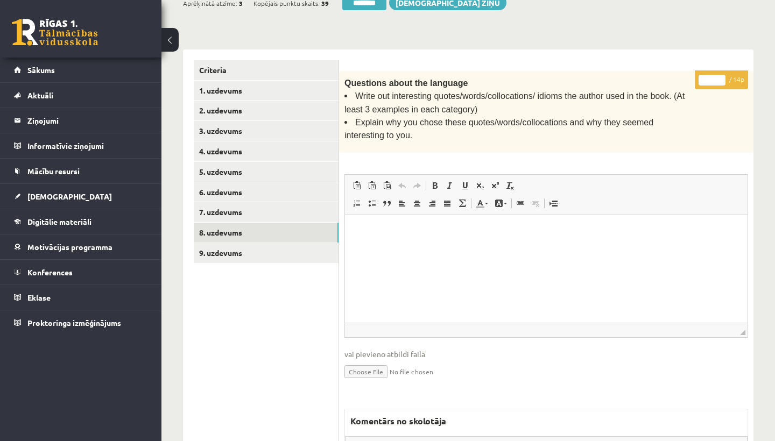
click at [714, 77] on input "*" at bounding box center [711, 80] width 27 height 11
type input "*"
click at [229, 243] on link "9. uzdevums" at bounding box center [266, 253] width 145 height 20
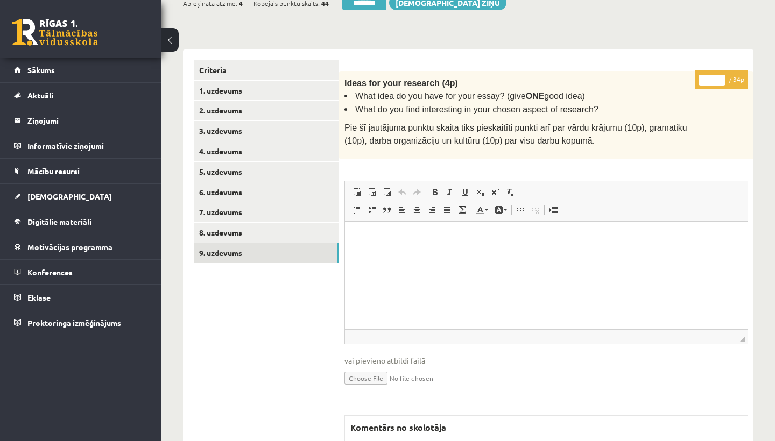
scroll to position [285, 0]
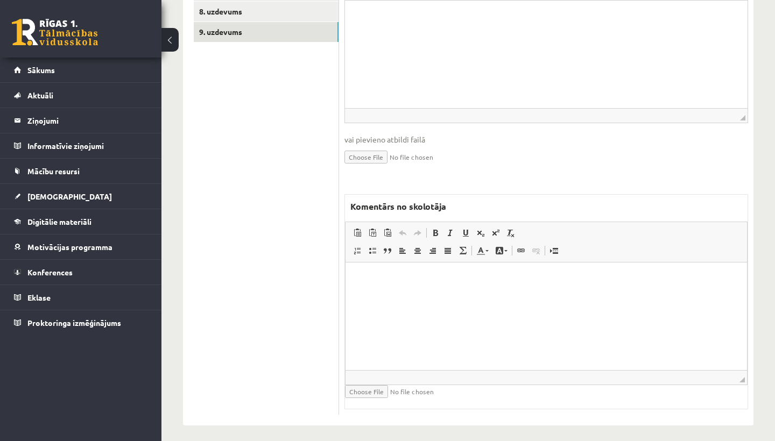
click at [460, 272] on html at bounding box center [545, 278] width 401 height 33
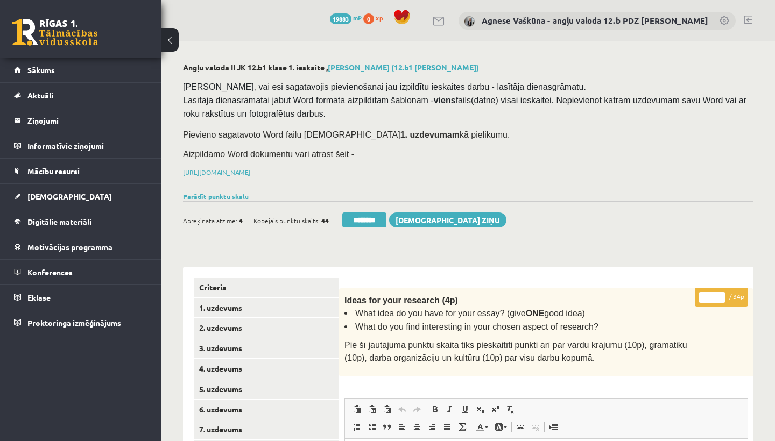
scroll to position [0, 0]
click at [715, 294] on input "*" at bounding box center [711, 297] width 27 height 11
type input "**"
click at [249, 304] on link "1. uzdevums" at bounding box center [266, 308] width 145 height 20
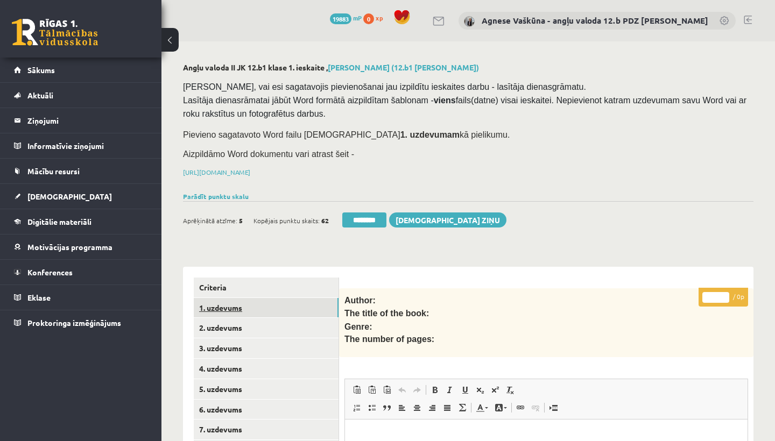
click at [214, 307] on link "1. uzdevums" at bounding box center [266, 308] width 145 height 20
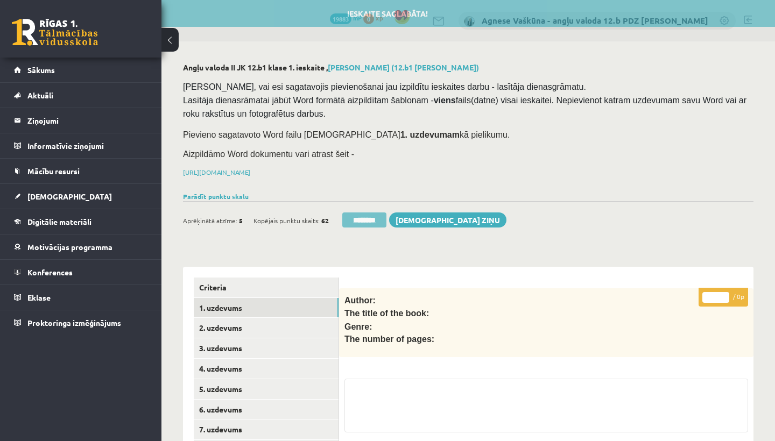
click at [361, 220] on input "********" at bounding box center [364, 220] width 44 height 15
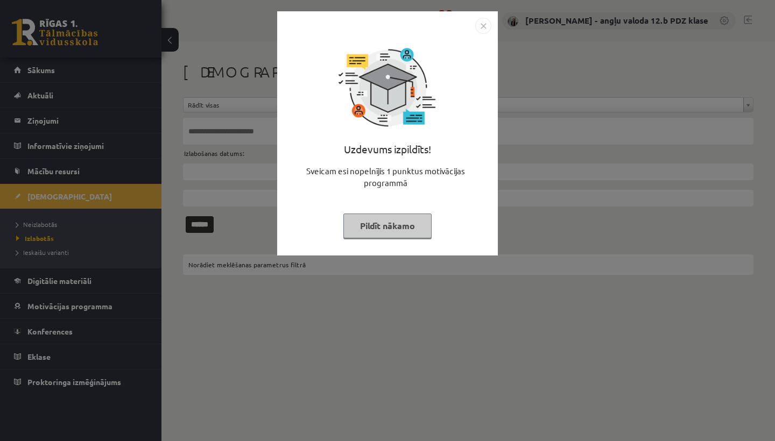
click at [483, 29] on img "Close" at bounding box center [483, 26] width 16 height 16
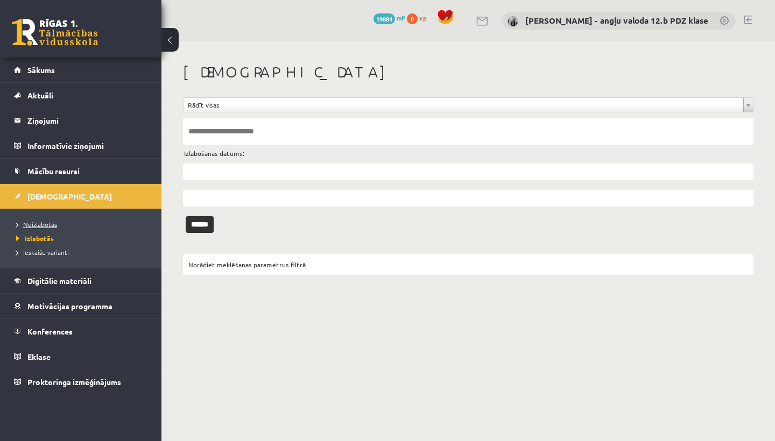
click at [57, 222] on link "Neizlabotās" at bounding box center [83, 225] width 135 height 10
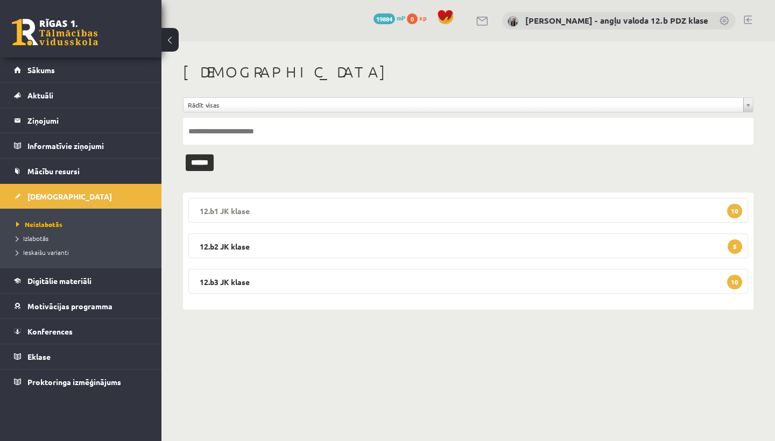
click at [287, 202] on legend "12.b1 JK klase 10" at bounding box center [468, 210] width 560 height 25
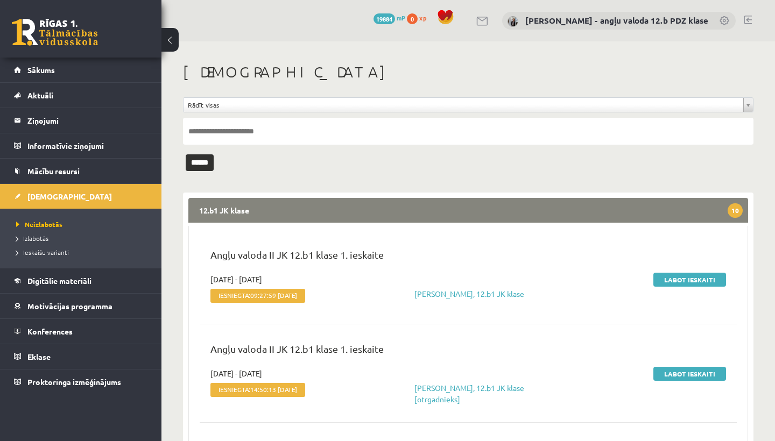
click at [473, 215] on legend "12.b1 JK klase 10" at bounding box center [468, 210] width 560 height 25
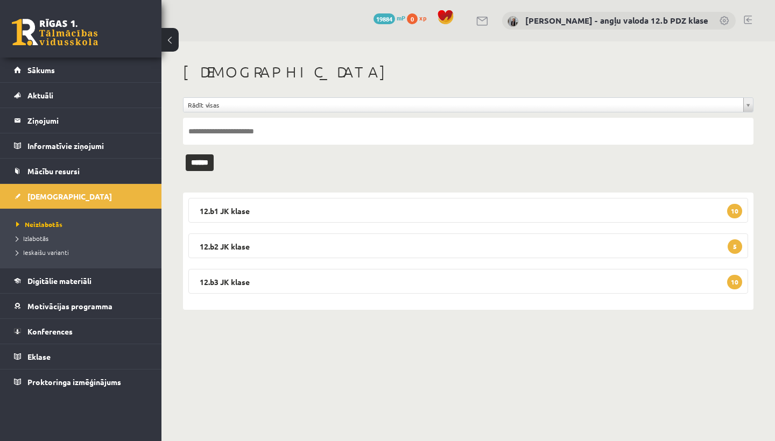
click at [748, 18] on link at bounding box center [748, 20] width 8 height 9
